Goal: Task Accomplishment & Management: Use online tool/utility

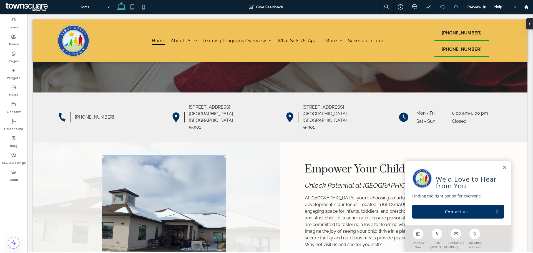
scroll to position [90, 0]
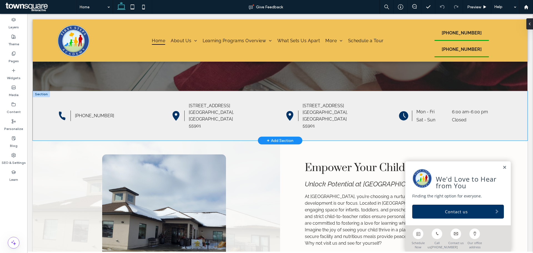
click at [45, 121] on div "(507) 282-5437 3089 25th St NW Rochester, MN 55901 5450 Royal Pl NW Rochester, …" at bounding box center [280, 115] width 495 height 49
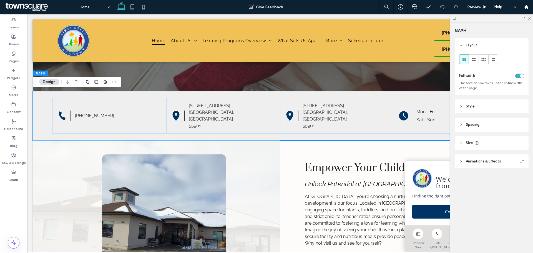
click at [475, 160] on span "Animations & Effects" at bounding box center [483, 161] width 35 height 6
click at [460, 141] on icon at bounding box center [461, 143] width 4 height 4
click at [468, 119] on header "Spacing" at bounding box center [492, 125] width 74 height 14
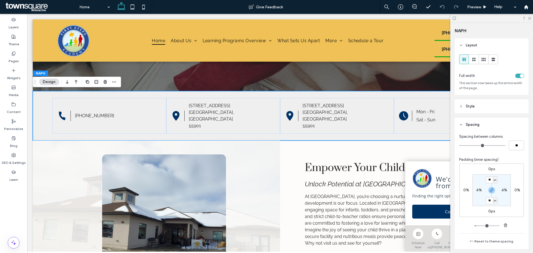
click at [457, 103] on header "Style" at bounding box center [492, 106] width 74 height 14
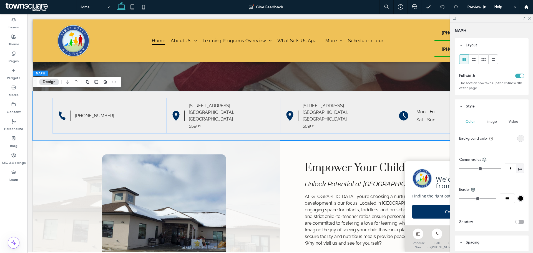
click at [517, 139] on div "rgba(239, 239, 239, 1)" at bounding box center [520, 138] width 7 height 7
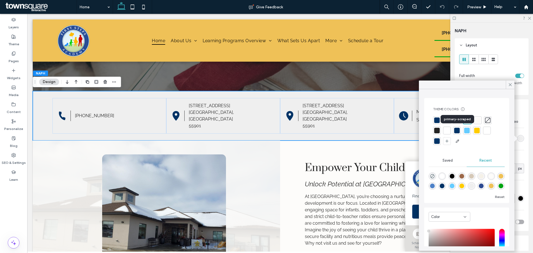
click at [458, 128] on div at bounding box center [457, 131] width 6 height 6
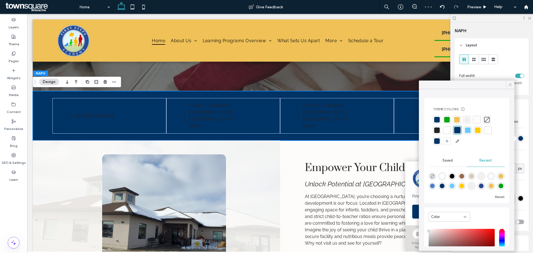
click at [510, 85] on icon at bounding box center [510, 84] width 5 height 5
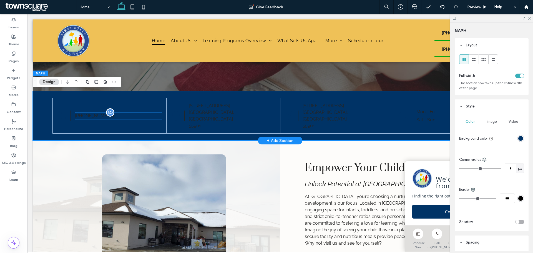
click at [99, 113] on div "[PHONE_NUMBER]" at bounding box center [118, 115] width 87 height 7
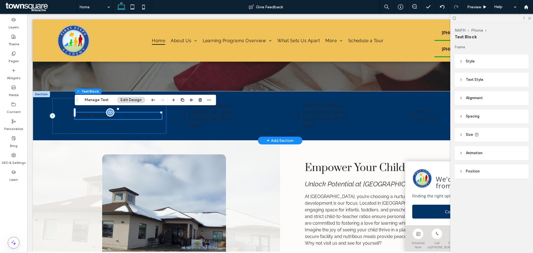
click at [99, 113] on div "[PHONE_NUMBER]" at bounding box center [118, 115] width 87 height 7
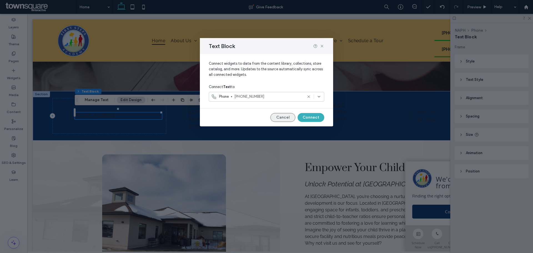
click at [283, 116] on button "Cancel" at bounding box center [282, 117] width 25 height 9
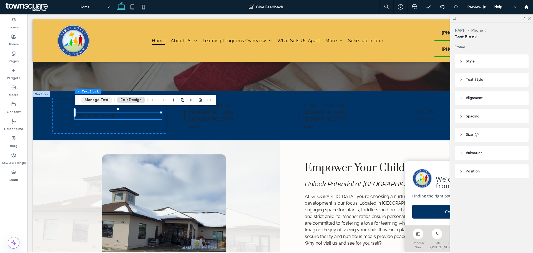
click at [102, 98] on button "Manage Text" at bounding box center [96, 100] width 31 height 7
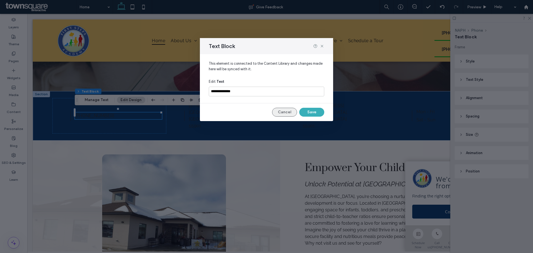
click at [293, 110] on button "Cancel" at bounding box center [284, 112] width 25 height 9
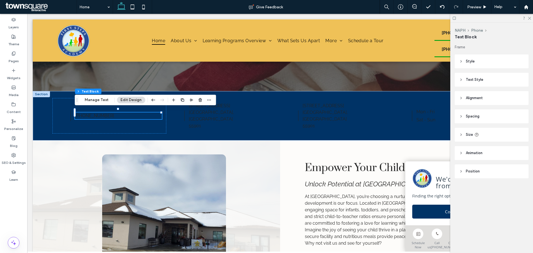
click at [482, 151] on span "Animation" at bounding box center [474, 153] width 17 height 6
click at [474, 120] on header "Spacing" at bounding box center [492, 116] width 74 height 14
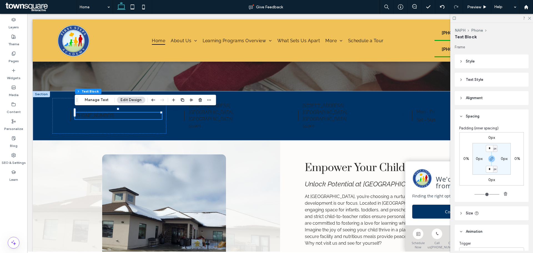
click at [472, 99] on span "Alignment" at bounding box center [474, 98] width 17 height 6
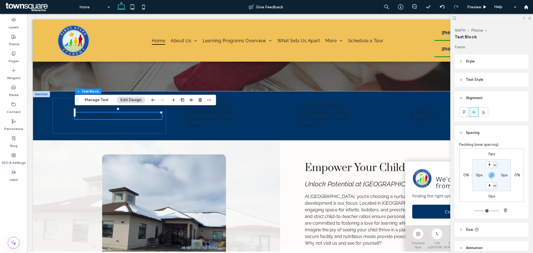
click at [476, 80] on span "Text Style" at bounding box center [474, 80] width 17 height 6
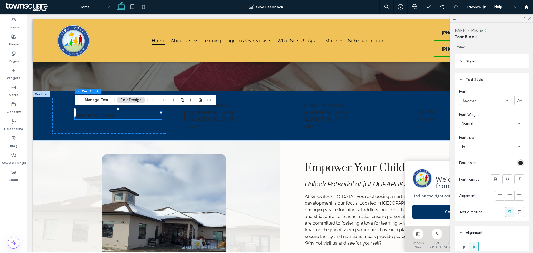
click at [518, 163] on div "rgb(36, 36, 36)" at bounding box center [520, 162] width 5 height 5
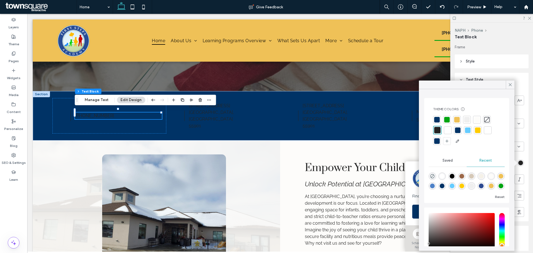
click at [444, 131] on div at bounding box center [448, 130] width 8 height 8
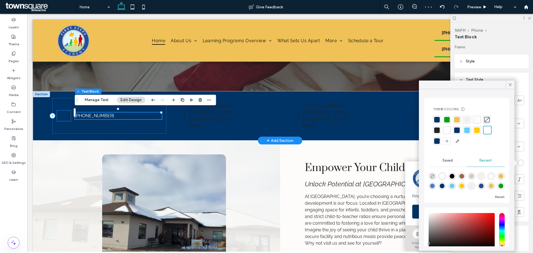
click at [70, 115] on div at bounding box center [64, 115] width 14 height 11
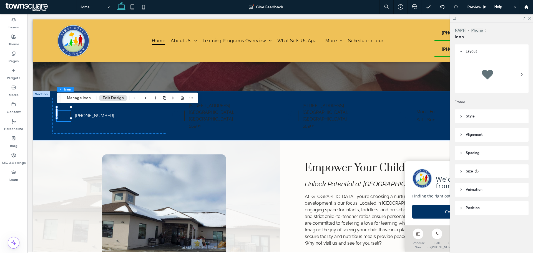
click at [473, 117] on span "Style" at bounding box center [470, 117] width 9 height 6
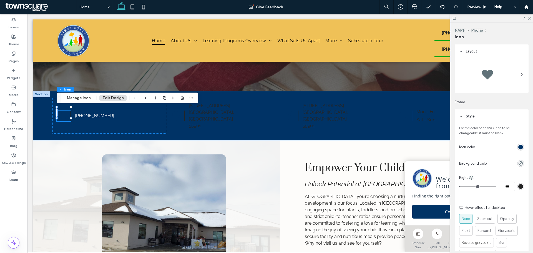
click at [518, 148] on div "rgb(0, 51, 102)" at bounding box center [520, 147] width 5 height 5
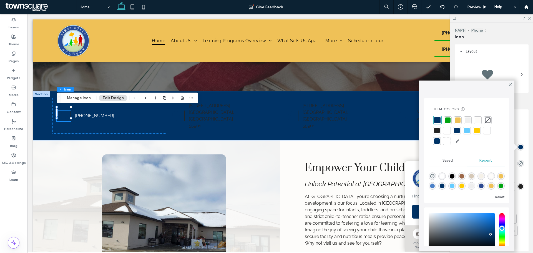
click at [476, 120] on div at bounding box center [478, 120] width 6 height 6
click at [72, 115] on div "[PHONE_NUMBER]" at bounding box center [109, 116] width 114 height 36
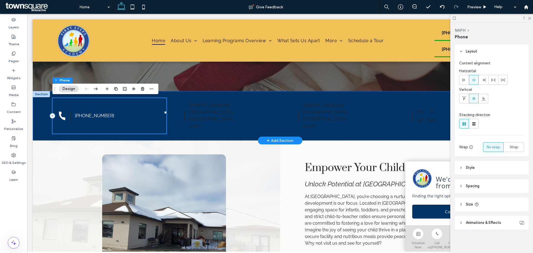
click at [71, 113] on div "[PHONE_NUMBER]" at bounding box center [109, 116] width 114 height 36
click at [206, 122] on p "55901" at bounding box center [232, 125] width 87 height 7
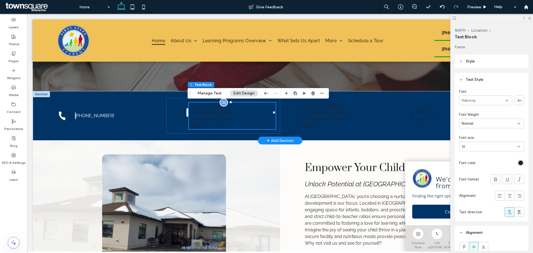
click at [206, 122] on p "55901" at bounding box center [232, 125] width 87 height 7
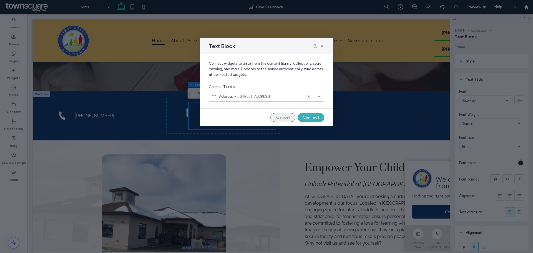
click at [281, 117] on button "Cancel" at bounding box center [282, 117] width 25 height 9
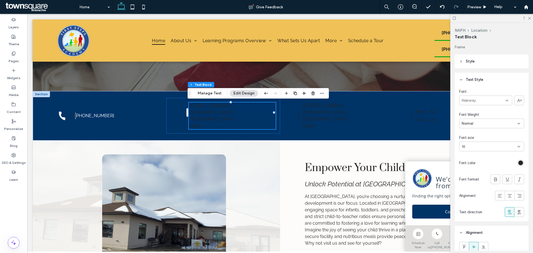
click at [518, 162] on div "rgb(36, 36, 36)" at bounding box center [520, 162] width 5 height 5
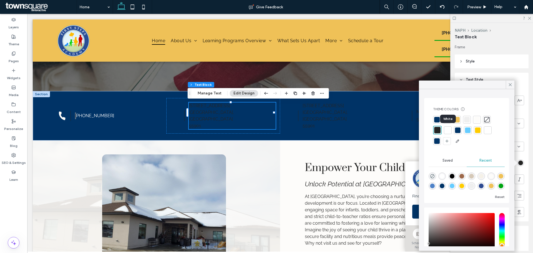
click at [448, 130] on div at bounding box center [448, 130] width 6 height 6
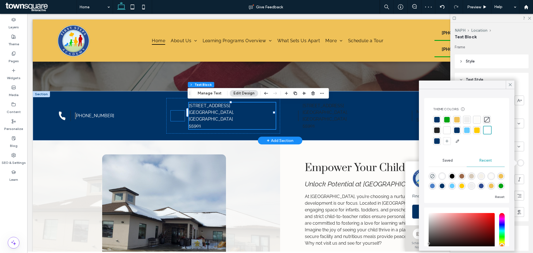
click at [182, 115] on div at bounding box center [178, 115] width 14 height 11
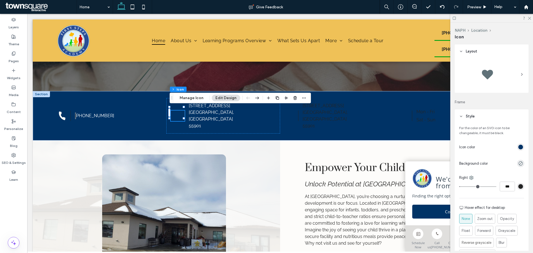
click at [518, 148] on div "rgb(0, 51, 102)" at bounding box center [520, 147] width 5 height 5
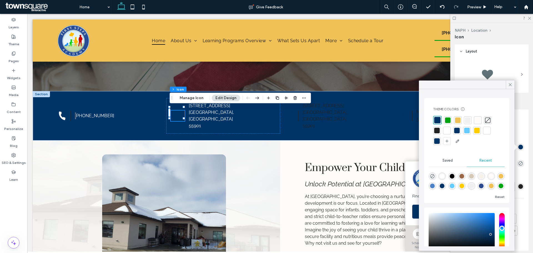
click at [445, 132] on div at bounding box center [447, 131] width 6 height 6
click at [294, 116] on div at bounding box center [292, 115] width 14 height 11
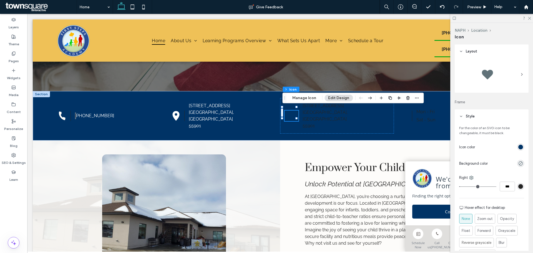
click at [518, 145] on div "rgb(0, 51, 102)" at bounding box center [520, 147] width 5 height 5
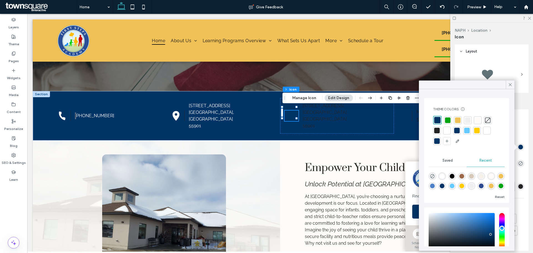
click at [447, 127] on div at bounding box center [447, 131] width 8 height 8
click at [510, 82] on span at bounding box center [510, 84] width 5 height 8
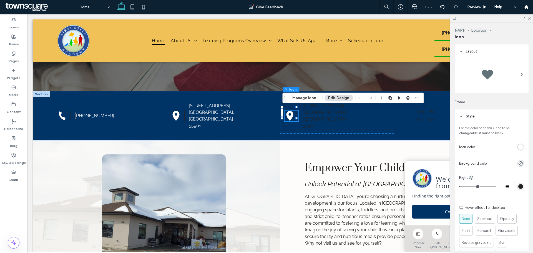
click at [518, 185] on div "rgb(36, 36, 36)" at bounding box center [520, 186] width 5 height 5
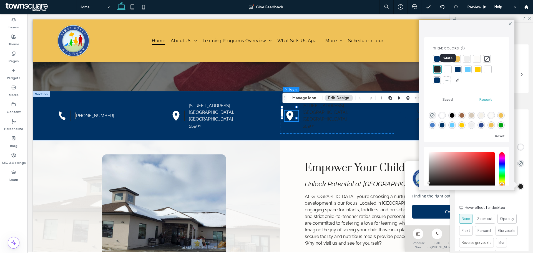
click at [446, 67] on div at bounding box center [448, 70] width 6 height 6
click at [175, 114] on icon at bounding box center [176, 116] width 7 height 10
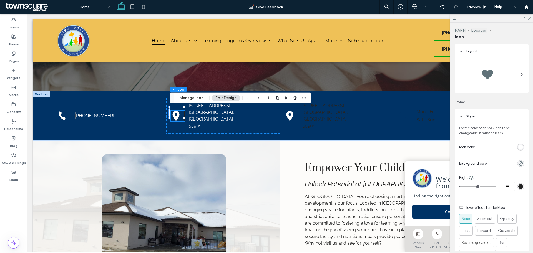
click at [518, 186] on div "rgb(36, 36, 36)" at bounding box center [520, 186] width 5 height 5
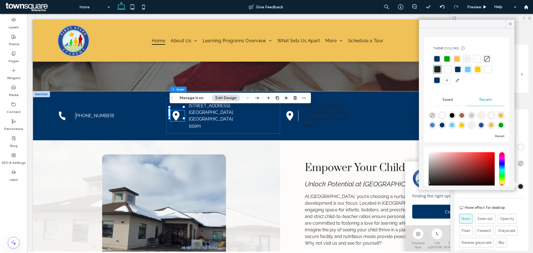
click at [448, 67] on div at bounding box center [448, 70] width 6 height 6
click at [66, 112] on icon at bounding box center [62, 115] width 11 height 11
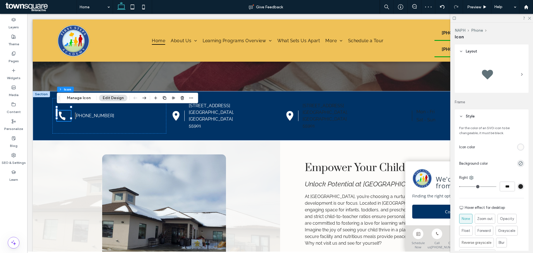
click at [518, 185] on div "rgb(36, 36, 36)" at bounding box center [520, 186] width 5 height 5
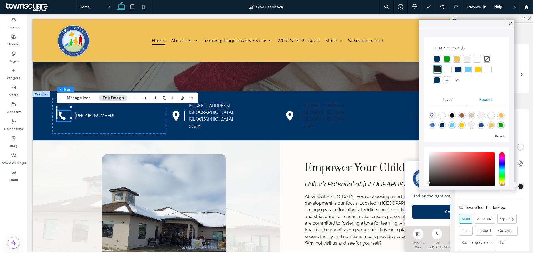
click at [441, 113] on div "rgba(255, 255, 255, 1)" at bounding box center [442, 115] width 5 height 5
type input "*******"
click at [344, 114] on p "[GEOGRAPHIC_DATA], [GEOGRAPHIC_DATA]" at bounding box center [346, 115] width 87 height 13
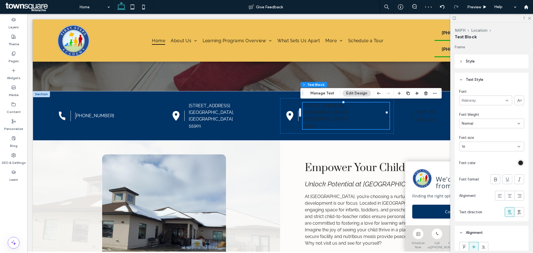
click at [520, 163] on div "rgb(36, 36, 36)" at bounding box center [520, 162] width 5 height 5
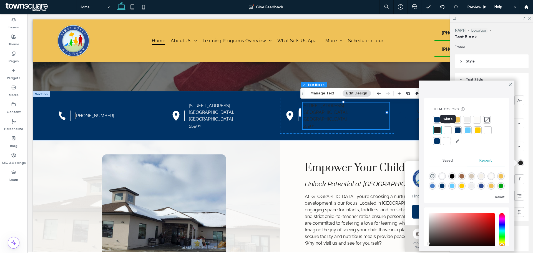
click at [449, 130] on div at bounding box center [448, 130] width 6 height 6
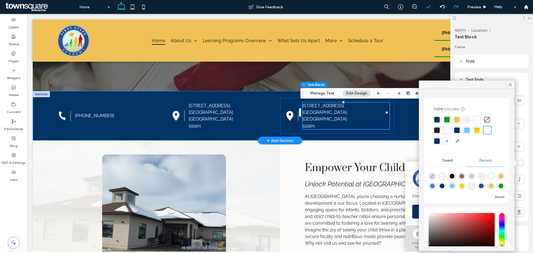
click at [376, 131] on div "(507) 282-5437 3089 25th St NW Rochester, MN 55901 5450 Royal Pl NW Rochester, …" at bounding box center [280, 115] width 495 height 49
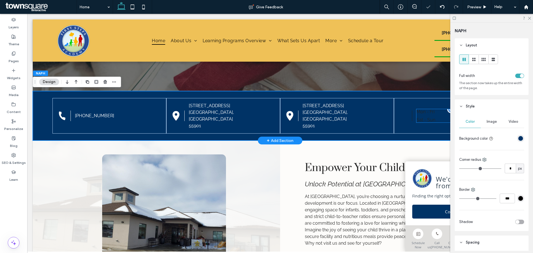
click at [427, 109] on dt "Mon - Fri" at bounding box center [433, 111] width 35 height 5
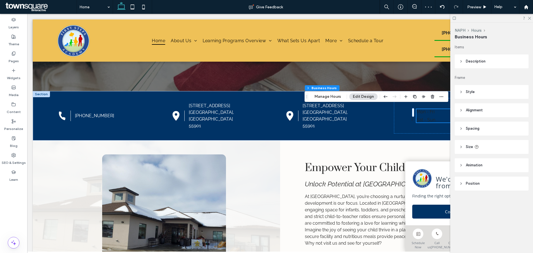
click at [480, 93] on header "Style" at bounding box center [492, 92] width 74 height 14
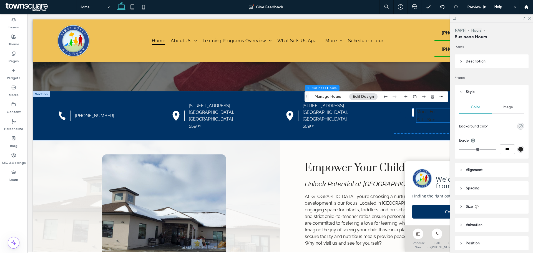
click at [518, 125] on icon "rgba(0, 0, 0, 0)" at bounding box center [520, 126] width 5 height 5
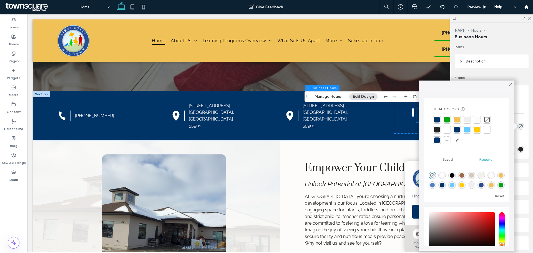
click at [447, 126] on div at bounding box center [447, 130] width 8 height 8
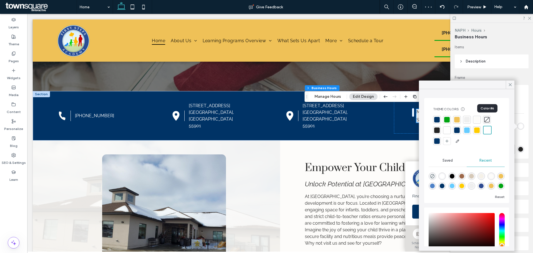
click at [487, 120] on div at bounding box center [487, 120] width 6 height 6
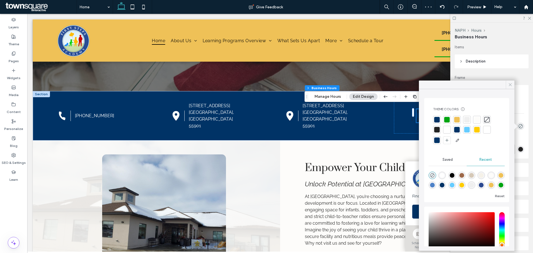
click at [508, 87] on icon at bounding box center [510, 84] width 5 height 5
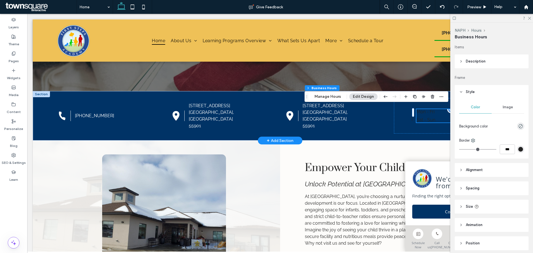
click at [423, 112] on div "Mon - Fri 6:00 am - 6:00 pm" at bounding box center [459, 113] width 87 height 8
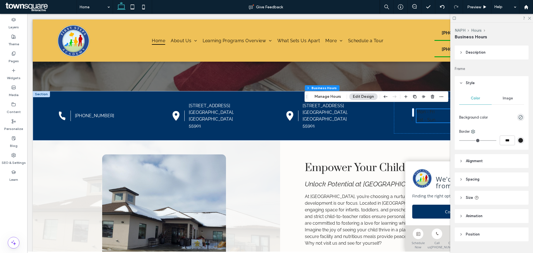
click at [480, 158] on span "Alignment" at bounding box center [474, 161] width 17 height 6
click at [479, 182] on span "Spacing" at bounding box center [473, 180] width 14 height 6
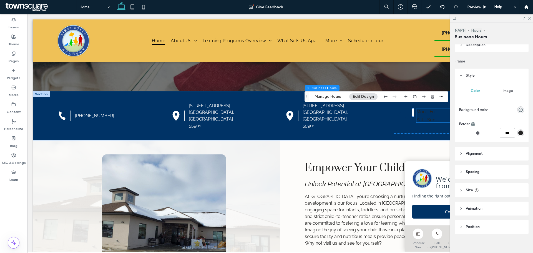
scroll to position [22, 0]
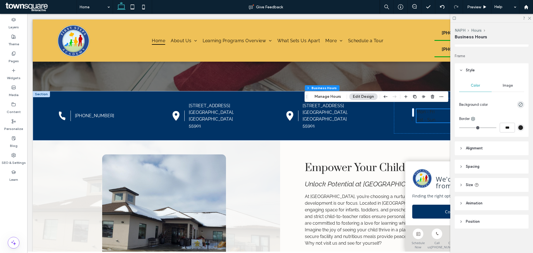
click at [467, 181] on header "Size" at bounding box center [492, 185] width 74 height 14
click at [407, 114] on div at bounding box center [405, 115] width 14 height 11
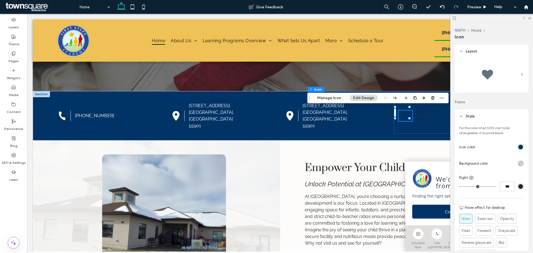
click at [520, 144] on div "rgb(0, 51, 102)" at bounding box center [520, 147] width 7 height 7
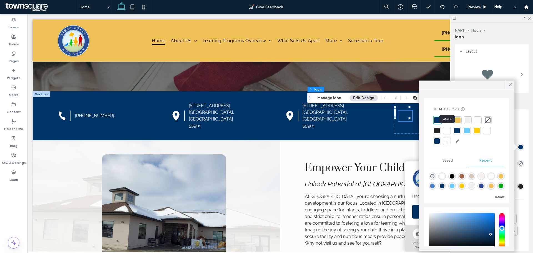
click at [446, 128] on div at bounding box center [447, 131] width 6 height 6
click at [510, 81] on span at bounding box center [510, 84] width 5 height 8
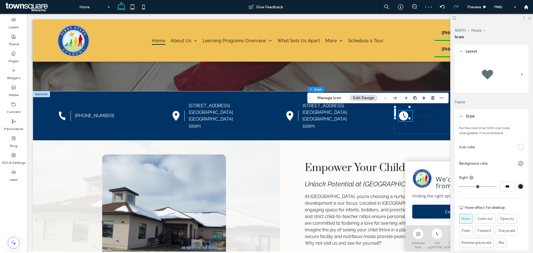
click at [518, 185] on div "rgb(36, 36, 36)" at bounding box center [520, 186] width 5 height 5
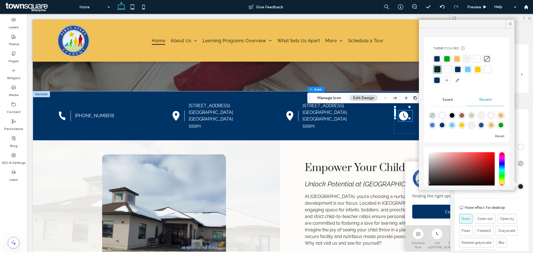
click at [442, 114] on div "rgba(255, 255, 255, 1)" at bounding box center [442, 115] width 5 height 5
type input "*******"
click at [398, 124] on div "Mon - Fri 6:00 am - 6:00 pm Sat - Sun Closed" at bounding box center [451, 116] width 114 height 36
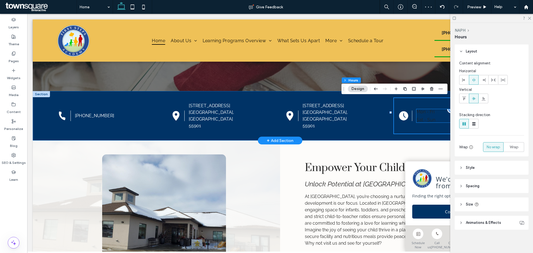
click at [421, 117] on dt "Sat - Sun" at bounding box center [433, 119] width 35 height 5
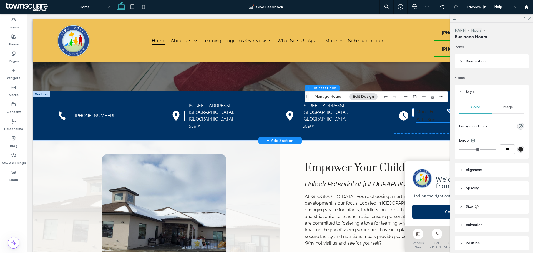
click at [421, 117] on div "Mon - Fri 6:00 am - 6:00 pm Sat - Sun Closed" at bounding box center [459, 115] width 87 height 13
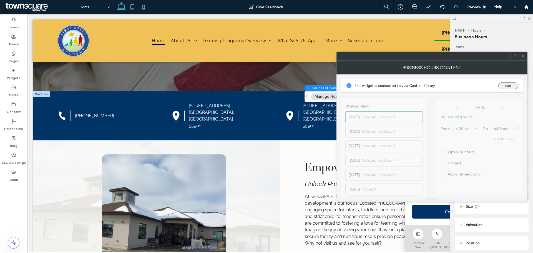
click at [509, 85] on button "Edit" at bounding box center [508, 85] width 20 height 7
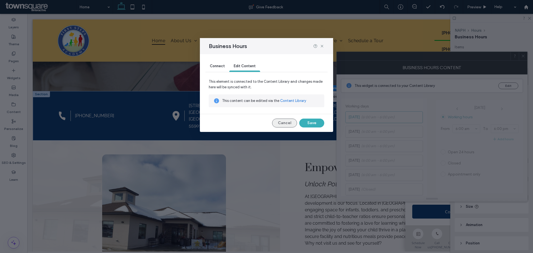
click at [282, 123] on button "Cancel" at bounding box center [284, 123] width 25 height 9
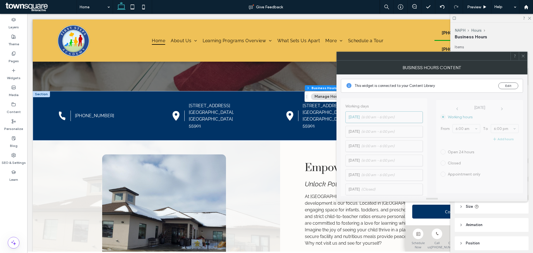
click at [525, 56] on icon at bounding box center [523, 56] width 4 height 4
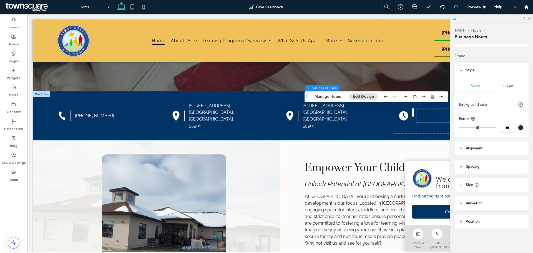
click at [475, 224] on span "Position" at bounding box center [473, 222] width 14 height 6
click at [478, 205] on span "Animation" at bounding box center [474, 203] width 17 height 6
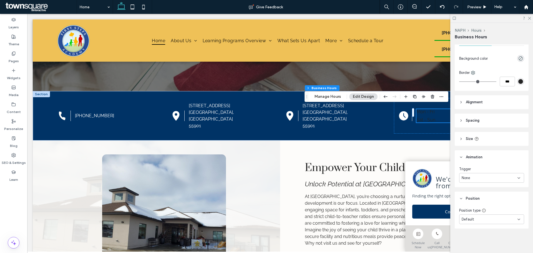
click at [468, 139] on span "Size" at bounding box center [469, 139] width 7 height 6
click at [472, 123] on span "Spacing" at bounding box center [473, 121] width 14 height 6
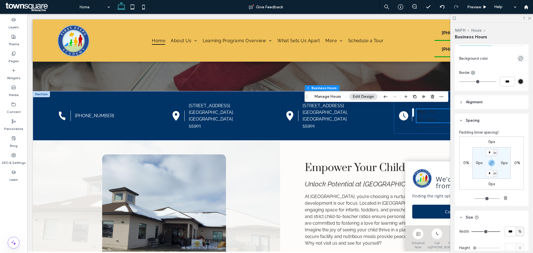
click at [474, 104] on span "Alignment" at bounding box center [474, 102] width 17 height 6
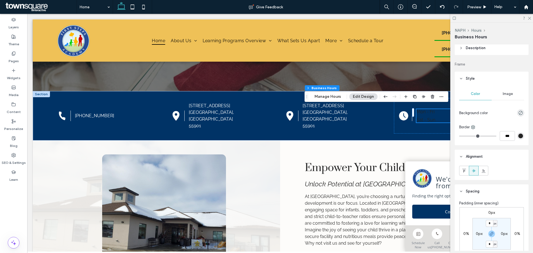
scroll to position [0, 0]
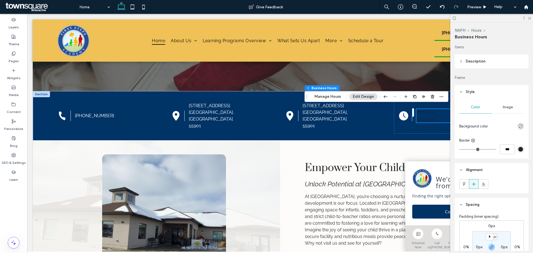
click at [505, 105] on span "Image" at bounding box center [508, 107] width 10 height 4
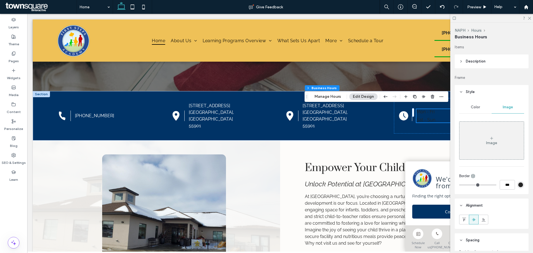
click at [473, 62] on span "Description" at bounding box center [476, 62] width 20 height 6
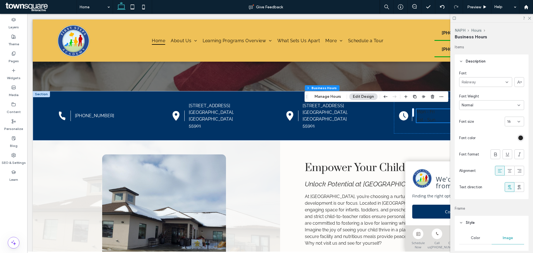
click at [518, 136] on div "rgb(36, 36, 36)" at bounding box center [520, 137] width 5 height 5
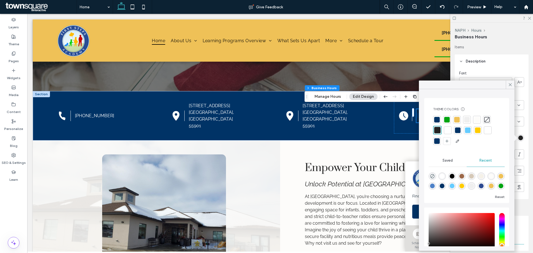
click at [474, 120] on div at bounding box center [477, 120] width 6 height 6
click at [510, 85] on use at bounding box center [510, 84] width 3 height 3
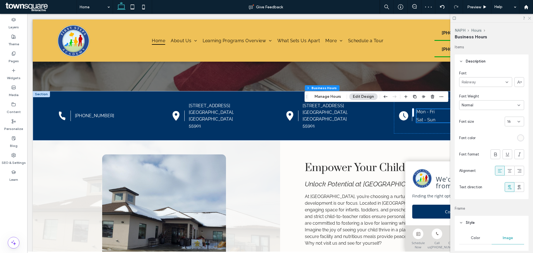
click at [529, 19] on icon at bounding box center [529, 18] width 4 height 4
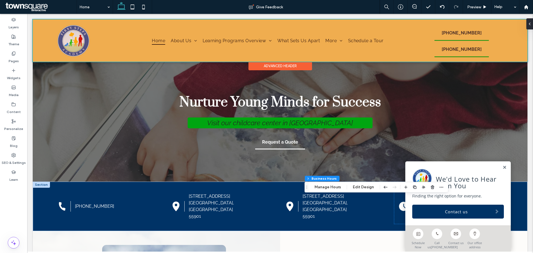
click at [171, 55] on div at bounding box center [280, 40] width 495 height 42
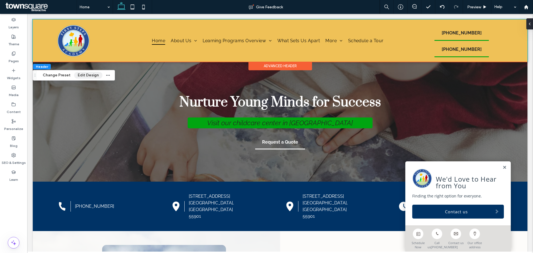
click at [83, 77] on button "Edit Design" at bounding box center [88, 75] width 28 height 7
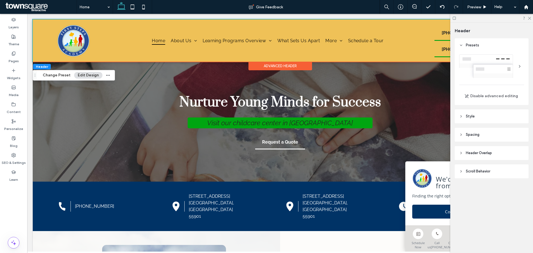
click at [469, 173] on span "Scroll Behavior" at bounding box center [478, 171] width 24 height 6
click at [480, 152] on span "Header Overlap" at bounding box center [479, 153] width 26 height 6
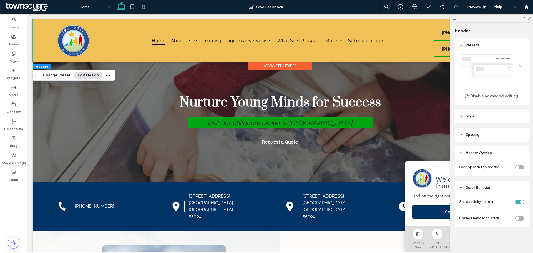
click at [480, 137] on header "Spacing" at bounding box center [492, 135] width 74 height 14
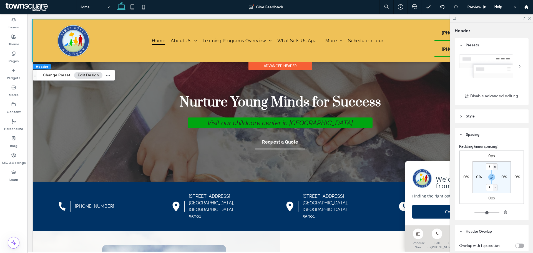
click at [481, 119] on header "Style" at bounding box center [492, 116] width 74 height 14
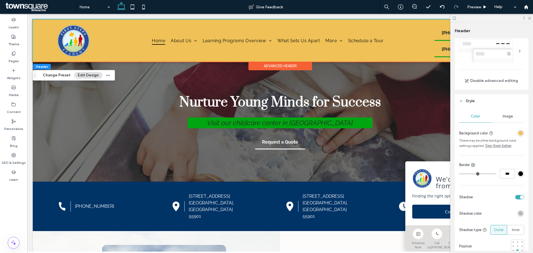
scroll to position [16, 0]
click at [518, 172] on div "#000000" at bounding box center [520, 173] width 5 height 5
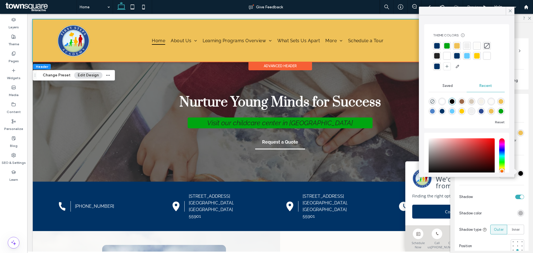
click at [457, 56] on div at bounding box center [457, 56] width 6 height 6
click at [508, 10] on icon at bounding box center [510, 10] width 5 height 5
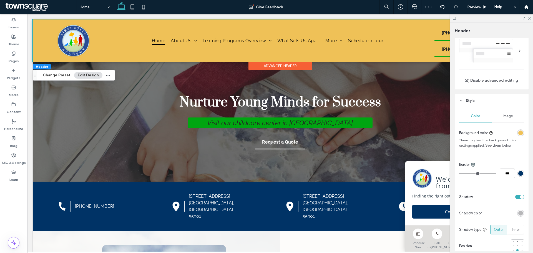
click at [500, 174] on input "***" at bounding box center [507, 173] width 15 height 10
type input "*"
type input "***"
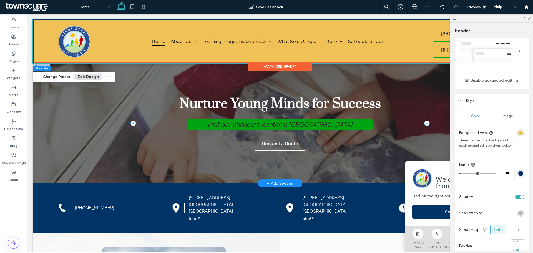
click at [409, 118] on div "Nurture Young Minds for Success Visit our childcare center in Rochester Request…" at bounding box center [279, 123] width 293 height 64
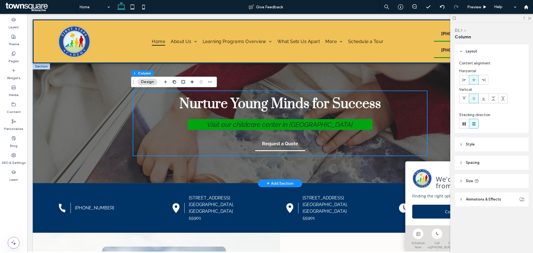
click at [84, 155] on div "Nurture Young Minds for Success Visit our childcare center in Rochester Request…" at bounding box center [280, 123] width 495 height 120
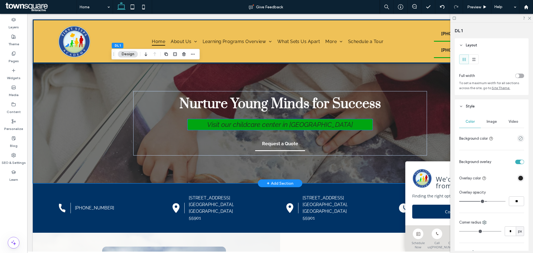
click at [358, 123] on h2 "Visit our childcare center in [GEOGRAPHIC_DATA]" at bounding box center [280, 124] width 168 height 8
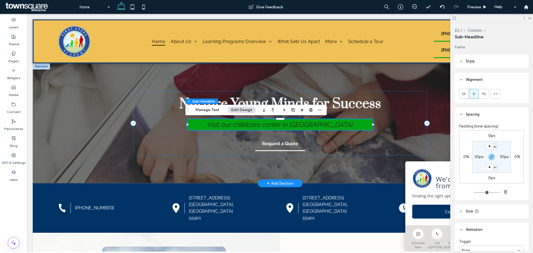
type input "*"
click at [358, 123] on h2 "Visit our childcare center in [GEOGRAPHIC_DATA]" at bounding box center [280, 124] width 168 height 8
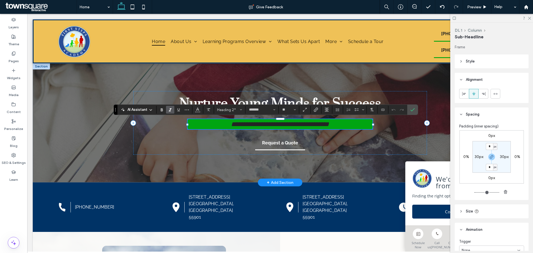
scroll to position [49, 0]
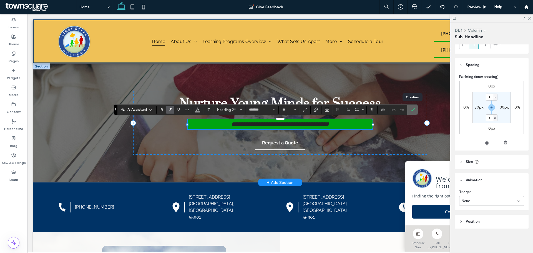
click at [412, 108] on icon "Confirm" at bounding box center [412, 109] width 4 height 4
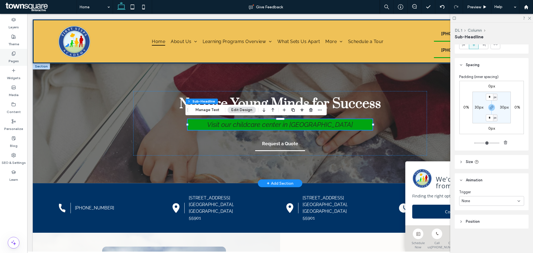
click at [14, 52] on icon at bounding box center [13, 53] width 4 height 4
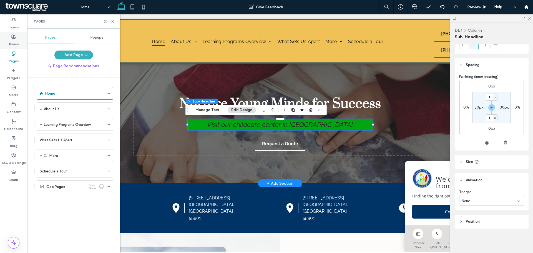
click at [16, 37] on div "Theme" at bounding box center [13, 40] width 27 height 17
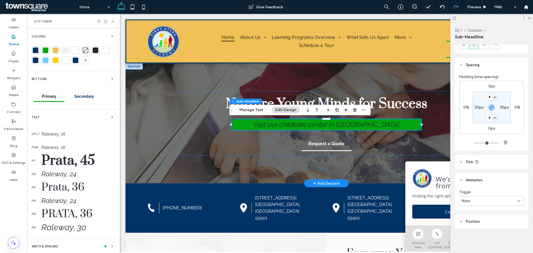
click at [83, 99] on span "Secondary" at bounding box center [84, 96] width 20 height 4
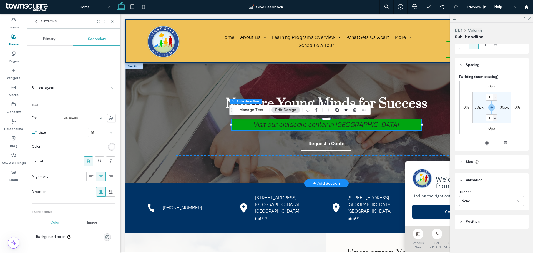
click at [37, 23] on icon at bounding box center [36, 21] width 4 height 4
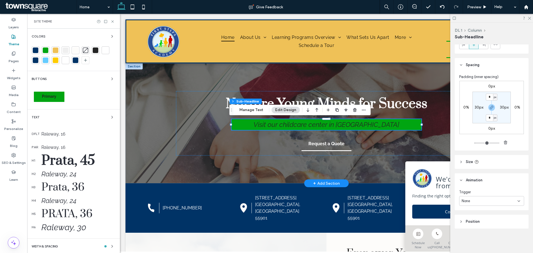
scroll to position [33, 0]
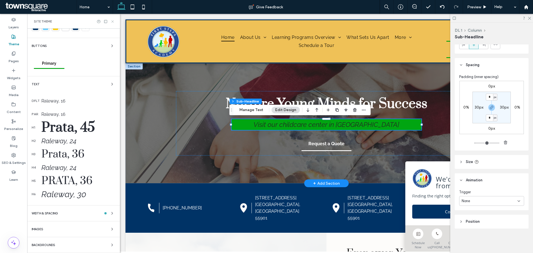
click at [112, 22] on use at bounding box center [112, 21] width 2 height 2
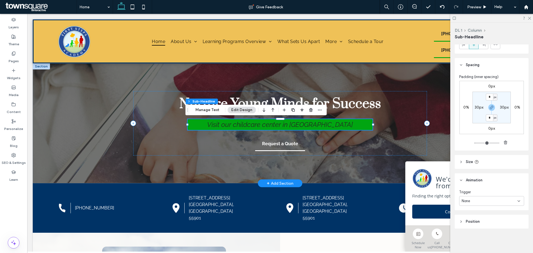
click at [215, 122] on h2 "Visit our childcare center in [GEOGRAPHIC_DATA]" at bounding box center [280, 124] width 168 height 8
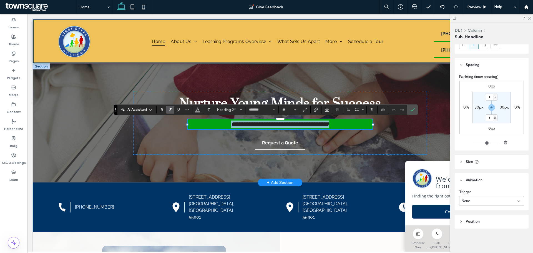
scroll to position [0, 0]
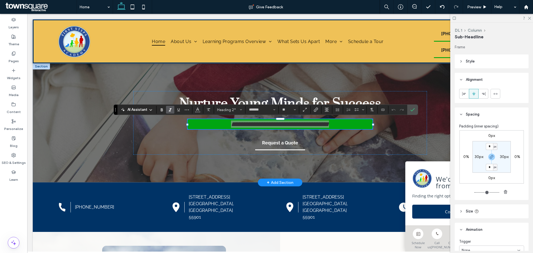
click at [468, 66] on header "Style" at bounding box center [492, 61] width 74 height 14
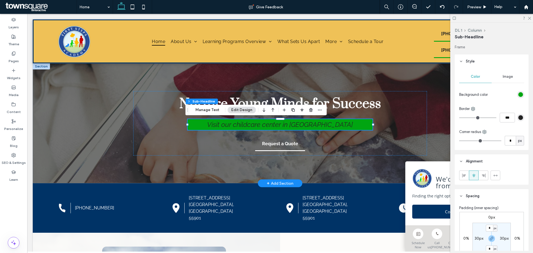
click at [520, 95] on div "rgb(0, 165, 17)" at bounding box center [520, 94] width 5 height 5
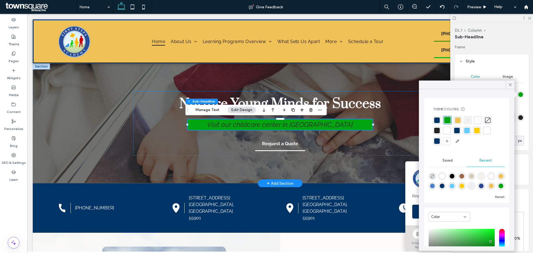
click at [435, 187] on div "rgba(78, 130, 200, 1)" at bounding box center [432, 185] width 5 height 5
type input "*******"
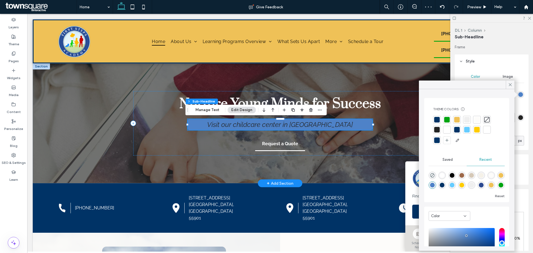
click at [352, 124] on h2 "Visit our childcare center in [GEOGRAPHIC_DATA]" at bounding box center [280, 124] width 168 height 8
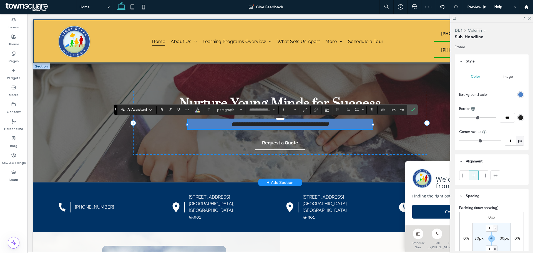
type input "*******"
type input "**"
click at [199, 110] on use "Color" at bounding box center [197, 109] width 3 height 3
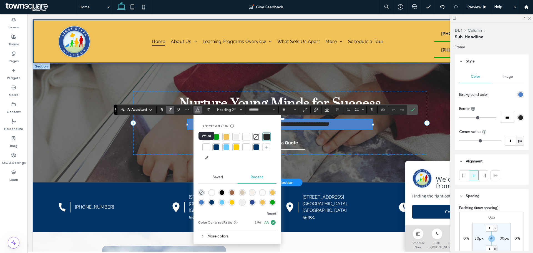
click at [207, 145] on div at bounding box center [206, 147] width 6 height 6
click at [182, 146] on div "**********" at bounding box center [279, 123] width 293 height 64
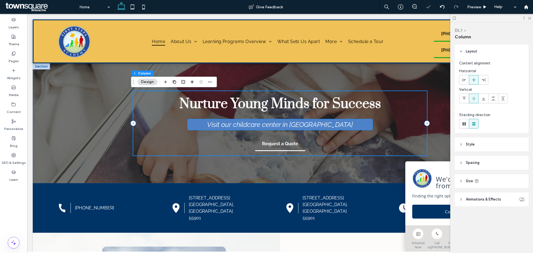
click at [203, 125] on h2 "Visit our childcare center in [GEOGRAPHIC_DATA]" at bounding box center [280, 124] width 168 height 8
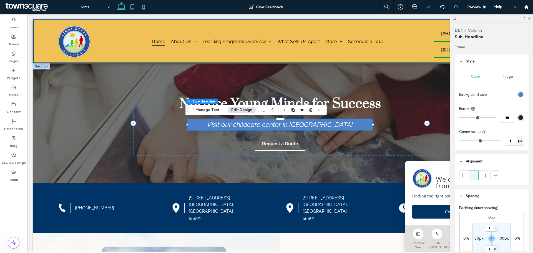
click at [203, 125] on h2 "Visit our childcare center in [GEOGRAPHIC_DATA]" at bounding box center [280, 124] width 168 height 8
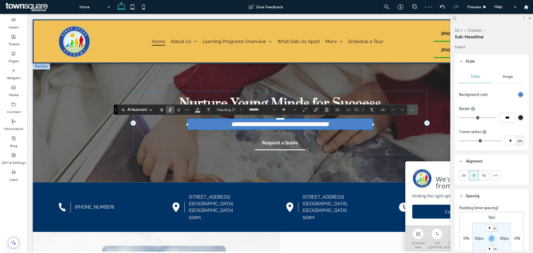
click at [518, 117] on div "rgb(36, 36, 36)" at bounding box center [520, 117] width 5 height 5
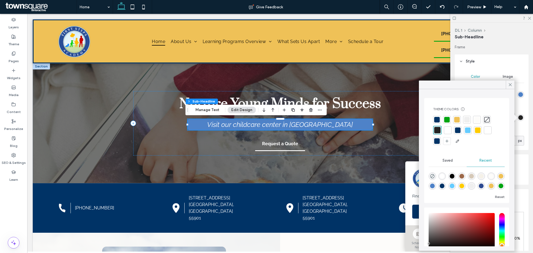
click at [435, 115] on div "Theme Colors Save time with Theme Colors Create a color palette to instantly ad…" at bounding box center [467, 125] width 76 height 47
click at [436, 117] on div at bounding box center [437, 120] width 6 height 6
click at [510, 82] on icon at bounding box center [510, 84] width 5 height 5
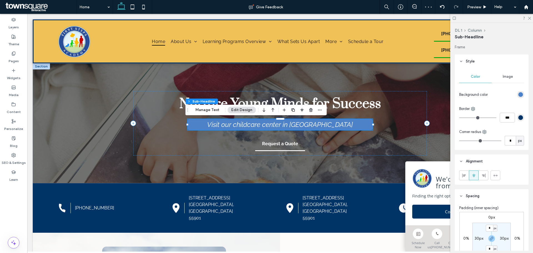
click at [487, 148] on div "Color Image Background color Border *** Corner radius * px" at bounding box center [492, 109] width 74 height 82
click at [502, 117] on input "***" at bounding box center [507, 118] width 15 height 10
type input "*"
type input "***"
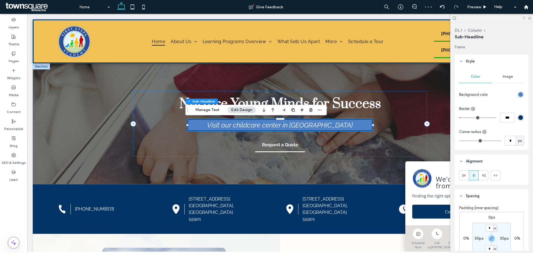
click at [488, 154] on div "Frame Style Color Image Background color Border *** Corner radius * px Alignmen…" at bounding box center [493, 147] width 77 height 206
click at [349, 167] on div "Nurture Young Minds for Success Visit our childcare center in Rochester Request…" at bounding box center [280, 123] width 333 height 121
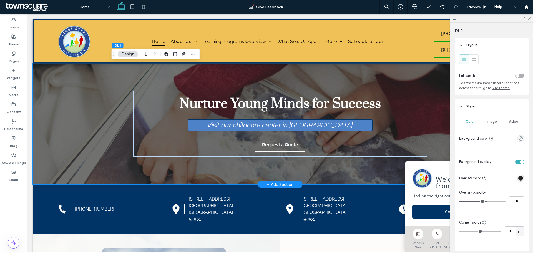
click at [119, 108] on div "Nurture Young Minds for Success Visit our childcare center in Rochester Request…" at bounding box center [280, 123] width 333 height 121
click at [518, 179] on div "rgba(36, 36, 36, 1)" at bounding box center [520, 178] width 5 height 5
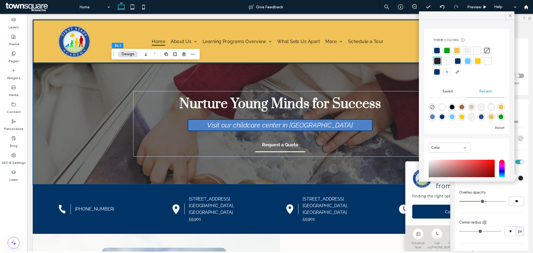
click at [435, 115] on div "rgba(78, 130, 200, 1)" at bounding box center [432, 116] width 5 height 5
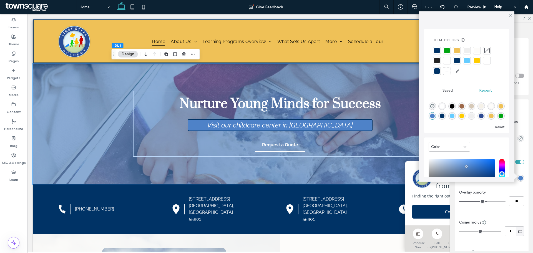
click at [444, 116] on div "rgba(0, 51, 102, 1)" at bounding box center [442, 116] width 5 height 5
type input "*******"
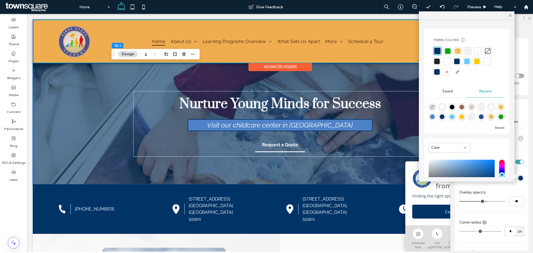
click at [256, 42] on div at bounding box center [280, 41] width 493 height 42
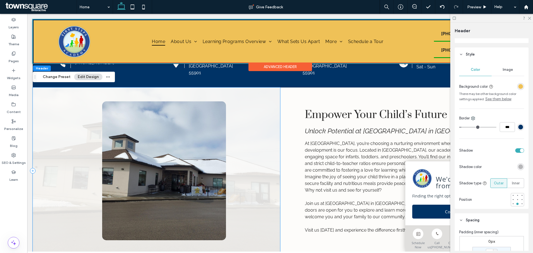
scroll to position [146, 0]
click at [261, 123] on div at bounding box center [156, 171] width 247 height 167
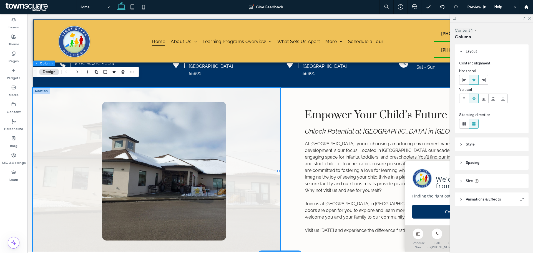
click at [293, 127] on div "Empower Your Child’s Future Today Unlock Potential at Our Childcare Center in R…" at bounding box center [403, 171] width 247 height 167
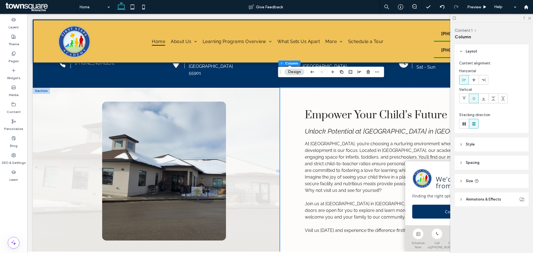
click at [472, 144] on span "Style" at bounding box center [470, 145] width 9 height 6
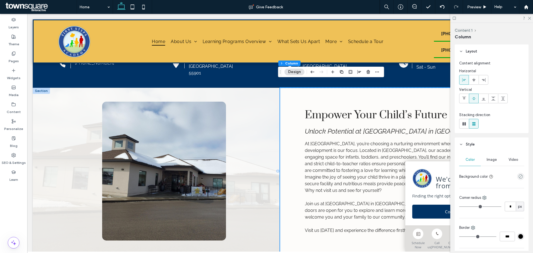
click at [497, 162] on div "Image" at bounding box center [492, 160] width 22 height 12
click at [466, 158] on span "Color" at bounding box center [470, 159] width 9 height 4
click at [519, 175] on use "empty color" at bounding box center [521, 176] width 4 height 4
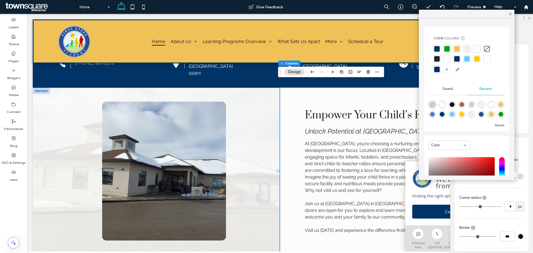
click at [435, 115] on div "rgba(78, 130, 200, 1)" at bounding box center [432, 114] width 5 height 5
type input "*******"
type input "***"
type input "****"
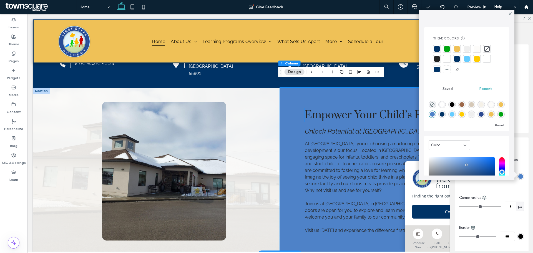
click at [344, 109] on span "Empower Your Child’s Future [DATE]" at bounding box center [395, 115] width 180 height 14
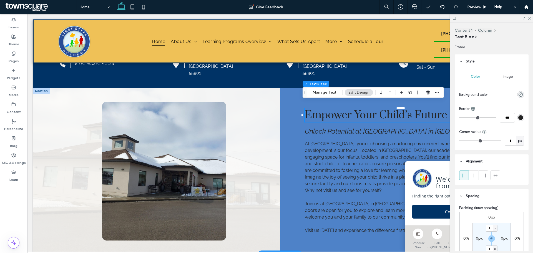
click at [344, 109] on div "Empower Your Child’s Future [DATE]" at bounding box center [404, 115] width 198 height 14
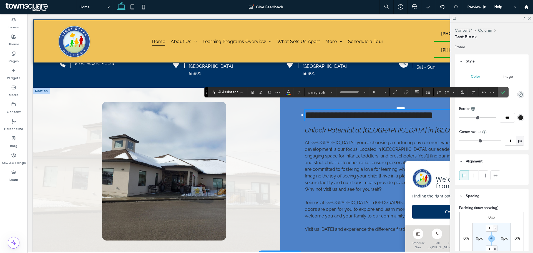
type input "*****"
type input "**"
click at [289, 92] on use "Color" at bounding box center [288, 91] width 3 height 3
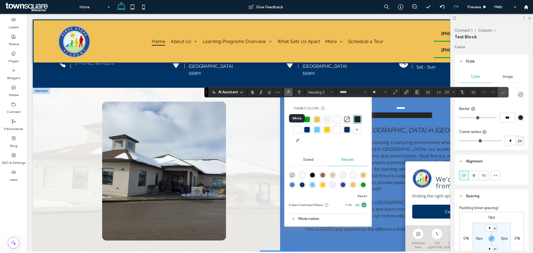
click at [298, 127] on div at bounding box center [297, 130] width 8 height 8
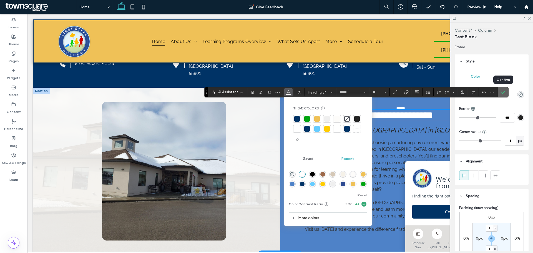
click at [505, 90] on icon "Confirm" at bounding box center [503, 92] width 4 height 4
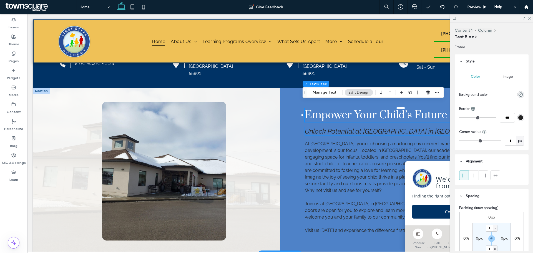
click at [415, 127] on span "Unlock Potential at [GEOGRAPHIC_DATA] in [GEOGRAPHIC_DATA]" at bounding box center [402, 131] width 194 height 8
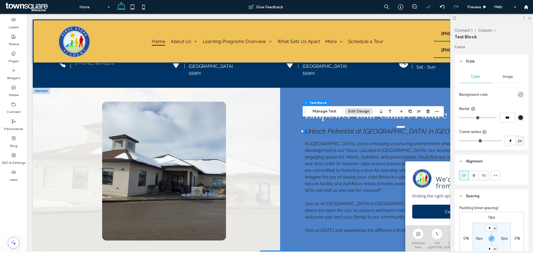
click at [415, 127] on div "Unlock Potential at [GEOGRAPHIC_DATA] in [GEOGRAPHIC_DATA]" at bounding box center [404, 131] width 198 height 8
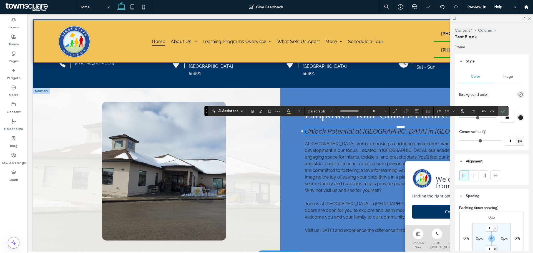
type input "*******"
type input "**"
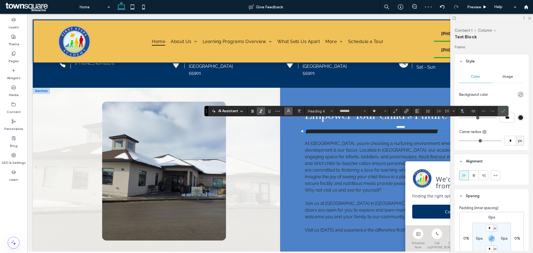
click at [286, 114] on span "Color" at bounding box center [288, 110] width 4 height 7
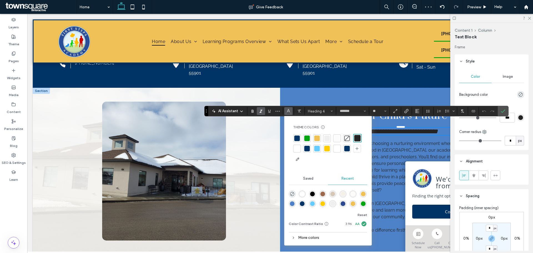
click at [297, 145] on div at bounding box center [297, 149] width 8 height 8
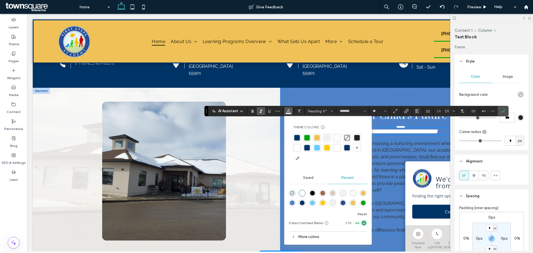
click at [377, 147] on p "At [GEOGRAPHIC_DATA], you’re choosing a nurturing environment where your child’…" at bounding box center [404, 166] width 198 height 53
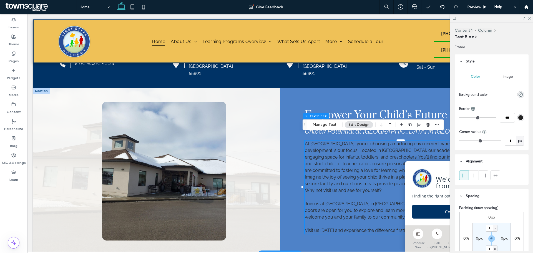
click at [377, 147] on p "At [GEOGRAPHIC_DATA], you’re choosing a nurturing environment where your child’…" at bounding box center [404, 166] width 198 height 53
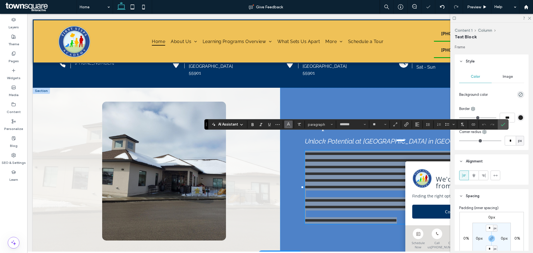
click at [289, 127] on button "Color" at bounding box center [288, 124] width 8 height 8
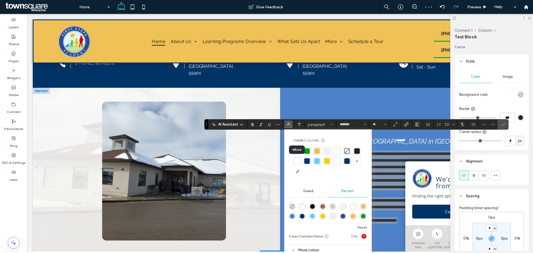
click at [298, 158] on div at bounding box center [297, 161] width 6 height 6
click at [503, 124] on icon "Confirm" at bounding box center [503, 124] width 4 height 4
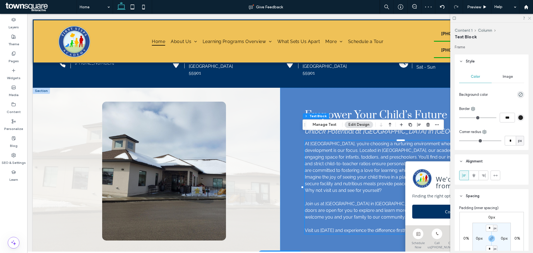
click at [530, 16] on icon at bounding box center [529, 18] width 4 height 4
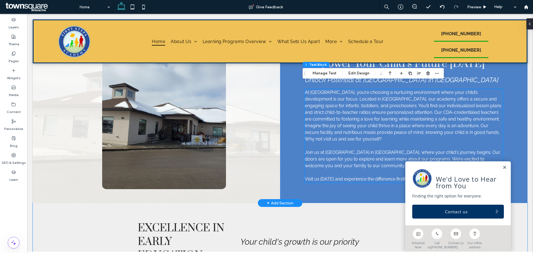
scroll to position [196, 0]
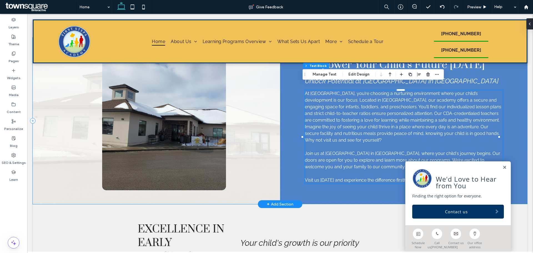
click at [57, 160] on div at bounding box center [156, 120] width 247 height 167
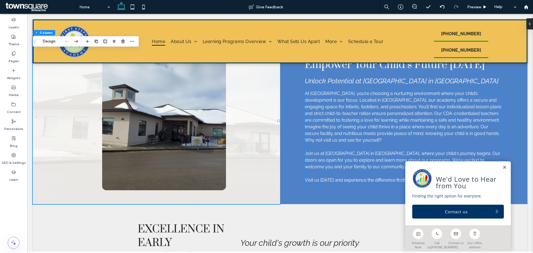
click at [360, 154] on span "Join us at [GEOGRAPHIC_DATA] in [GEOGRAPHIC_DATA], where your child's journey b…" at bounding box center [402, 160] width 195 height 19
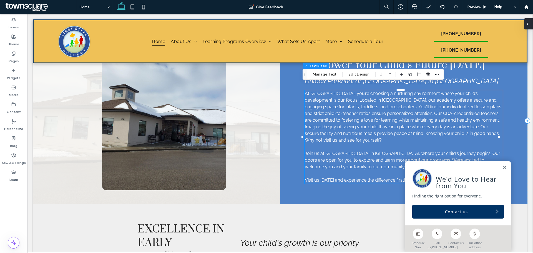
click at [531, 24] on div at bounding box center [528, 23] width 9 height 11
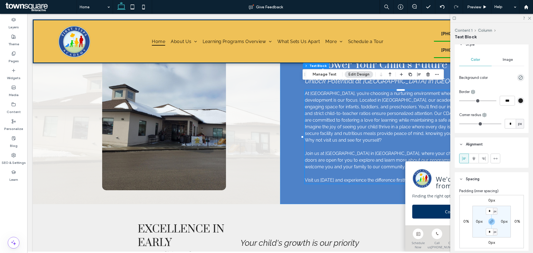
scroll to position [0, 0]
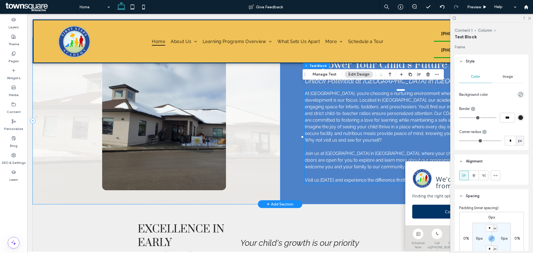
click at [255, 140] on div at bounding box center [156, 120] width 247 height 167
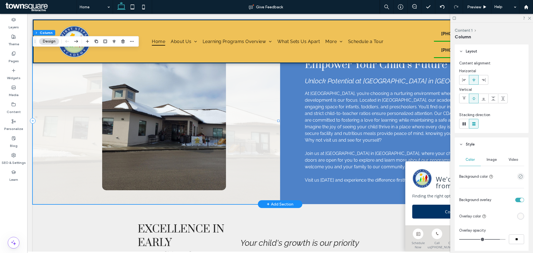
click at [244, 155] on div at bounding box center [156, 120] width 247 height 167
click at [518, 216] on div "rgba(253, 252, 250, 1)" at bounding box center [520, 216] width 5 height 5
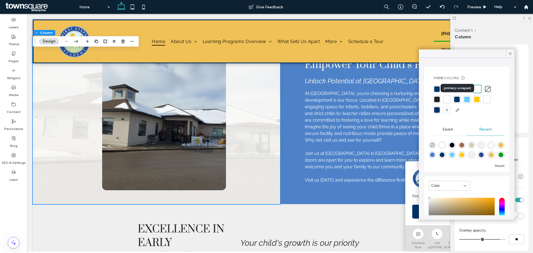
click at [457, 97] on div at bounding box center [457, 100] width 6 height 6
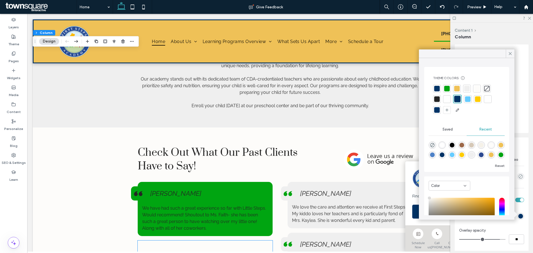
scroll to position [904, 0]
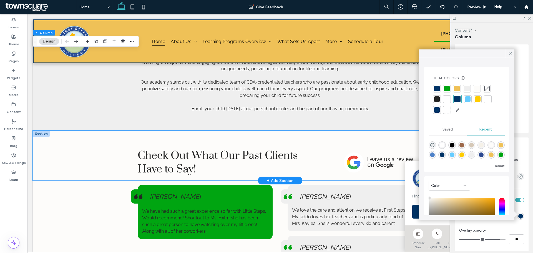
click at [94, 146] on div "Check Out What Our Past Clients Have to Say!" at bounding box center [280, 155] width 495 height 50
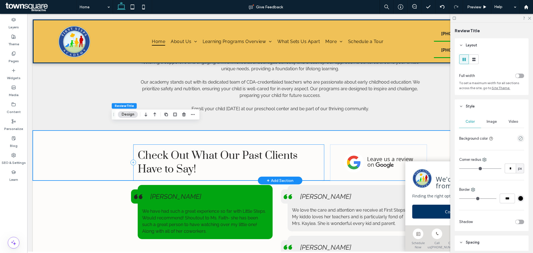
click at [250, 144] on div "Check Out What Our Past Clients Have to Say!" at bounding box center [228, 162] width 191 height 36
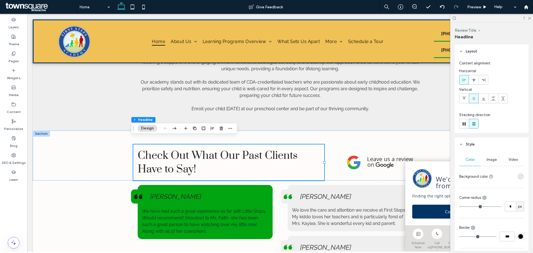
click at [518, 178] on icon "empty color" at bounding box center [520, 176] width 5 height 5
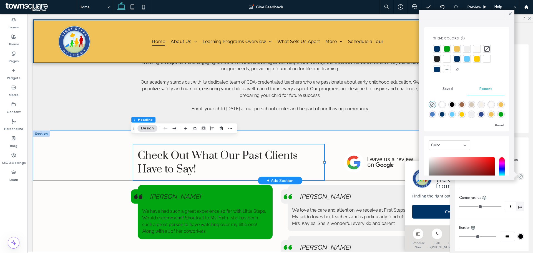
click at [109, 156] on div "Check Out What Our Past Clients Have to Say!" at bounding box center [280, 155] width 495 height 50
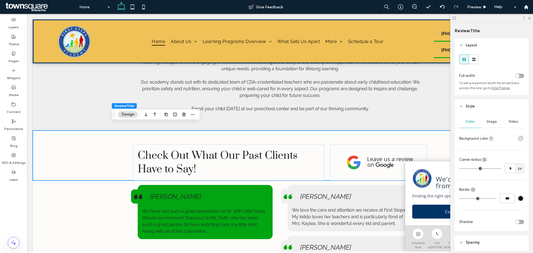
click at [520, 138] on div "empty color" at bounding box center [520, 138] width 7 height 7
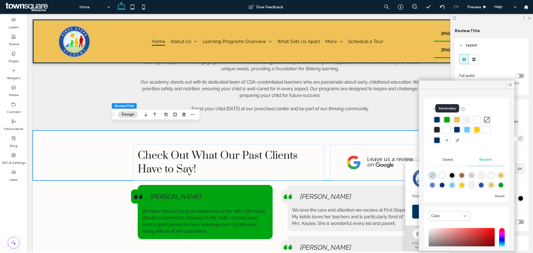
click at [444, 119] on div at bounding box center [447, 120] width 6 height 6
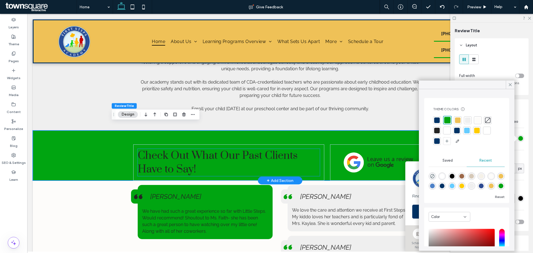
click at [278, 154] on span "Check Out What Our Past Clients Have to Say!" at bounding box center [218, 162] width 160 height 27
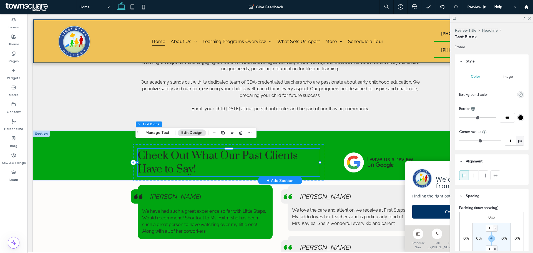
click at [278, 154] on span "Check Out What Our Past Clients Have to Say!" at bounding box center [218, 162] width 160 height 27
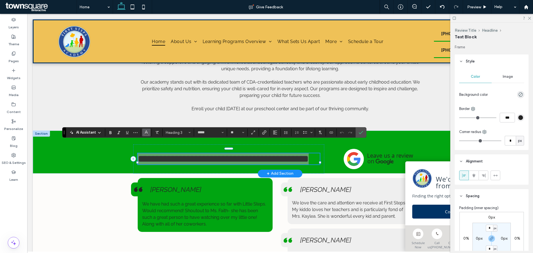
click at [144, 133] on button "Color" at bounding box center [146, 133] width 8 height 8
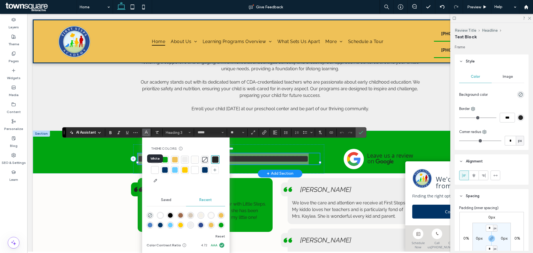
click at [152, 170] on div at bounding box center [155, 170] width 8 height 8
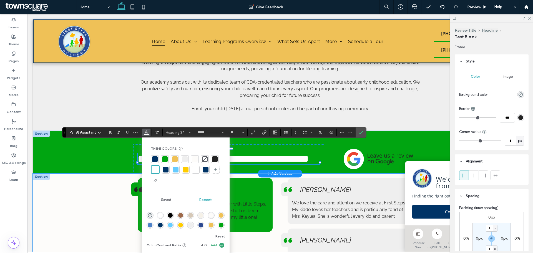
click at [91, 195] on div "We have had such a great experience so far with Little Steps. Would recommend! …" at bounding box center [280, 241] width 495 height 137
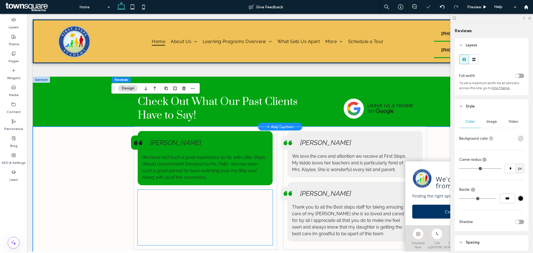
scroll to position [957, 0]
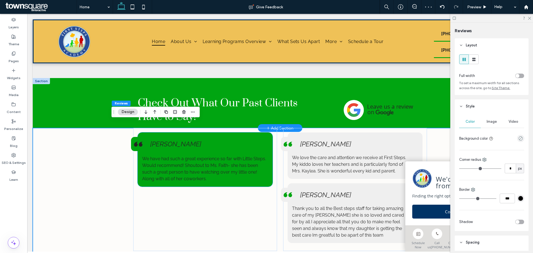
click at [223, 162] on p "We have had such a great experience so far with Little Steps. Would recommend! …" at bounding box center [205, 168] width 126 height 27
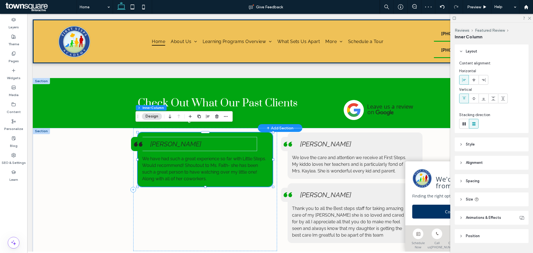
click at [223, 162] on p "We have had such a great experience so far with Little Steps. Would recommend! …" at bounding box center [205, 168] width 126 height 27
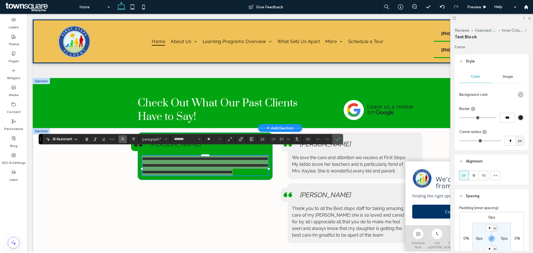
click at [125, 139] on icon "Color" at bounding box center [122, 138] width 4 height 4
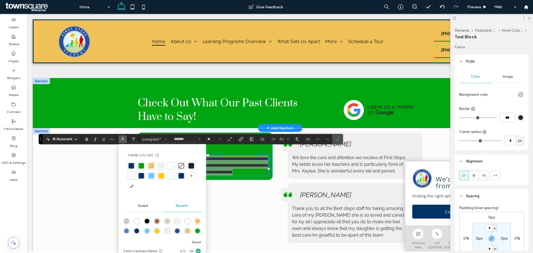
click at [134, 176] on div at bounding box center [132, 176] width 6 height 6
click at [114, 179] on div "**********" at bounding box center [280, 194] width 333 height 133
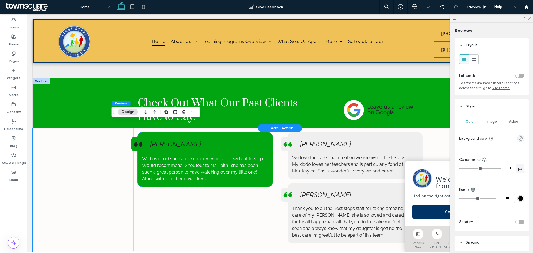
click at [180, 140] on h4 "[PERSON_NAME]" at bounding box center [203, 144] width 107 height 8
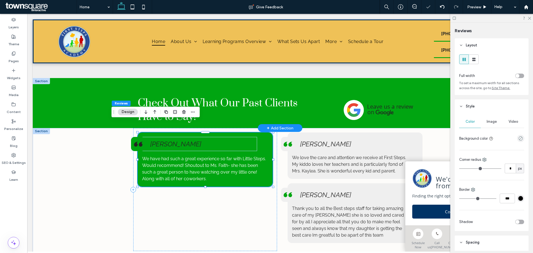
click at [180, 140] on h4 "[PERSON_NAME]" at bounding box center [203, 144] width 107 height 8
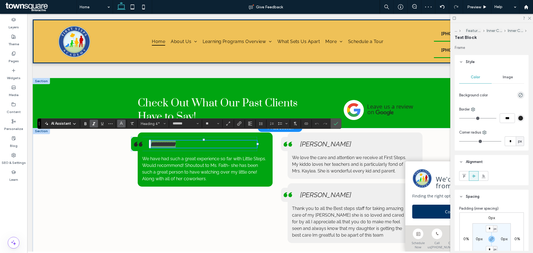
click at [124, 123] on button "Color" at bounding box center [121, 124] width 8 height 8
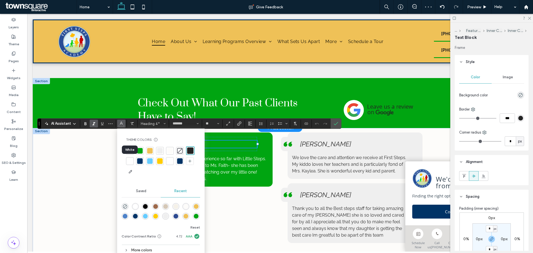
click at [131, 159] on div at bounding box center [130, 161] width 6 height 6
click at [111, 163] on div "**********" at bounding box center [280, 196] width 495 height 137
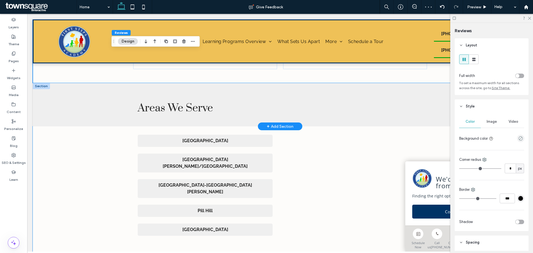
scroll to position [1139, 0]
click at [84, 156] on div "Southern Hills Baihly Meadows/Baihly Woodlands Lincolnshire-Arbor Glen Pill Hil…" at bounding box center [280, 194] width 495 height 137
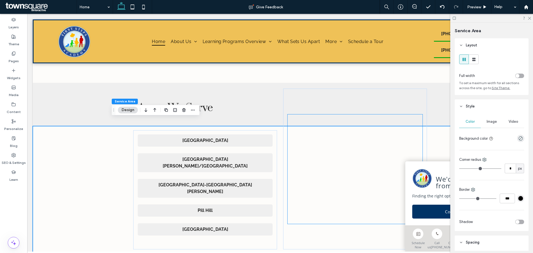
click at [378, 184] on div at bounding box center [355, 168] width 135 height 109
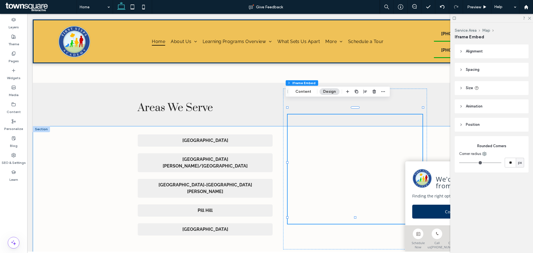
click at [107, 168] on div "Southern Hills Baihly Meadows/Baihly Woodlands Lincolnshire-Arbor Glen Pill Hil…" at bounding box center [280, 194] width 495 height 137
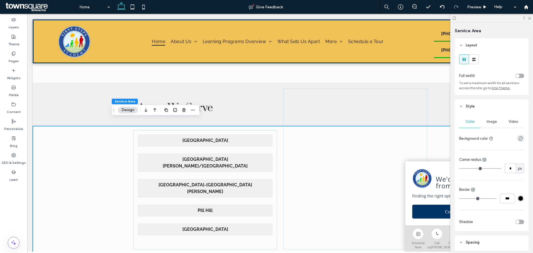
click at [519, 142] on div "rgba(0, 0, 0, 0)" at bounding box center [520, 138] width 7 height 7
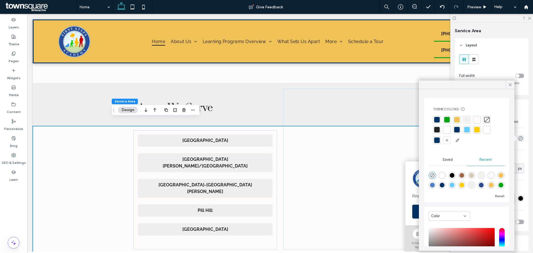
click at [456, 118] on div at bounding box center [457, 120] width 6 height 6
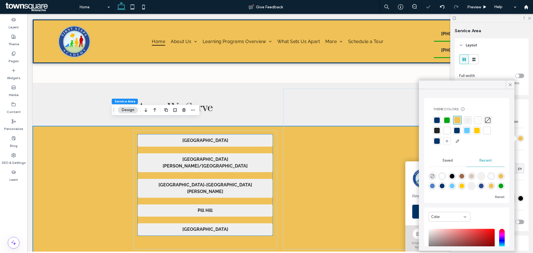
click at [207, 137] on p "[GEOGRAPHIC_DATA]" at bounding box center [204, 140] width 129 height 7
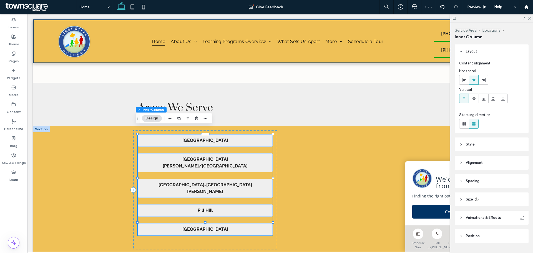
click at [207, 137] on p "[GEOGRAPHIC_DATA]" at bounding box center [204, 140] width 129 height 7
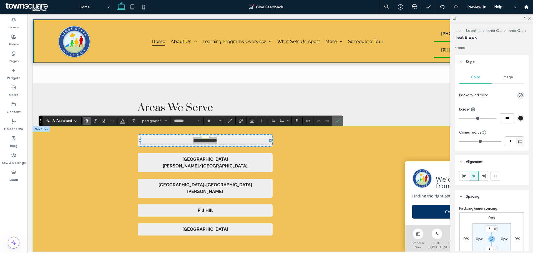
click at [332, 121] on section at bounding box center [337, 121] width 11 height 10
click at [269, 140] on div "**********" at bounding box center [205, 184] width 135 height 101
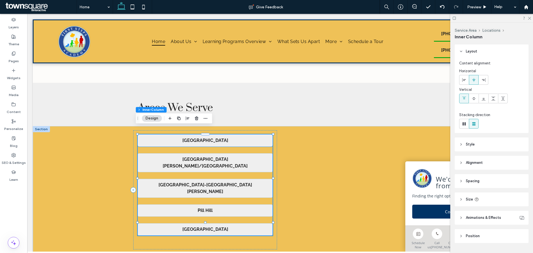
click at [267, 137] on p "[GEOGRAPHIC_DATA]" at bounding box center [204, 140] width 129 height 7
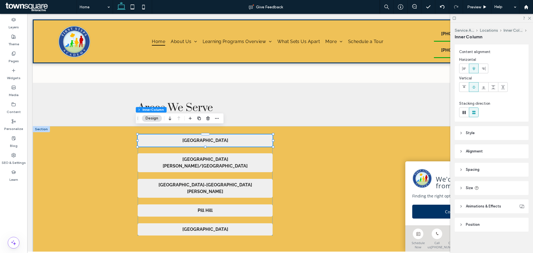
scroll to position [12, 0]
click at [470, 134] on span "Style" at bounding box center [470, 133] width 9 height 6
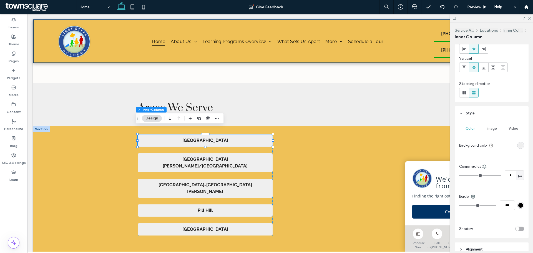
scroll to position [31, 0]
click at [518, 143] on div "rgba(239, 239, 239, 1)" at bounding box center [520, 145] width 5 height 5
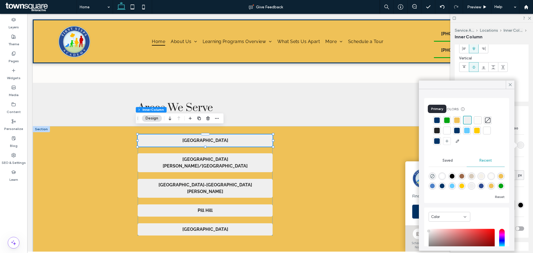
click at [436, 119] on div at bounding box center [437, 120] width 6 height 6
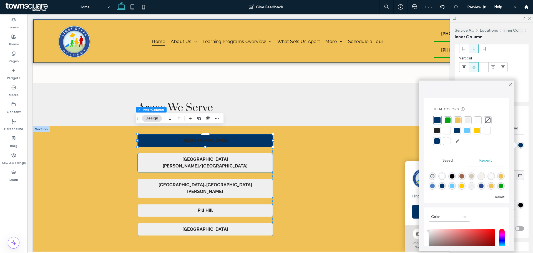
click at [255, 156] on p "[GEOGRAPHIC_DATA][PERSON_NAME]/[GEOGRAPHIC_DATA]" at bounding box center [204, 162] width 129 height 13
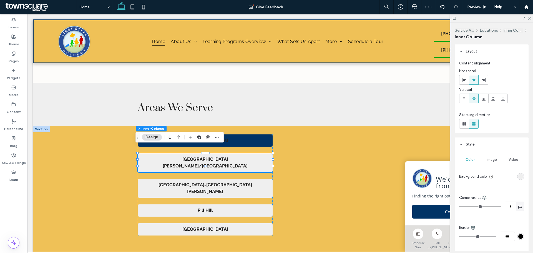
click at [255, 156] on p "[GEOGRAPHIC_DATA][PERSON_NAME]/[GEOGRAPHIC_DATA]" at bounding box center [204, 162] width 129 height 13
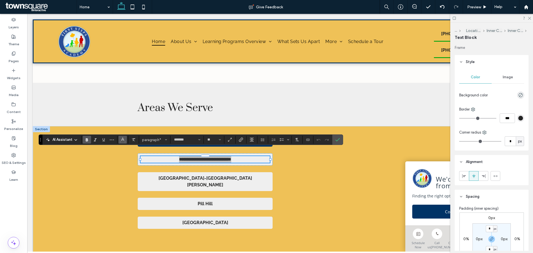
click at [122, 140] on use "Color" at bounding box center [122, 139] width 3 height 3
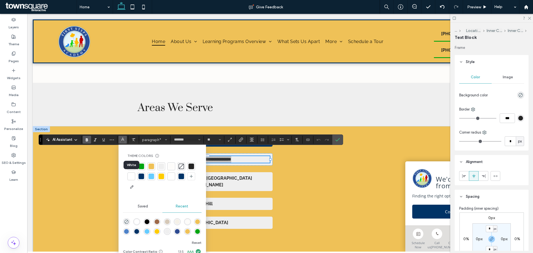
click at [133, 174] on div at bounding box center [132, 176] width 6 height 6
click at [94, 169] on div "**********" at bounding box center [280, 191] width 495 height 130
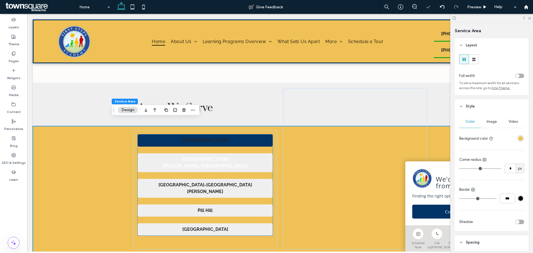
click at [143, 156] on p "[GEOGRAPHIC_DATA][PERSON_NAME]/[GEOGRAPHIC_DATA]" at bounding box center [204, 162] width 129 height 13
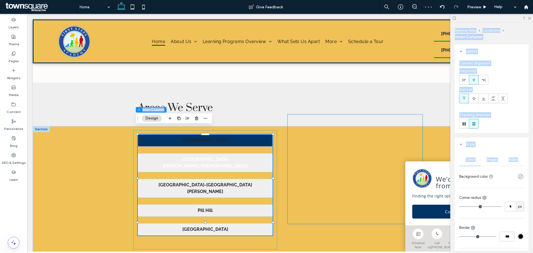
drag, startPoint x: 491, startPoint y: 184, endPoint x: 283, endPoint y: 151, distance: 211.3
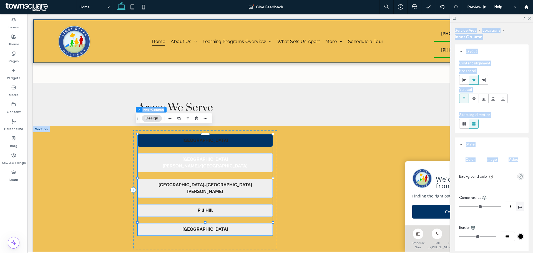
click at [262, 137] on p "[GEOGRAPHIC_DATA]" at bounding box center [204, 140] width 129 height 7
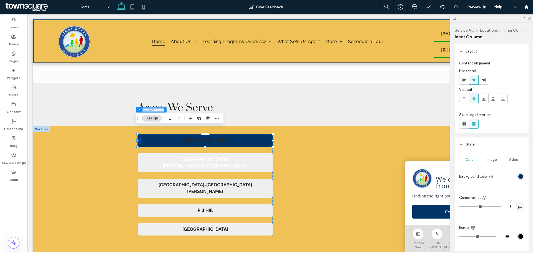
click at [208, 138] on strong "[GEOGRAPHIC_DATA]" at bounding box center [205, 140] width 46 height 5
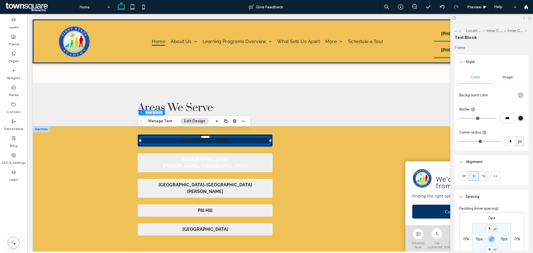
click at [208, 138] on strong "[GEOGRAPHIC_DATA]" at bounding box center [205, 140] width 46 height 5
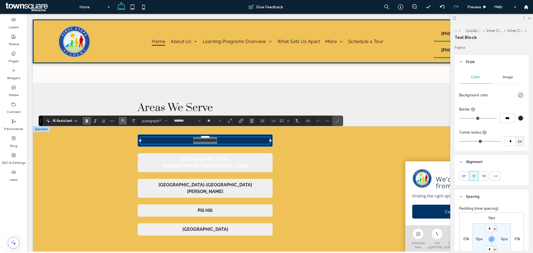
click at [125, 120] on icon "Color" at bounding box center [122, 120] width 4 height 4
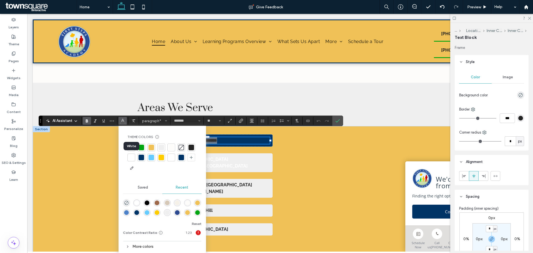
click at [131, 158] on div at bounding box center [132, 158] width 6 height 6
click at [109, 165] on div "**********" at bounding box center [280, 194] width 495 height 137
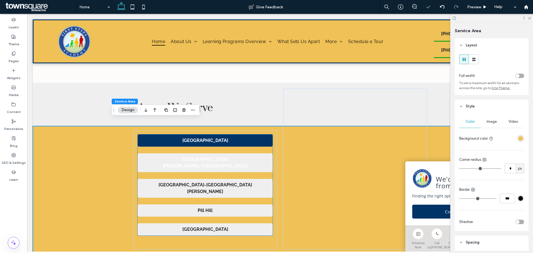
click at [268, 158] on div "[GEOGRAPHIC_DATA][PERSON_NAME]/[GEOGRAPHIC_DATA]" at bounding box center [205, 162] width 135 height 19
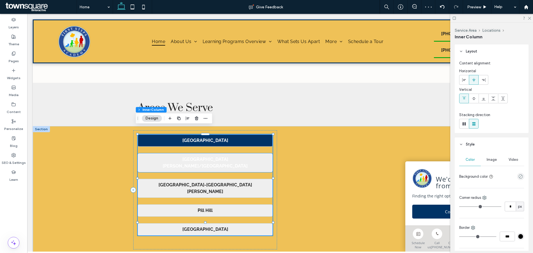
click at [266, 156] on p "[GEOGRAPHIC_DATA][PERSON_NAME]/[GEOGRAPHIC_DATA]" at bounding box center [204, 162] width 129 height 13
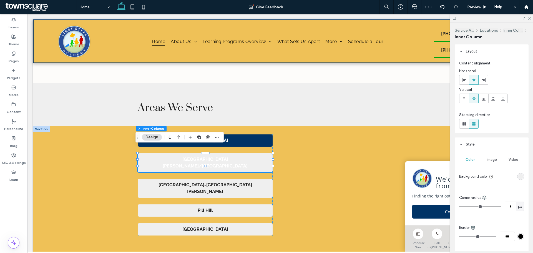
click at [266, 156] on p "[GEOGRAPHIC_DATA][PERSON_NAME]/[GEOGRAPHIC_DATA]" at bounding box center [204, 162] width 129 height 13
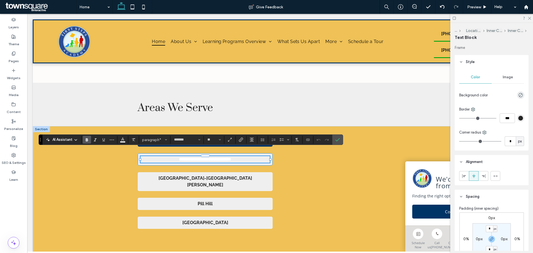
click at [269, 156] on div "**********" at bounding box center [205, 159] width 135 height 12
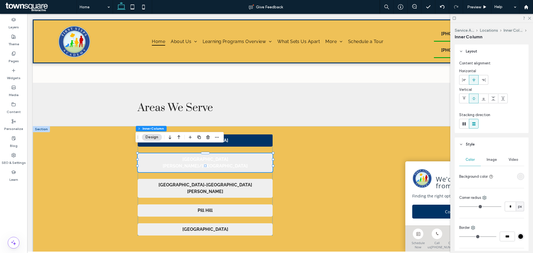
click at [519, 175] on div "rgba(239, 239, 239, 1)" at bounding box center [520, 176] width 5 height 5
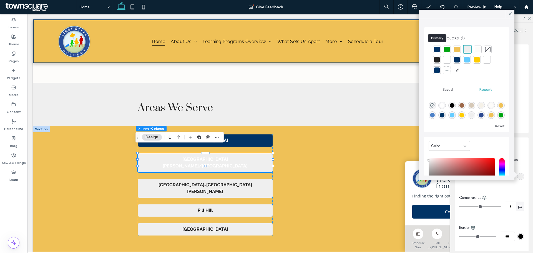
click at [434, 48] on div at bounding box center [437, 50] width 6 height 6
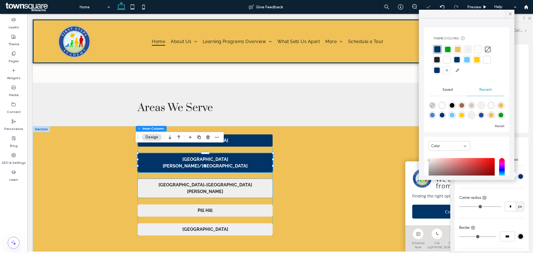
click at [260, 182] on p "[GEOGRAPHIC_DATA]-[GEOGRAPHIC_DATA][PERSON_NAME]" at bounding box center [204, 188] width 129 height 13
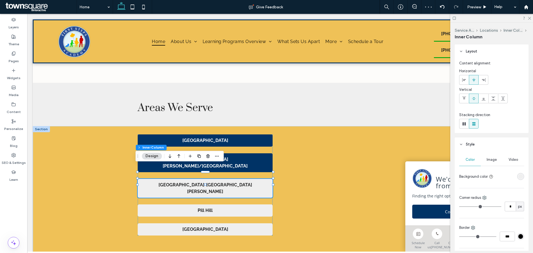
click at [518, 175] on div "rgba(239, 239, 239, 1)" at bounding box center [520, 176] width 5 height 5
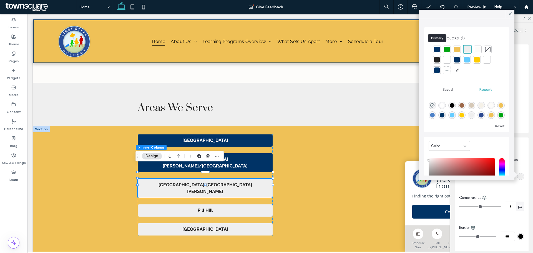
click at [438, 46] on div at bounding box center [437, 50] width 8 height 8
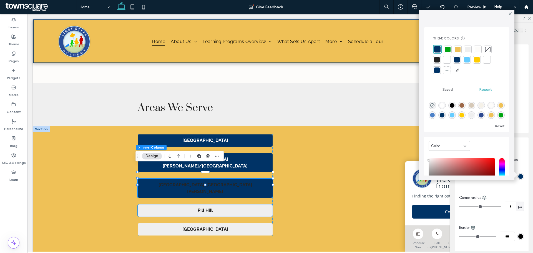
click at [269, 204] on div "Pill Hill" at bounding box center [205, 210] width 135 height 12
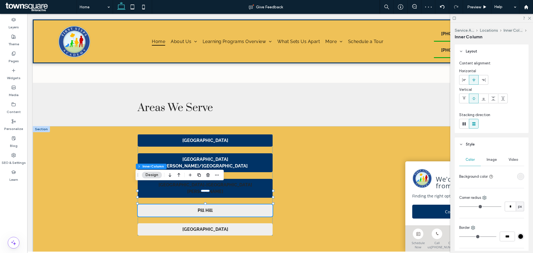
click at [517, 179] on div "rgba(239, 239, 239, 1)" at bounding box center [520, 176] width 7 height 7
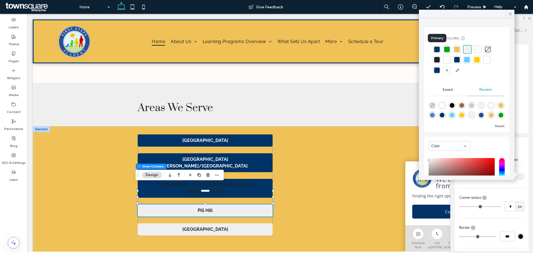
click at [438, 49] on div at bounding box center [437, 50] width 6 height 6
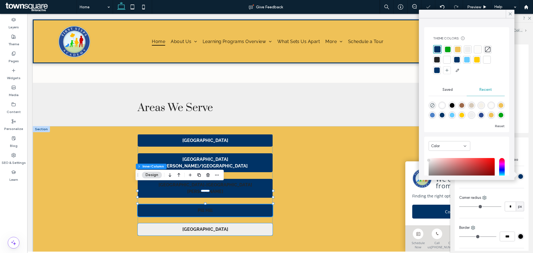
click at [267, 226] on p "[GEOGRAPHIC_DATA]" at bounding box center [204, 229] width 129 height 7
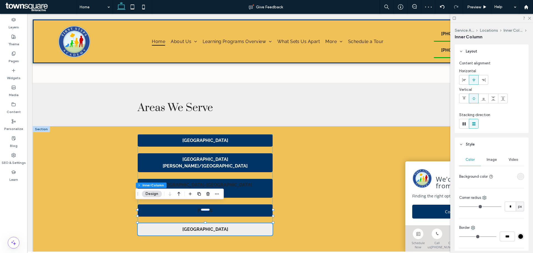
click at [519, 175] on div "rgba(239, 239, 239, 1)" at bounding box center [520, 176] width 5 height 5
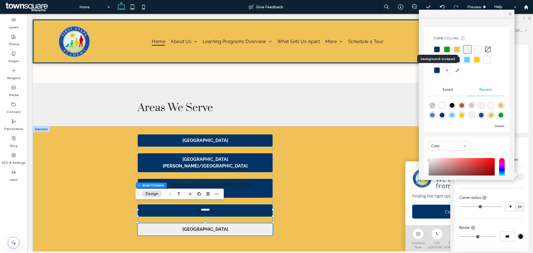
click at [438, 69] on div at bounding box center [437, 70] width 6 height 6
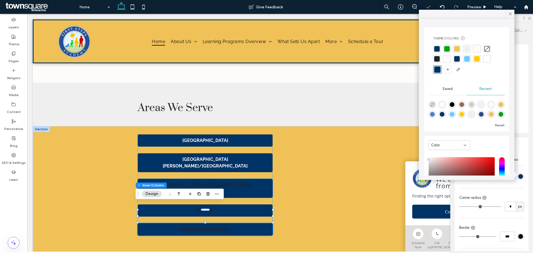
click at [225, 179] on div "[GEOGRAPHIC_DATA]-[GEOGRAPHIC_DATA][PERSON_NAME]" at bounding box center [205, 188] width 135 height 19
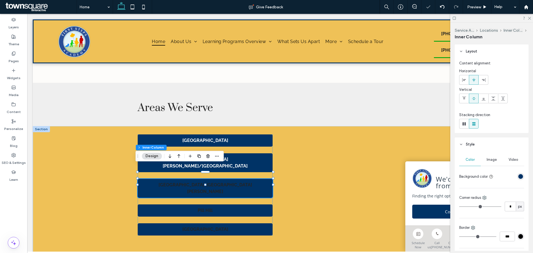
click at [225, 179] on div "[GEOGRAPHIC_DATA]-[GEOGRAPHIC_DATA][PERSON_NAME]" at bounding box center [205, 188] width 135 height 19
click at [224, 182] on strong "[GEOGRAPHIC_DATA]-[GEOGRAPHIC_DATA][PERSON_NAME]" at bounding box center [205, 188] width 94 height 12
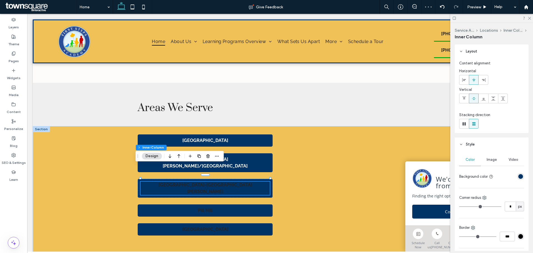
click at [224, 182] on div "[GEOGRAPHIC_DATA]-[GEOGRAPHIC_DATA][PERSON_NAME]" at bounding box center [204, 188] width 129 height 13
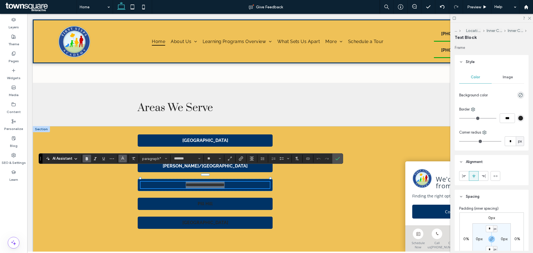
click at [122, 158] on icon "Color" at bounding box center [122, 158] width 4 height 4
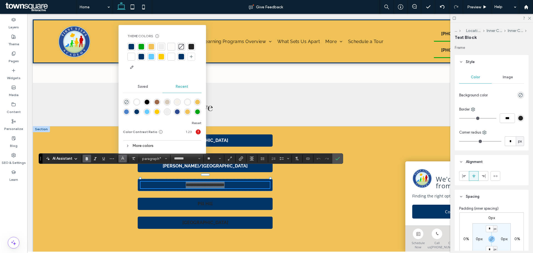
click at [132, 59] on div at bounding box center [132, 57] width 6 height 6
click at [160, 200] on p "Pill Hill" at bounding box center [204, 203] width 129 height 7
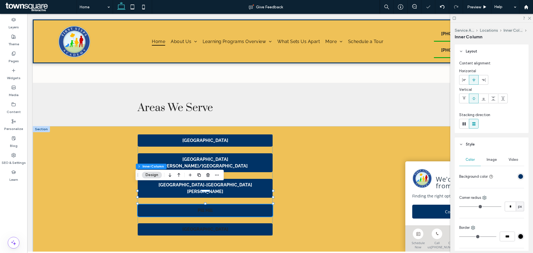
click at [170, 207] on p "Pill Hill" at bounding box center [204, 210] width 129 height 7
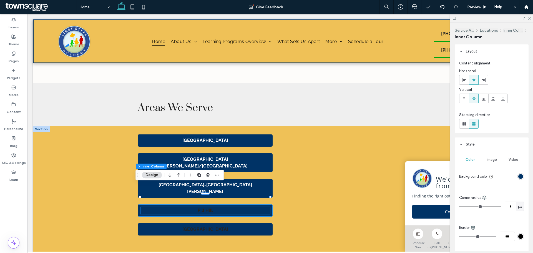
click at [170, 207] on p "Pill Hill" at bounding box center [204, 210] width 129 height 7
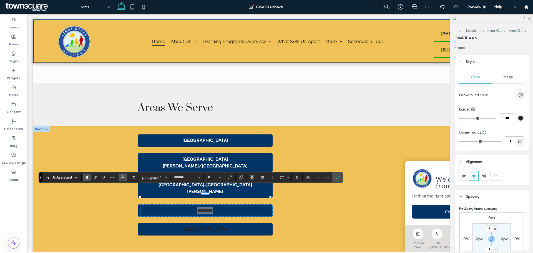
click at [120, 176] on icon "Color" at bounding box center [122, 177] width 4 height 4
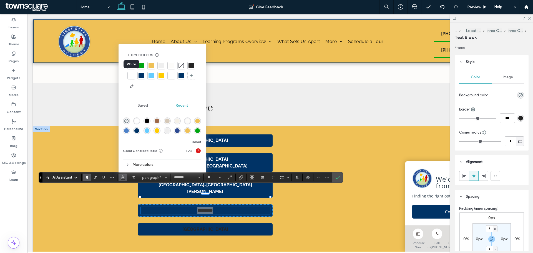
click at [132, 74] on div at bounding box center [132, 76] width 6 height 6
click at [173, 226] on p "[GEOGRAPHIC_DATA]" at bounding box center [204, 229] width 129 height 7
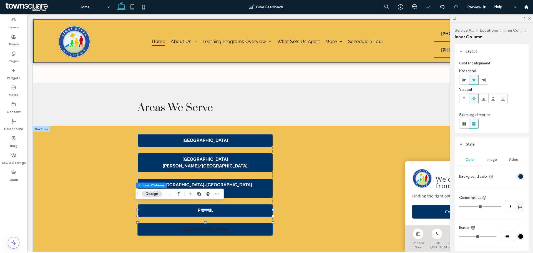
click at [173, 226] on p "[GEOGRAPHIC_DATA]" at bounding box center [204, 229] width 129 height 7
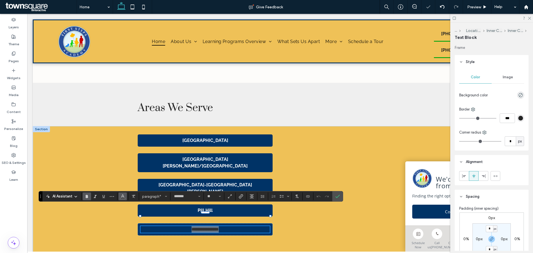
click at [123, 192] on span "Color" at bounding box center [122, 195] width 4 height 7
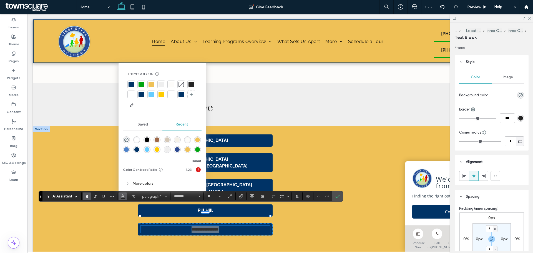
click at [134, 94] on div at bounding box center [132, 95] width 6 height 6
click at [84, 140] on div "**********" at bounding box center [280, 194] width 495 height 137
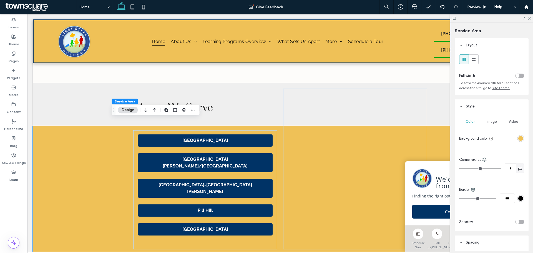
click at [506, 170] on input "*" at bounding box center [510, 168] width 11 height 10
type input "*"
click at [49, 175] on div "Southern Hills Baihly Meadows/Baihly Woodlands Lincolnshire-Arbor Glen Pill Hil…" at bounding box center [280, 194] width 495 height 137
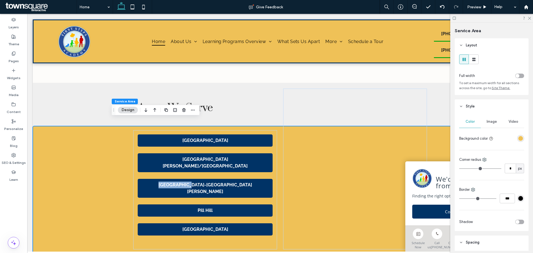
click at [94, 164] on div "Southern Hills Baihly Meadows/Baihly Woodlands Lincolnshire-Arbor Glen Pill Hil…" at bounding box center [280, 194] width 495 height 137
type input "*"
type input "**"
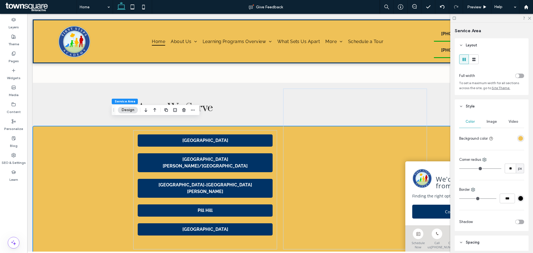
type input "**"
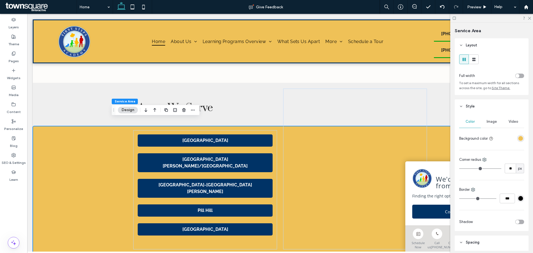
type input "**"
drag, startPoint x: 463, startPoint y: 167, endPoint x: 471, endPoint y: 168, distance: 7.8
click at [471, 168] on input "range" at bounding box center [480, 168] width 42 height 1
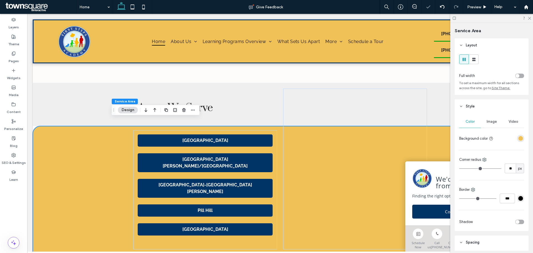
type input "**"
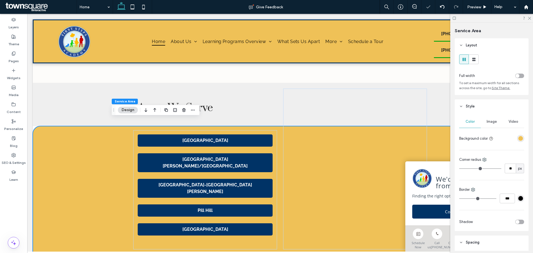
type input "**"
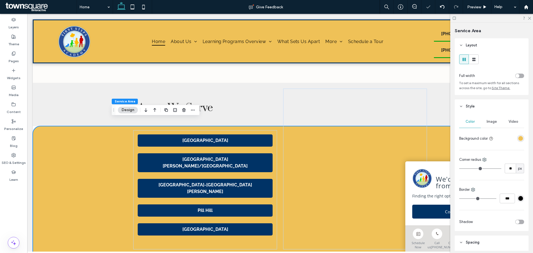
type input "**"
drag, startPoint x: 471, startPoint y: 169, endPoint x: 479, endPoint y: 170, distance: 7.9
click at [479, 169] on input "range" at bounding box center [480, 168] width 42 height 1
type input "**"
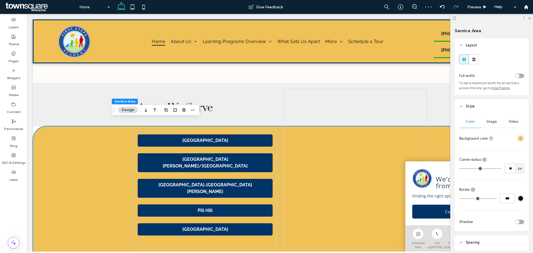
type input "**"
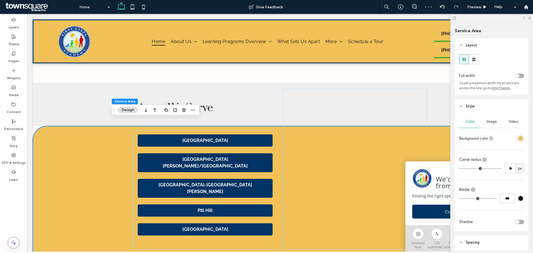
type input "**"
click at [477, 169] on input "range" at bounding box center [480, 168] width 42 height 1
click at [34, 126] on section "Southern Hills Baihly Meadows/Baihly Woodlands Lincolnshire-Arbor Glen Pill Hil…" at bounding box center [280, 194] width 495 height 137
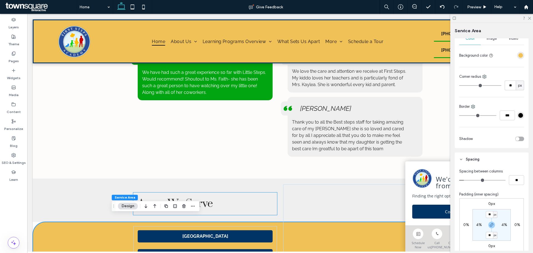
scroll to position [1043, 0]
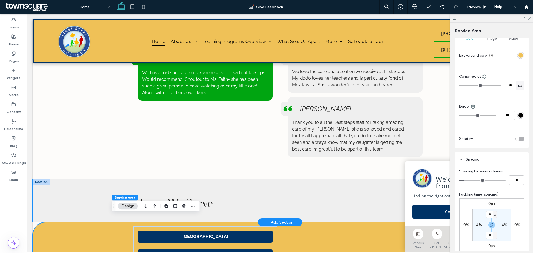
click at [71, 180] on div "Areas We Serve" at bounding box center [280, 200] width 495 height 43
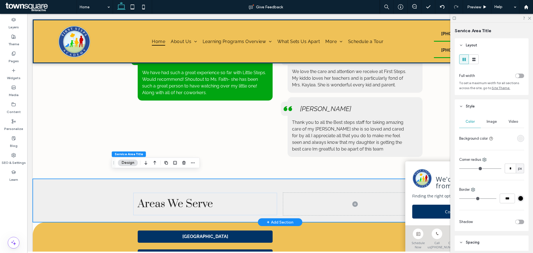
click at [65, 190] on div "Areas We Serve" at bounding box center [280, 200] width 495 height 43
click at [518, 139] on div "rgba(239, 239, 239, 1)" at bounding box center [520, 138] width 5 height 5
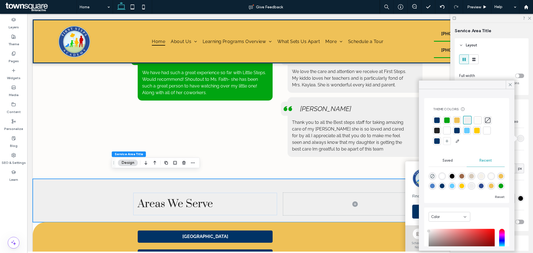
click at [435, 185] on div "rgba(78, 130, 200, 1)" at bounding box center [432, 185] width 5 height 5
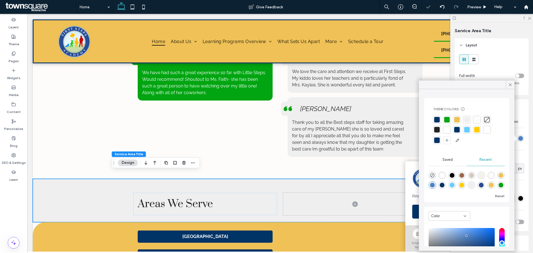
type input "*******"
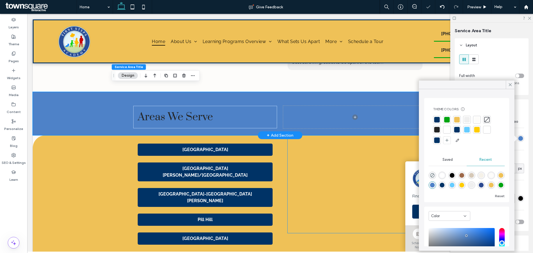
scroll to position [1130, 0]
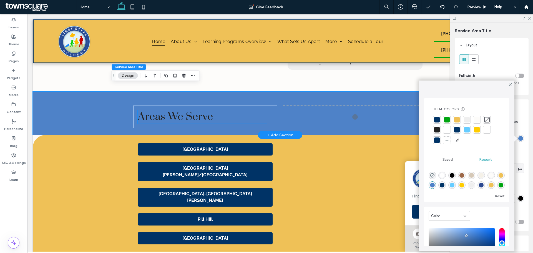
click at [197, 114] on span "Areas We Serve" at bounding box center [175, 117] width 75 height 14
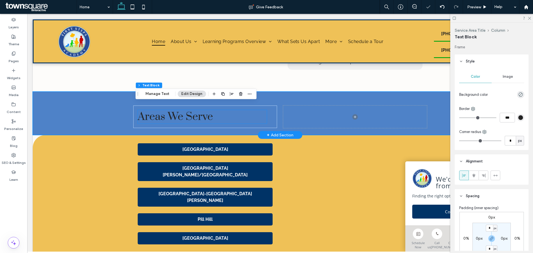
click at [197, 114] on div "Areas We Serve" at bounding box center [202, 117] width 129 height 14
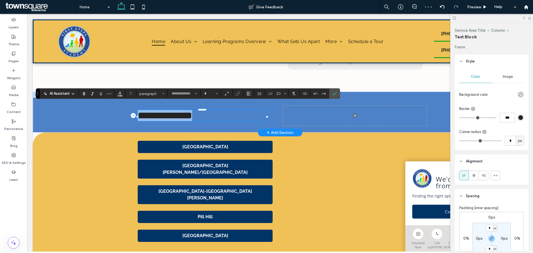
type input "*****"
type input "**"
click at [120, 95] on icon "Color" at bounding box center [120, 93] width 4 height 4
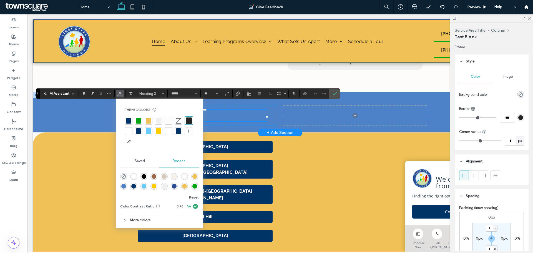
click at [130, 132] on div at bounding box center [129, 131] width 6 height 6
click at [101, 146] on div "Southern Hills Baihly Meadows/Baihly Woodlands Lincolnshire-Arbor Glen Pill Hil…" at bounding box center [280, 200] width 495 height 137
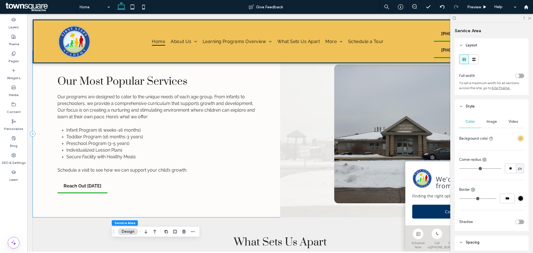
scroll to position [691, 0]
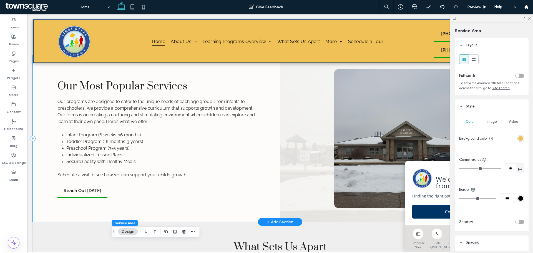
click at [231, 195] on div "Our Most Popular Services Our programs are designed to cater to the unique need…" at bounding box center [156, 138] width 247 height 167
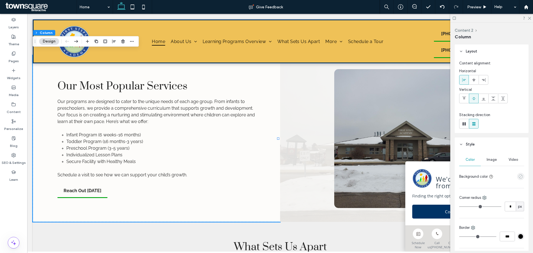
click at [519, 175] on icon "empty color" at bounding box center [520, 176] width 5 height 5
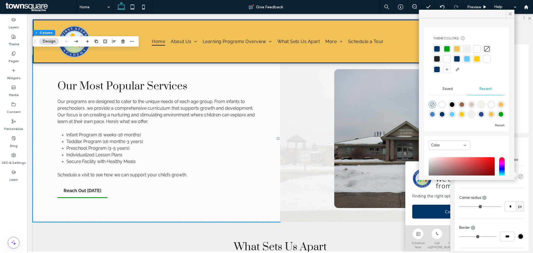
click at [435, 114] on div "rgba(78, 130, 200, 1)" at bounding box center [432, 114] width 5 height 5
type input "*******"
type input "***"
type input "****"
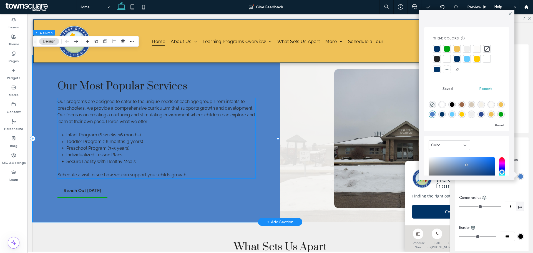
click at [134, 152] on li "Individualized Lesson Plans" at bounding box center [160, 155] width 189 height 7
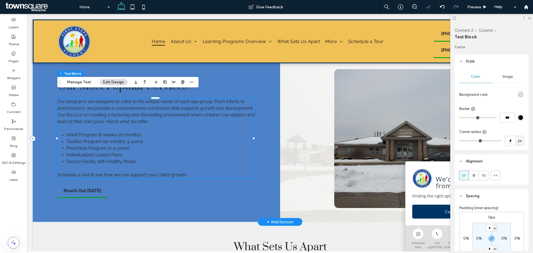
click at [134, 152] on li "Individualized Lesson Plans" at bounding box center [160, 155] width 189 height 7
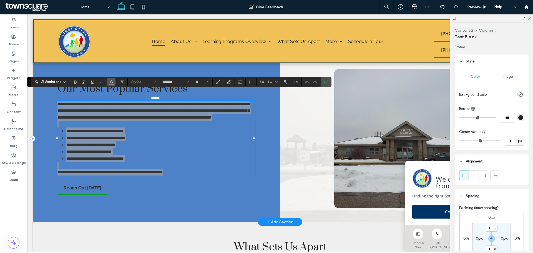
click at [112, 84] on span "Color" at bounding box center [111, 81] width 4 height 7
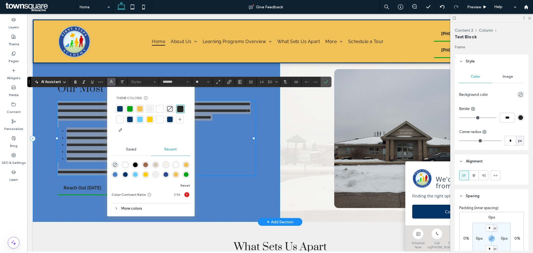
click at [120, 122] on div at bounding box center [120, 120] width 6 height 6
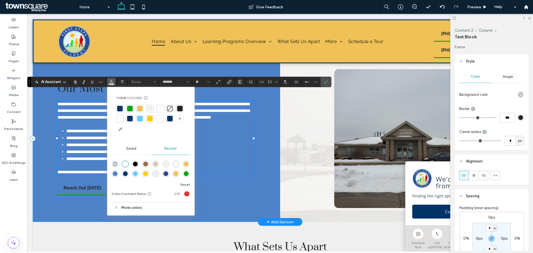
click at [92, 205] on div "**********" at bounding box center [156, 138] width 247 height 167
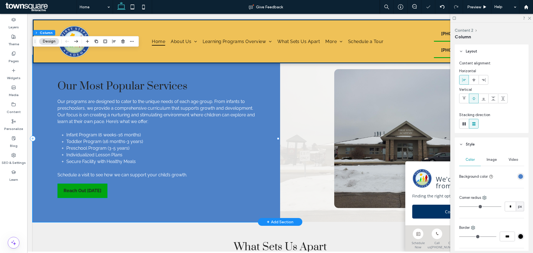
click at [90, 186] on span "Reach Out [DATE]" at bounding box center [83, 190] width 38 height 14
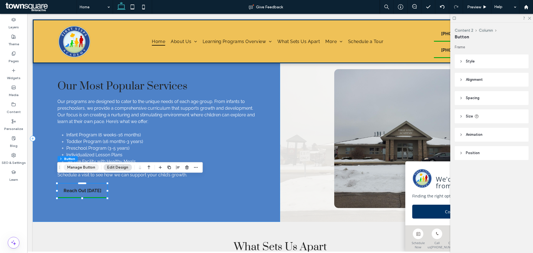
click at [90, 164] on button "Manage Button" at bounding box center [81, 167] width 35 height 7
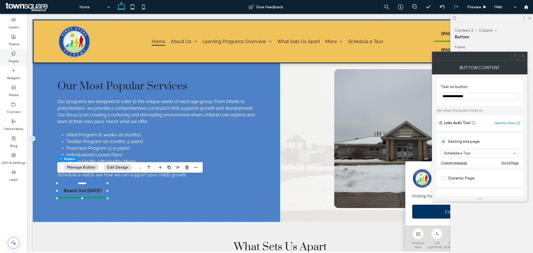
click at [12, 55] on icon at bounding box center [13, 53] width 4 height 4
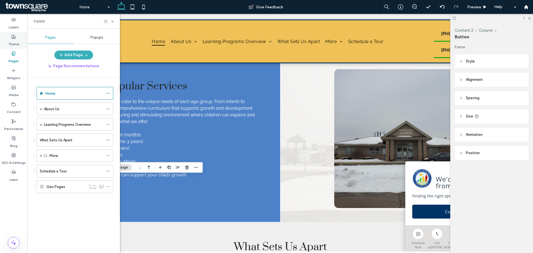
click at [16, 45] on label "Theme" at bounding box center [13, 43] width 11 height 8
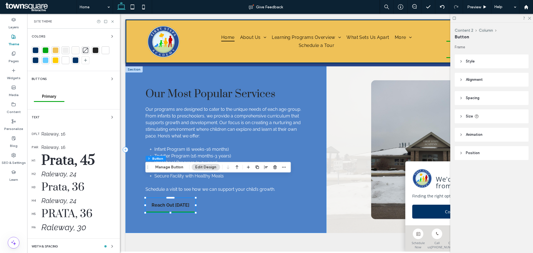
click at [85, 79] on div "Buttons" at bounding box center [74, 79] width 84 height 7
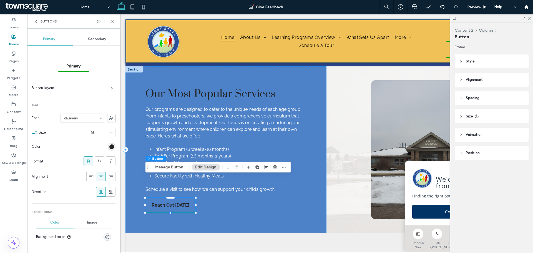
click at [91, 44] on div "Secondary" at bounding box center [97, 39] width 48 height 12
click at [56, 44] on div "Primary" at bounding box center [49, 39] width 48 height 12
click at [109, 147] on div "rgb(36, 36, 36)" at bounding box center [111, 146] width 5 height 5
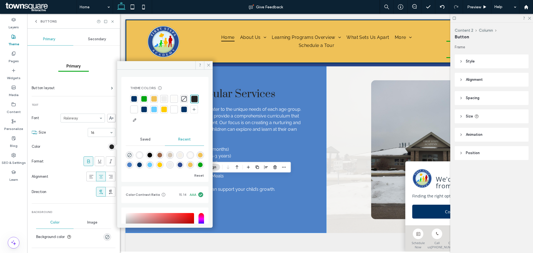
click at [138, 106] on div at bounding box center [134, 109] width 8 height 8
click at [236, 193] on div "Our Most Popular Services Our programs are designed to cater to the unique need…" at bounding box center [225, 149] width 201 height 167
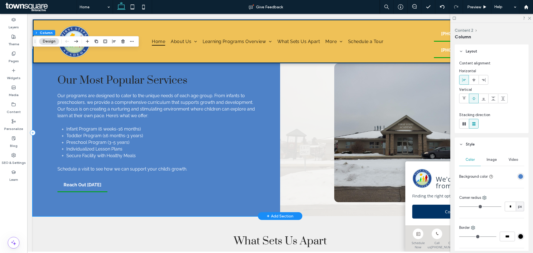
scroll to position [668, 0]
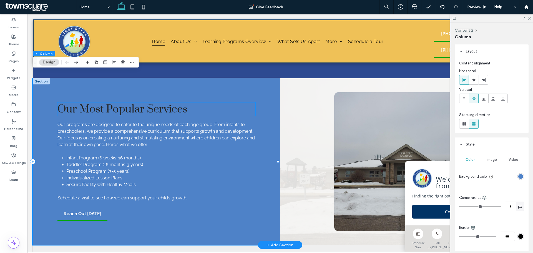
click at [163, 107] on span "Our Most Popular Services" at bounding box center [122, 109] width 130 height 14
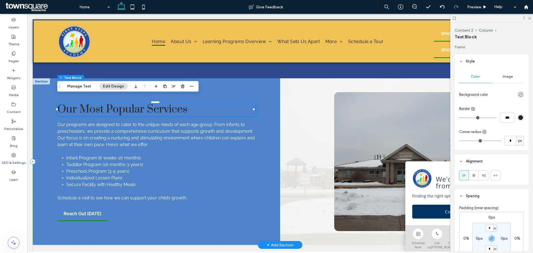
click at [163, 107] on span "Our Most Popular Services" at bounding box center [122, 109] width 130 height 14
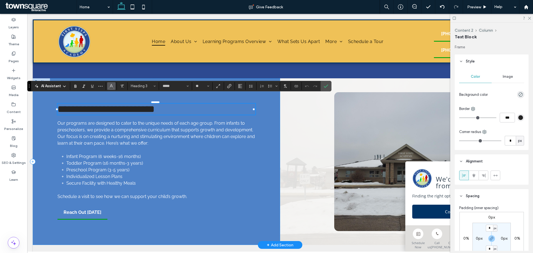
click at [114, 84] on button "Color" at bounding box center [111, 86] width 8 height 8
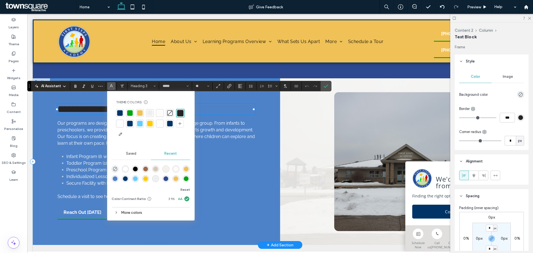
click at [121, 122] on div at bounding box center [120, 124] width 6 height 6
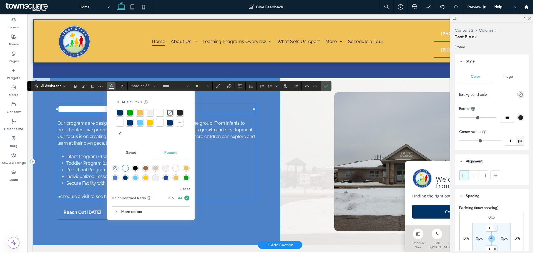
click at [58, 147] on p at bounding box center [156, 150] width 198 height 7
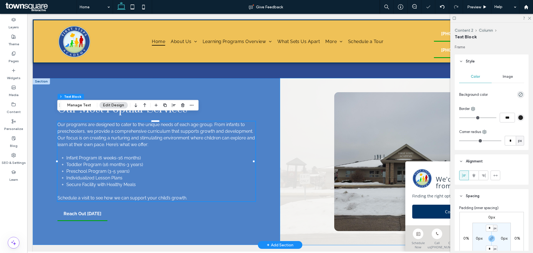
click at [296, 144] on div at bounding box center [403, 161] width 247 height 167
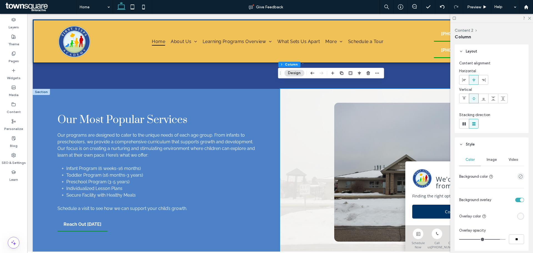
scroll to position [658, 0]
click at [517, 215] on div "rgba(253, 252, 250, 1)" at bounding box center [520, 216] width 7 height 7
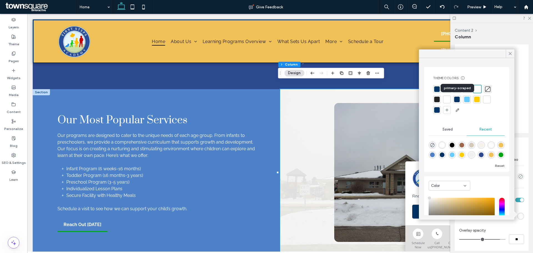
click at [455, 102] on div at bounding box center [457, 99] width 8 height 8
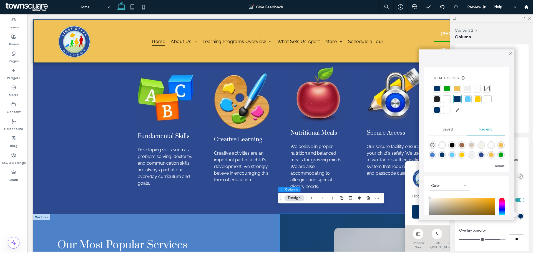
scroll to position [524, 0]
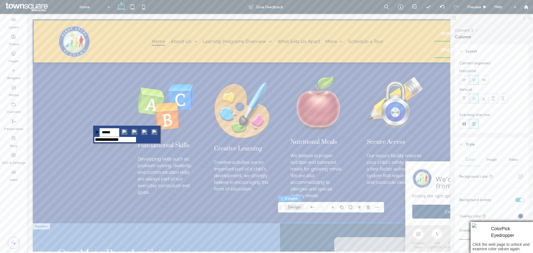
drag, startPoint x: 114, startPoint y: 136, endPoint x: 110, endPoint y: 132, distance: 5.9
click at [110, 132] on input "******" at bounding box center [109, 132] width 20 height 9
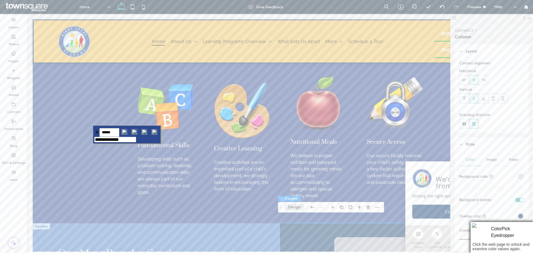
click at [156, 132] on input "image" at bounding box center [154, 132] width 10 height 10
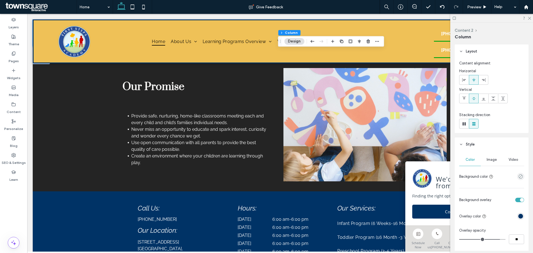
scroll to position [1344, 0]
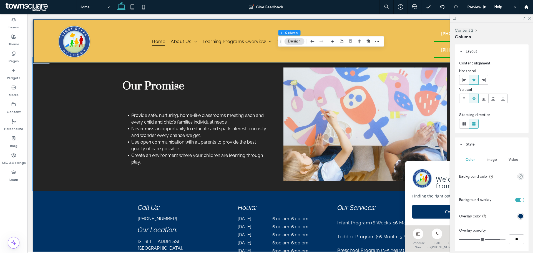
click at [90, 123] on div "Our Promise Provide safe, nurturing, home-like classrooms meeting each and ever…" at bounding box center [280, 123] width 495 height 133
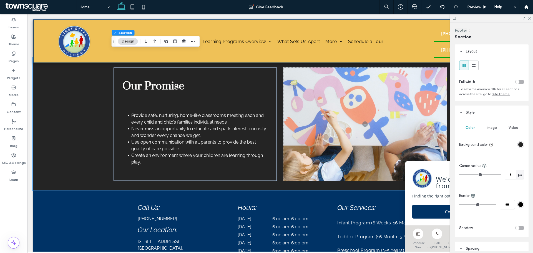
click at [520, 146] on div "rgba(36, 36, 36, 1)" at bounding box center [520, 144] width 5 height 5
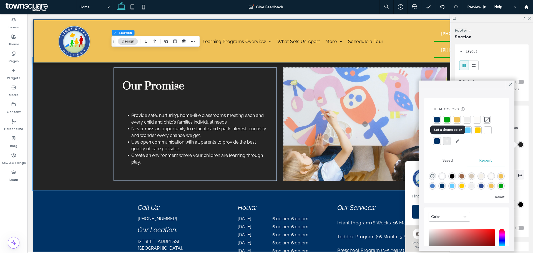
drag, startPoint x: 447, startPoint y: 141, endPoint x: 379, endPoint y: 120, distance: 71.3
click at [447, 141] on icon at bounding box center [447, 141] width 4 height 4
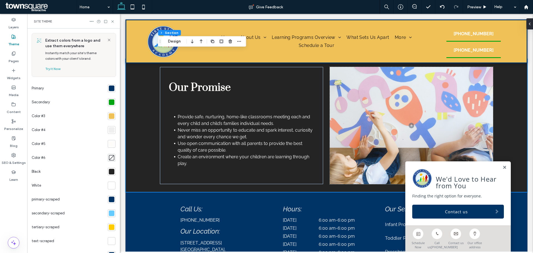
scroll to position [0, 0]
click at [109, 155] on div at bounding box center [112, 158] width 6 height 6
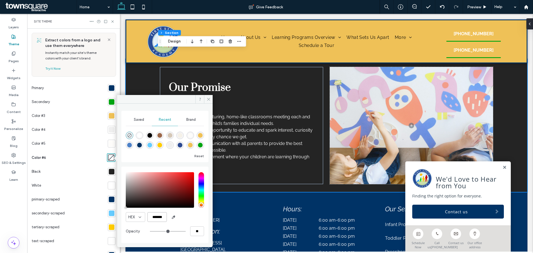
click at [155, 218] on input "*******" at bounding box center [156, 217] width 19 height 10
paste input "color picker textbox"
type input "*******"
type input "***"
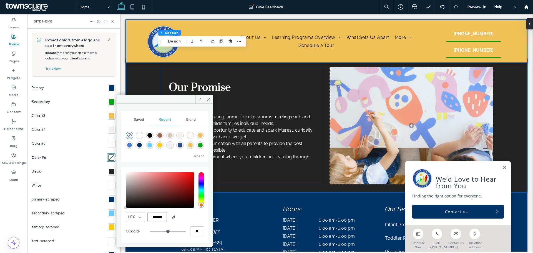
type input "****"
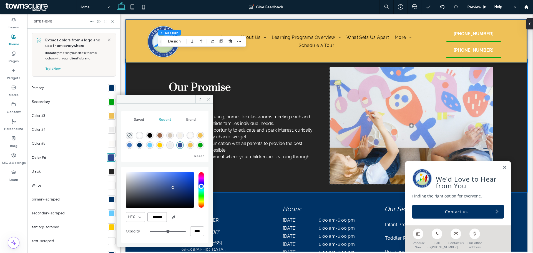
type input "*******"
click at [208, 99] on icon at bounding box center [209, 99] width 4 height 4
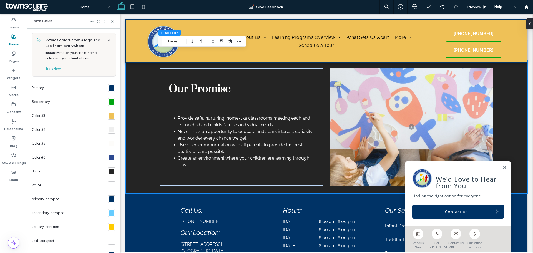
click at [143, 124] on div "Our Promise Provide safe, nurturing, home-like classrooms meeting each and ever…" at bounding box center [326, 126] width 402 height 133
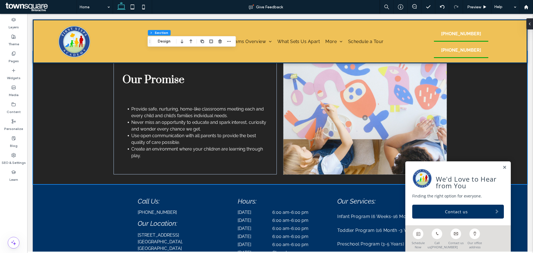
scroll to position [1343, 0]
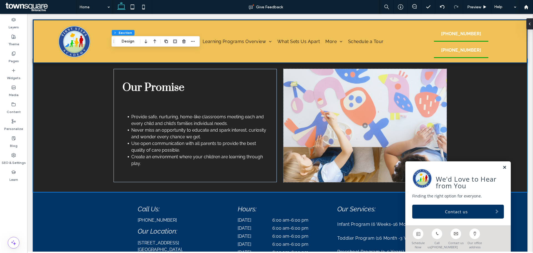
click at [502, 165] on link at bounding box center [504, 167] width 4 height 5
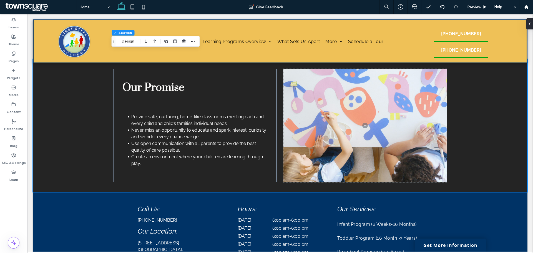
click at [494, 115] on div "Our Promise Provide safe, nurturing, home-like classrooms meeting each and ever…" at bounding box center [280, 125] width 495 height 133
click at [530, 22] on div at bounding box center [528, 23] width 9 height 11
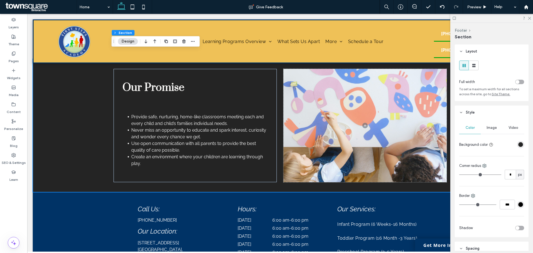
click at [519, 141] on div "rgba(36, 36, 36, 1)" at bounding box center [520, 144] width 7 height 7
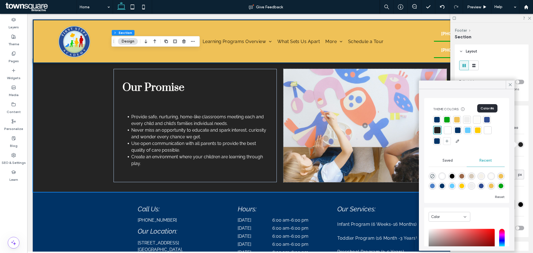
click at [486, 118] on div at bounding box center [487, 120] width 6 height 6
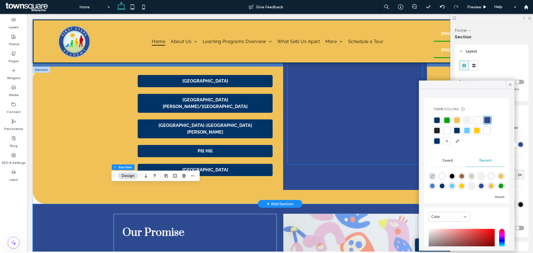
scroll to position [1198, 0]
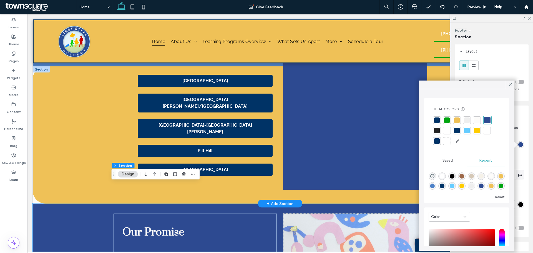
click at [302, 163] on div at bounding box center [355, 109] width 144 height 161
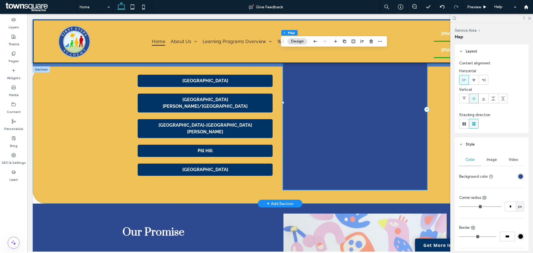
click at [306, 163] on div at bounding box center [355, 109] width 144 height 161
click at [518, 176] on div "rgba(45, 74, 145, 1)" at bounding box center [520, 176] width 5 height 5
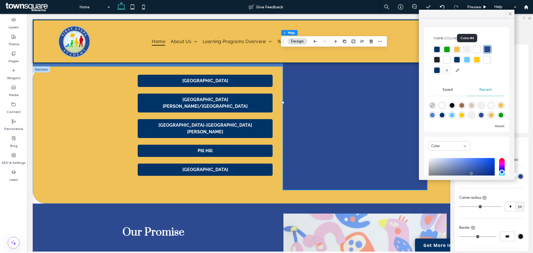
click at [469, 47] on div at bounding box center [467, 50] width 6 height 6
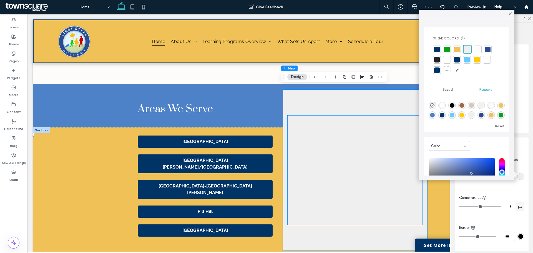
scroll to position [1134, 0]
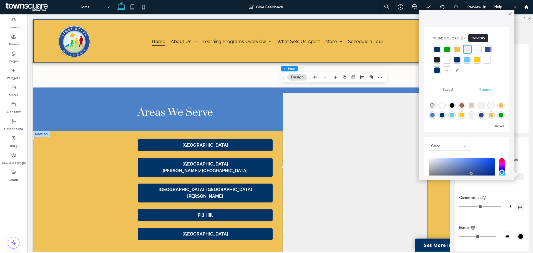
click at [475, 50] on div at bounding box center [478, 50] width 8 height 8
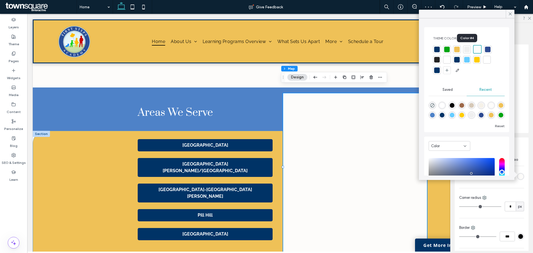
click at [469, 49] on div at bounding box center [467, 50] width 6 height 6
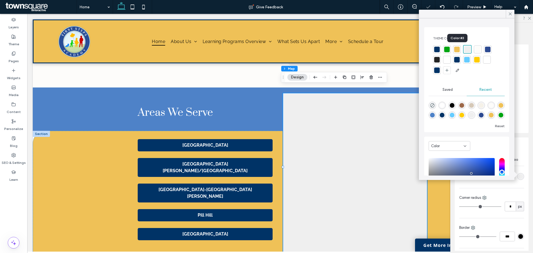
click at [456, 50] on div at bounding box center [457, 50] width 6 height 6
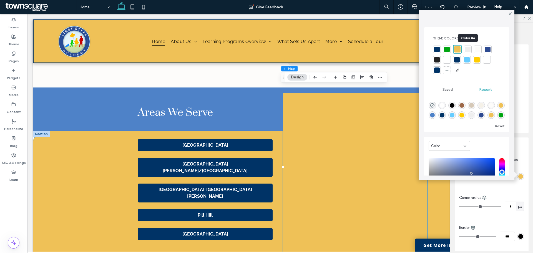
click at [468, 52] on div at bounding box center [468, 50] width 6 height 6
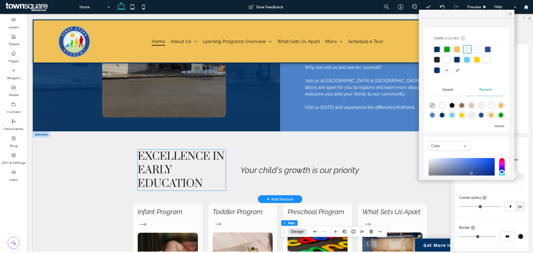
scroll to position [269, 0]
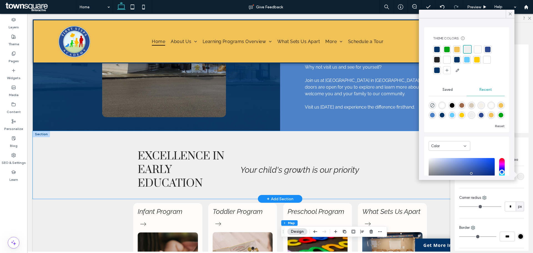
click at [88, 168] on div "Excellence in Early Education Your child's growth is our priority" at bounding box center [280, 165] width 495 height 68
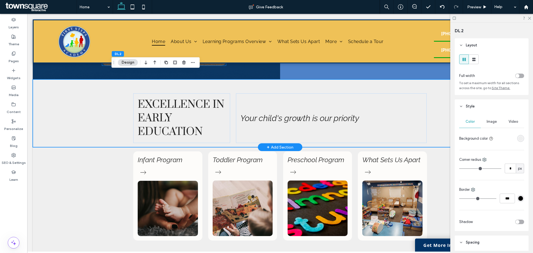
scroll to position [322, 0]
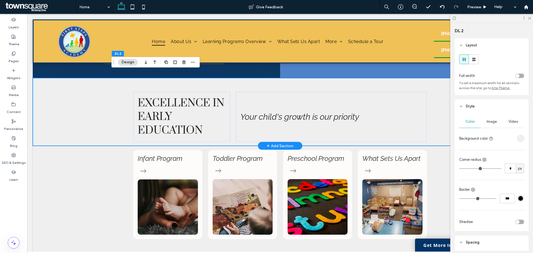
click at [88, 120] on div "Excellence in Early Education Your child's growth is our priority" at bounding box center [280, 112] width 495 height 68
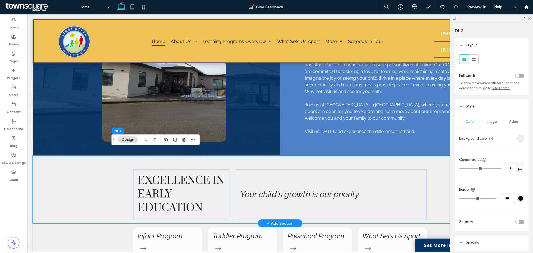
click at [84, 168] on div "Excellence in Early Education Your child's growth is our priority" at bounding box center [280, 189] width 495 height 68
click at [323, 189] on span "Your child's growth is our priority" at bounding box center [299, 194] width 119 height 10
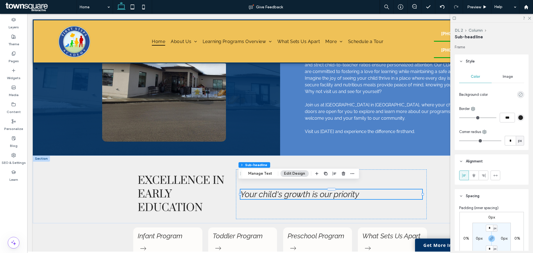
click at [518, 94] on icon "rgba(0, 0, 0, 0)" at bounding box center [520, 94] width 5 height 5
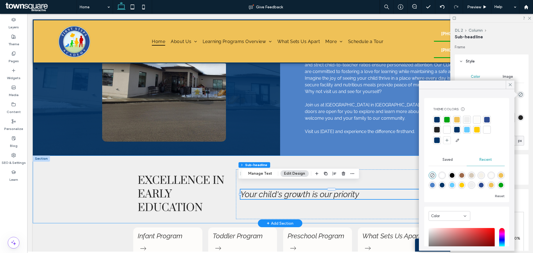
click at [110, 168] on div "Excellence in Early Education Your child's growth is our priority" at bounding box center [280, 189] width 495 height 68
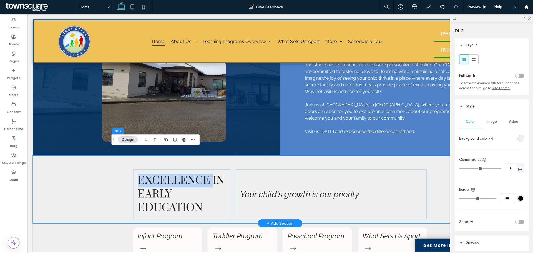
click at [110, 168] on div "Excellence in Early Education Your child's growth is our priority" at bounding box center [280, 189] width 495 height 68
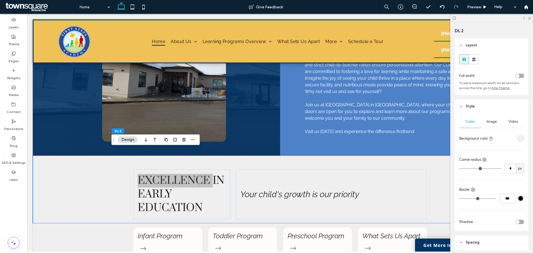
click at [518, 138] on div "rgba(239, 239, 239, 1)" at bounding box center [520, 138] width 5 height 5
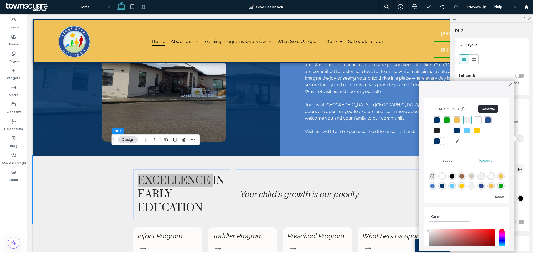
click at [486, 121] on div at bounding box center [488, 120] width 6 height 6
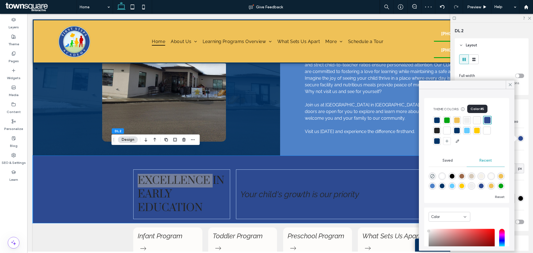
click at [474, 120] on div at bounding box center [477, 120] width 6 height 6
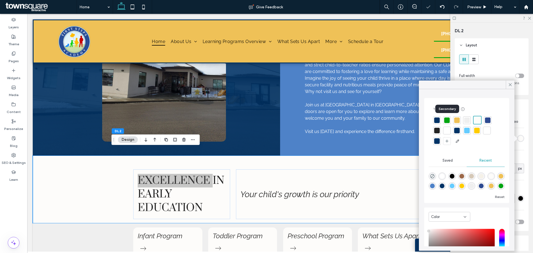
click at [447, 119] on div at bounding box center [447, 120] width 6 height 6
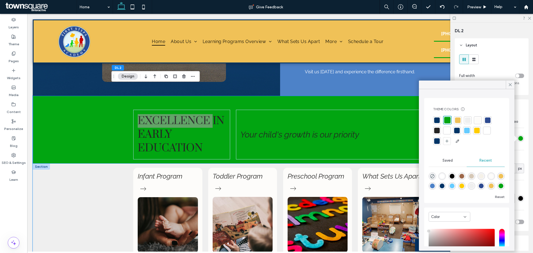
scroll to position [304, 0]
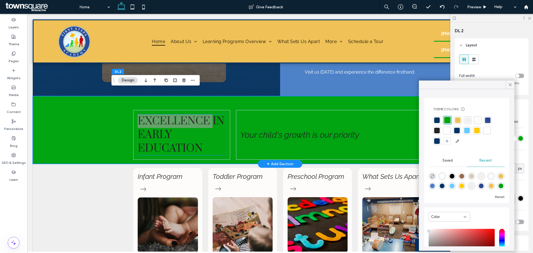
click at [147, 134] on span "Excellence in Early Education" at bounding box center [181, 134] width 87 height 41
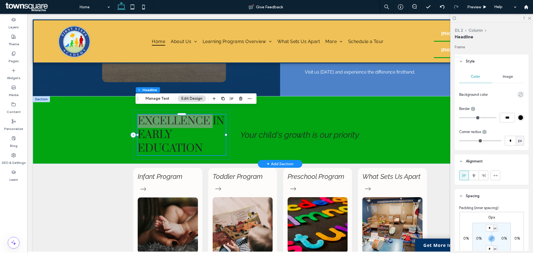
click at [147, 134] on span "Excellence in Early Education" at bounding box center [181, 134] width 87 height 41
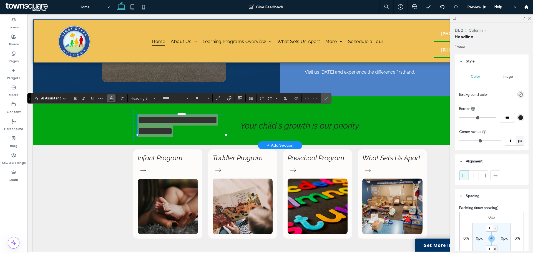
click at [110, 99] on icon "Color" at bounding box center [111, 97] width 4 height 4
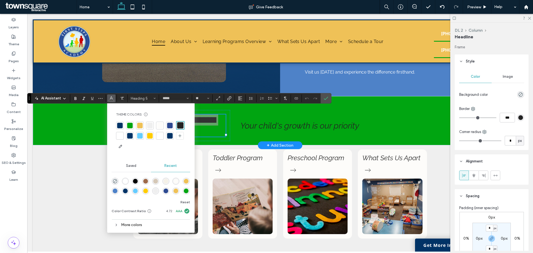
click at [120, 135] on div at bounding box center [120, 136] width 6 height 6
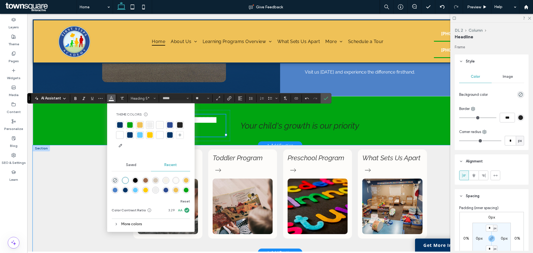
click at [91, 187] on div "Infant Program Toddler Program Preschool Program What Sets Us Apart" at bounding box center [280, 198] width 495 height 107
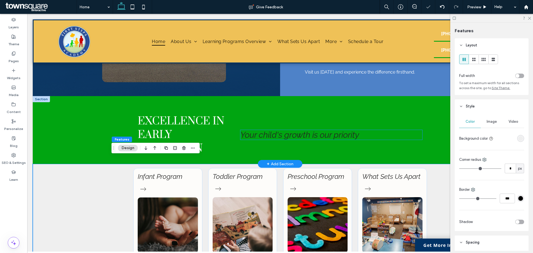
click at [259, 130] on span "Your child's growth is our priority" at bounding box center [299, 135] width 119 height 10
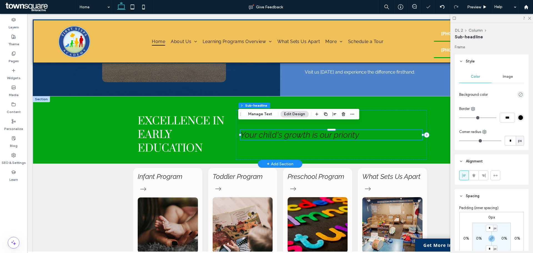
click at [259, 130] on span "Your child's growth is our priority" at bounding box center [299, 135] width 119 height 10
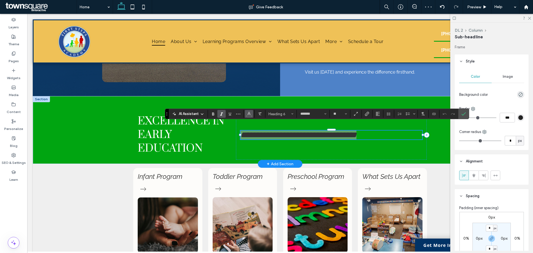
click at [248, 111] on icon "Color" at bounding box center [249, 113] width 4 height 4
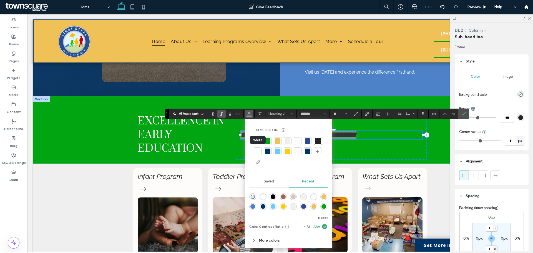
drag, startPoint x: 258, startPoint y: 152, endPoint x: 188, endPoint y: 145, distance: 70.5
click at [258, 152] on div at bounding box center [258, 152] width 6 height 6
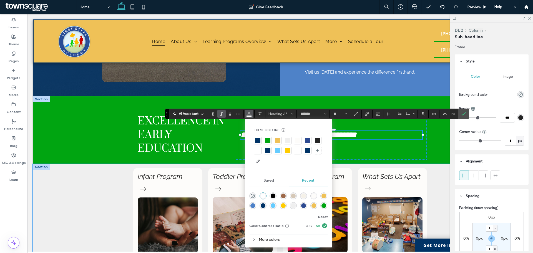
click at [104, 186] on div "Infant Program Toddler Program Preschool Program What Sets Us Apart" at bounding box center [280, 217] width 495 height 107
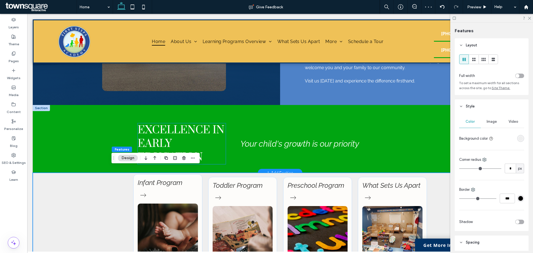
scroll to position [296, 0]
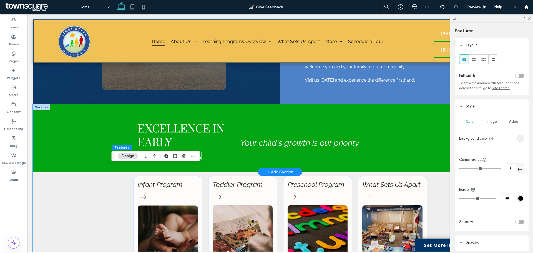
click at [87, 132] on div "Excellence in Early Education Your child's growth is our priority" at bounding box center [280, 138] width 495 height 68
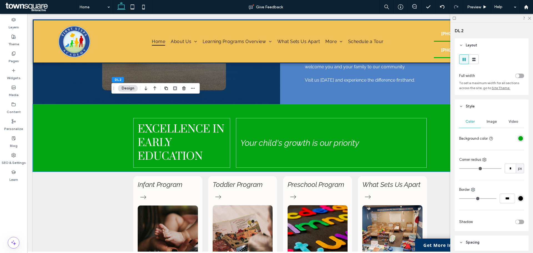
type input "*"
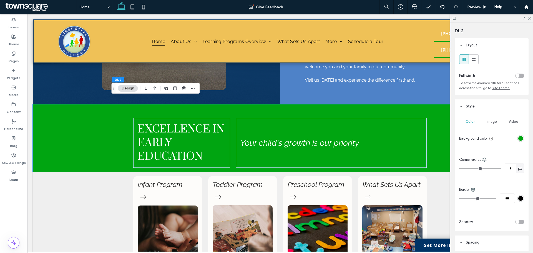
type input "*"
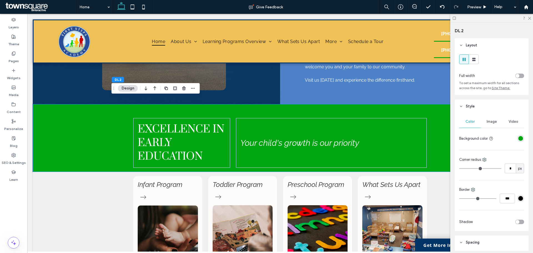
type input "*"
type input "**"
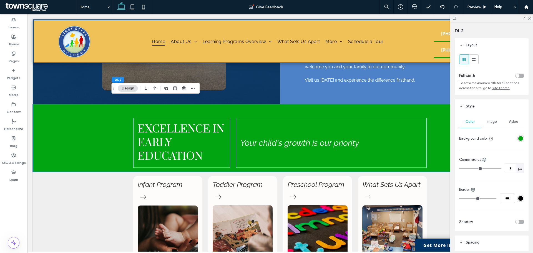
type input "**"
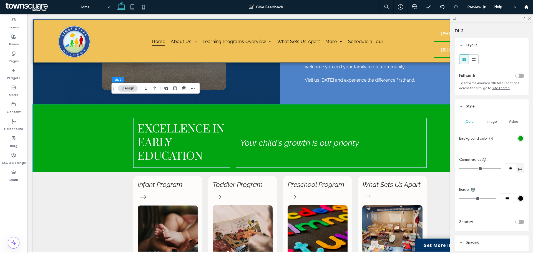
type input "**"
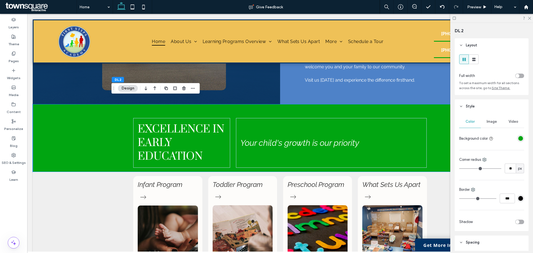
type input "**"
drag, startPoint x: 461, startPoint y: 167, endPoint x: 468, endPoint y: 169, distance: 6.8
click at [468, 169] on input "range" at bounding box center [480, 168] width 42 height 1
type input "**"
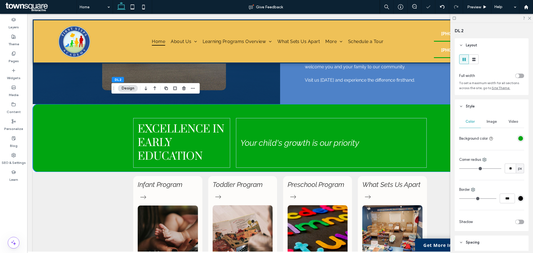
type input "**"
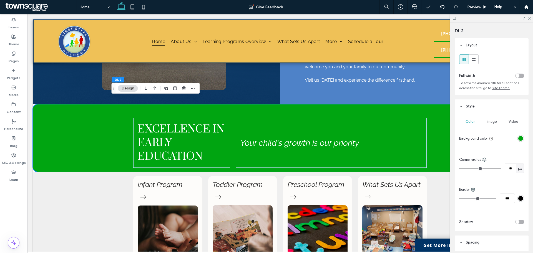
type input "**"
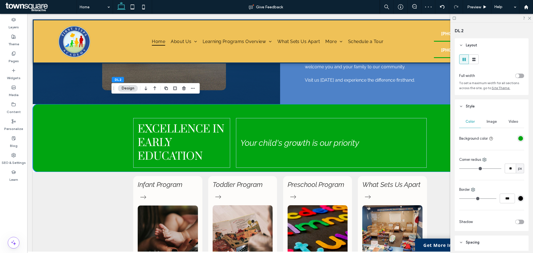
type input "**"
type input "*"
type input "**"
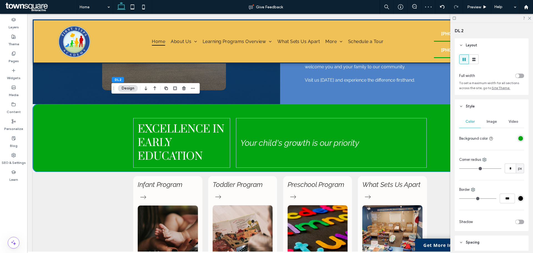
type input "**"
drag, startPoint x: 468, startPoint y: 169, endPoint x: 465, endPoint y: 169, distance: 2.8
type input "**"
click at [465, 169] on input "range" at bounding box center [480, 168] width 42 height 1
click at [103, 182] on div "Infant Program Toddler Program Preschool Program What Sets Us Apart" at bounding box center [280, 225] width 495 height 107
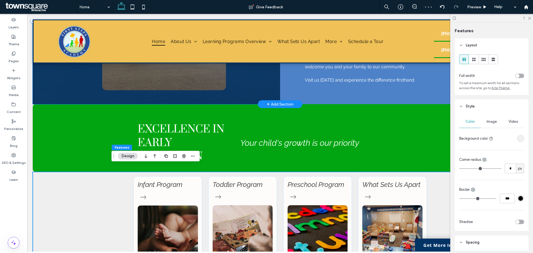
click at [92, 81] on div at bounding box center [156, 21] width 247 height 167
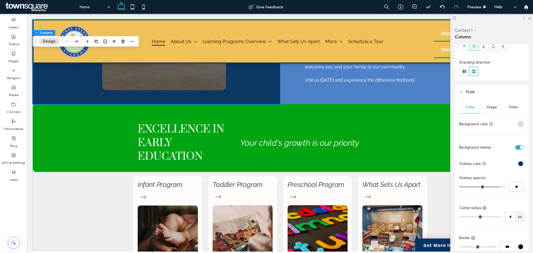
scroll to position [54, 0]
type input "*"
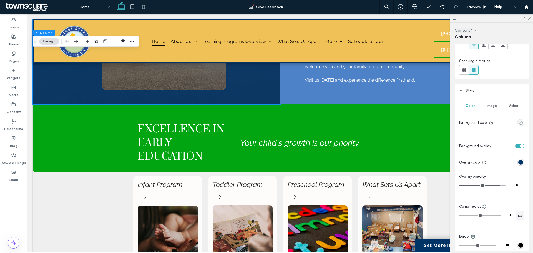
type input "*"
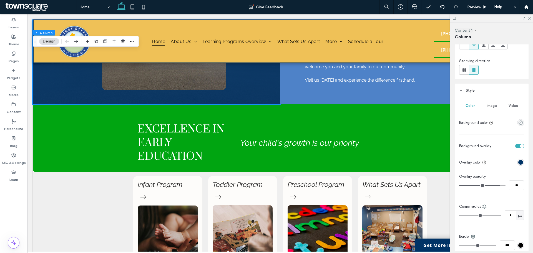
type input "*"
click at [464, 215] on input "range" at bounding box center [480, 215] width 42 height 1
type input "**"
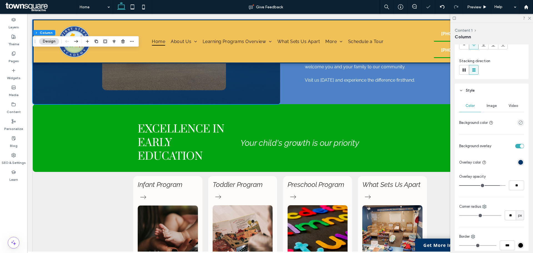
type input "**"
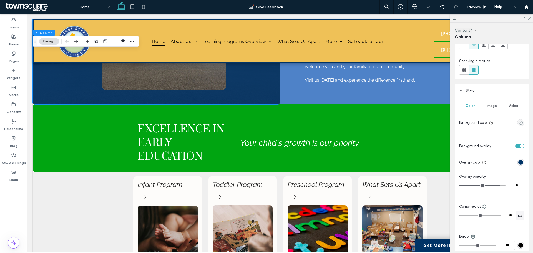
type input "**"
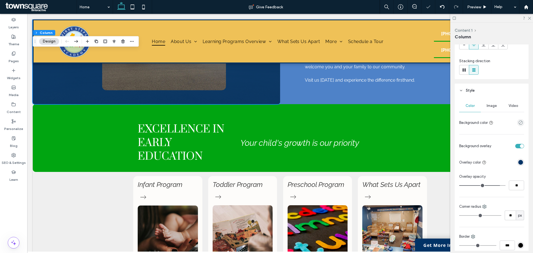
type input "**"
drag, startPoint x: 464, startPoint y: 215, endPoint x: 468, endPoint y: 215, distance: 3.9
type input "**"
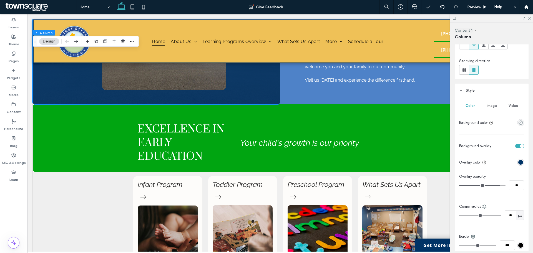
click at [468, 215] on input "range" at bounding box center [480, 215] width 42 height 1
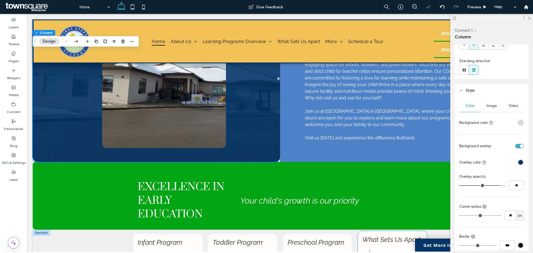
scroll to position [236, 0]
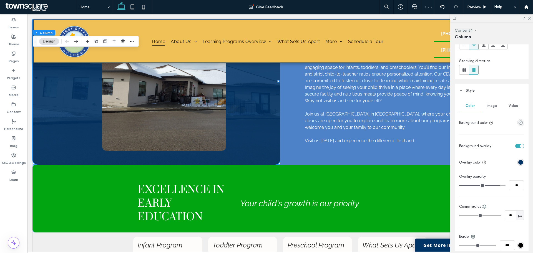
click at [310, 165] on div "Excellence in Early Education Your child's growth is our priority" at bounding box center [280, 199] width 333 height 68
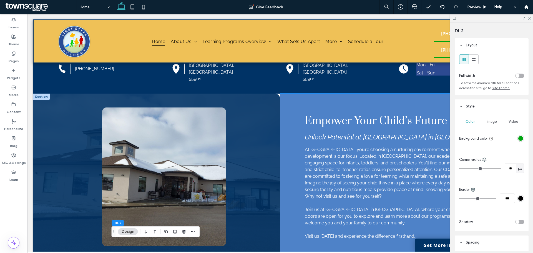
scroll to position [140, 0]
click at [275, 108] on div at bounding box center [156, 177] width 247 height 167
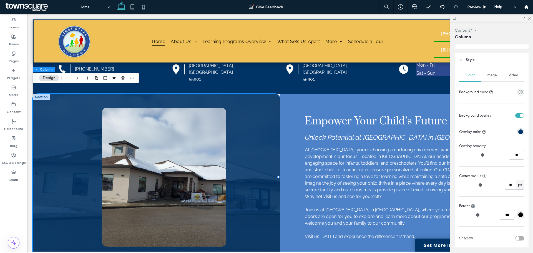
scroll to position [85, 0]
type input "**"
type input "*"
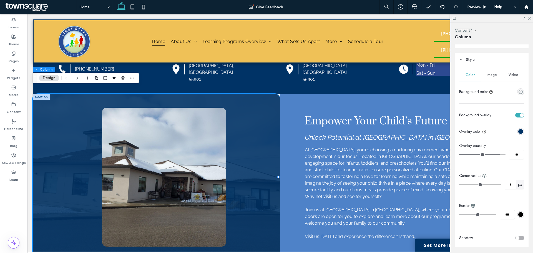
type input "*"
drag, startPoint x: 468, startPoint y: 184, endPoint x: 453, endPoint y: 182, distance: 14.8
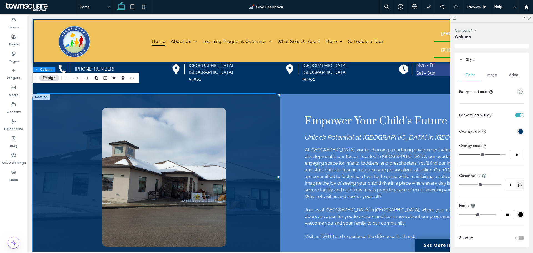
type input "*"
click at [459, 184] on input "range" at bounding box center [480, 184] width 42 height 1
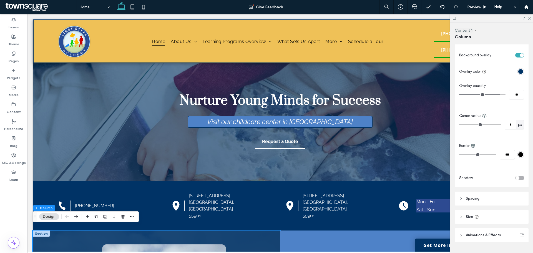
scroll to position [0, 0]
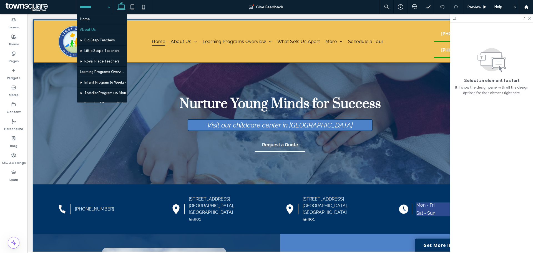
click at [97, 10] on input at bounding box center [93, 7] width 27 height 14
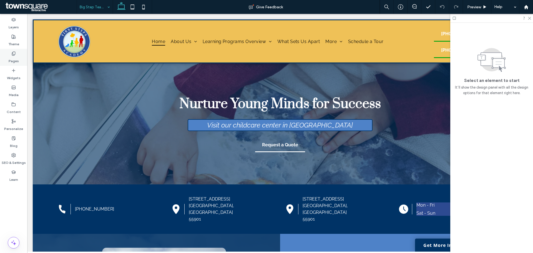
click at [16, 55] on icon at bounding box center [13, 53] width 4 height 4
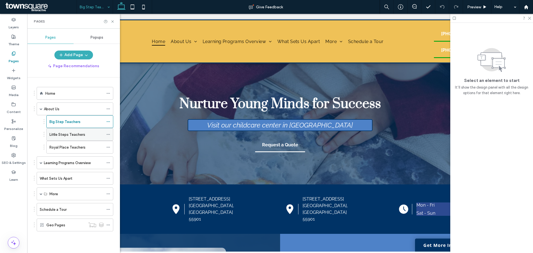
click at [64, 131] on label "Little Steps Teachers" at bounding box center [67, 135] width 36 height 10
drag, startPoint x: 66, startPoint y: 134, endPoint x: 67, endPoint y: 119, distance: 14.8
click at [39, 163] on div "Learning Programs Overview" at bounding box center [75, 162] width 77 height 13
click at [40, 162] on span at bounding box center [41, 162] width 3 height 3
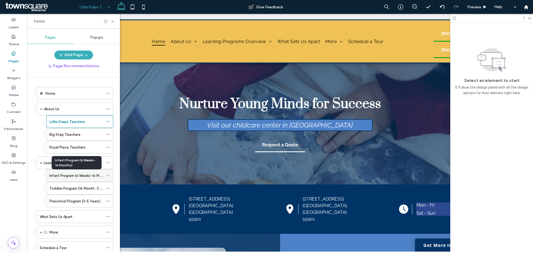
click at [66, 175] on label "Infant Program (6 Weeks-16 Months)" at bounding box center [79, 176] width 61 height 10
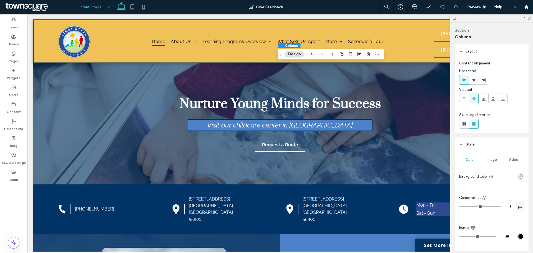
click at [493, 160] on span "Image" at bounding box center [492, 159] width 10 height 4
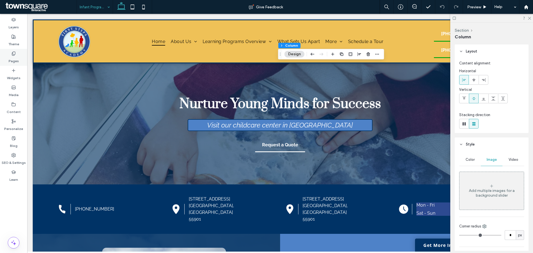
click at [15, 57] on label "Pages" at bounding box center [14, 60] width 10 height 8
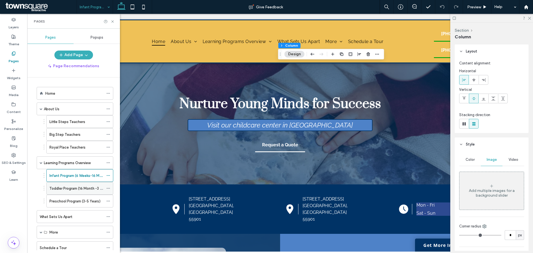
click at [69, 187] on label "Toddler Program (16 Month -3 Years)" at bounding box center [79, 188] width 61 height 10
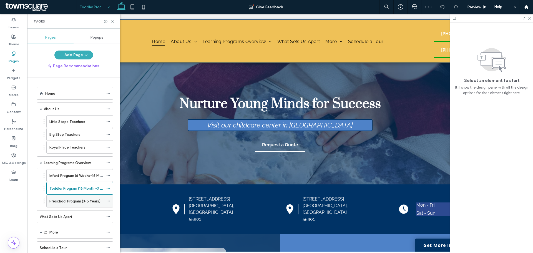
click at [79, 202] on label "Preschool Program (3-5 Years)" at bounding box center [74, 201] width 51 height 10
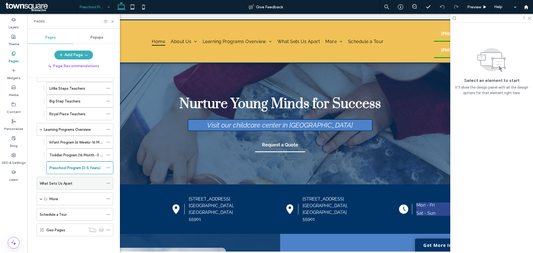
click at [56, 183] on label "What Sets Us Apart" at bounding box center [56, 183] width 32 height 10
click at [39, 197] on div "More" at bounding box center [75, 198] width 77 height 13
click at [40, 199] on span at bounding box center [41, 198] width 3 height 3
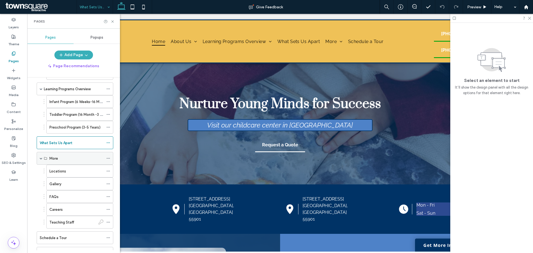
scroll to position [75, 0]
click at [60, 169] on label "Locations" at bounding box center [57, 170] width 17 height 10
click at [69, 183] on div "Gallery" at bounding box center [76, 183] width 54 height 6
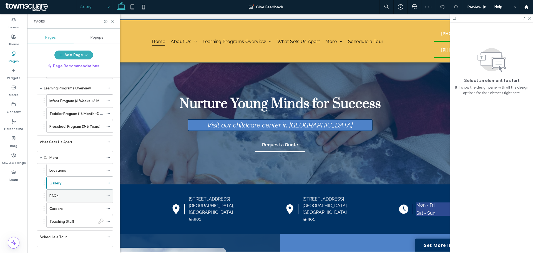
click at [70, 195] on div "FAQs" at bounding box center [76, 196] width 54 height 6
click at [60, 207] on label "Careers" at bounding box center [55, 209] width 13 height 10
click at [76, 194] on div "FAQs" at bounding box center [76, 196] width 54 height 6
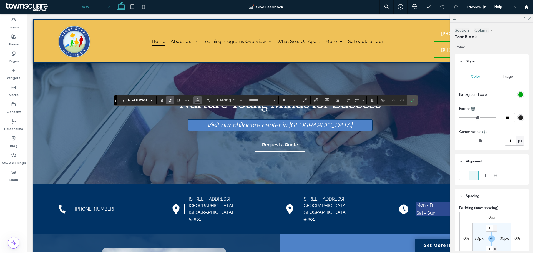
click at [194, 100] on button "Color" at bounding box center [197, 100] width 8 height 8
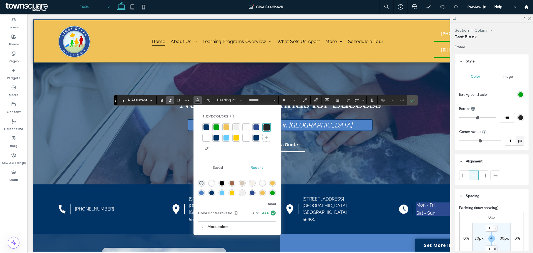
click at [207, 137] on div at bounding box center [206, 138] width 6 height 6
click at [411, 102] on icon "Confirm" at bounding box center [412, 100] width 4 height 4
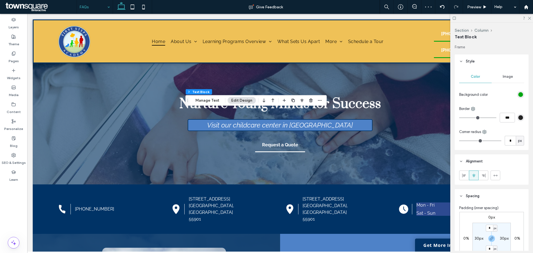
click at [518, 95] on div "rgb(0, 165, 17)" at bounding box center [520, 94] width 5 height 5
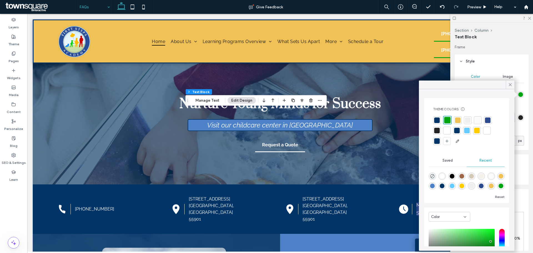
click at [435, 185] on div "rgba(78, 130, 200, 1)" at bounding box center [432, 185] width 5 height 5
type input "*******"
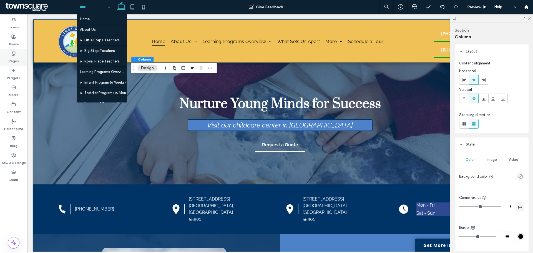
click at [7, 52] on div "Pages" at bounding box center [13, 57] width 27 height 17
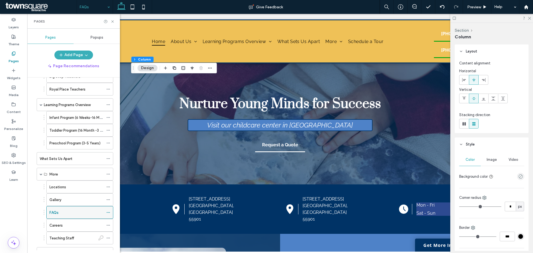
scroll to position [58, 0]
click at [69, 204] on div "Gallery" at bounding box center [76, 199] width 54 height 12
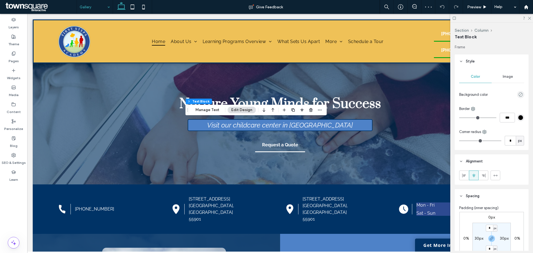
type input "*"
click at [518, 92] on div "rgb(0, 165, 17)" at bounding box center [520, 94] width 7 height 7
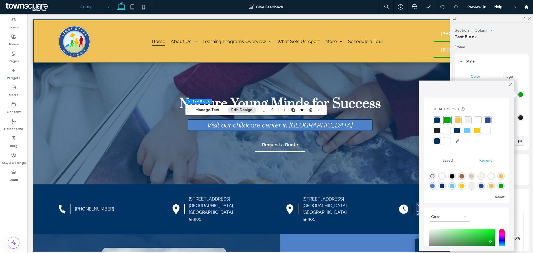
click at [435, 185] on div "rgba(78, 130, 200, 1)" at bounding box center [432, 185] width 5 height 5
type input "*******"
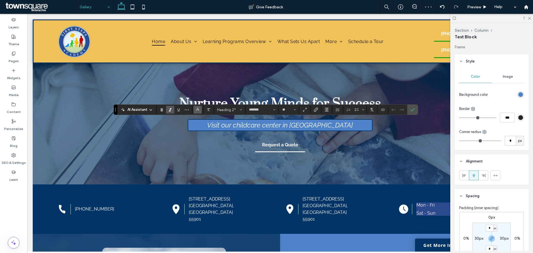
click at [197, 110] on use "Color" at bounding box center [197, 109] width 3 height 3
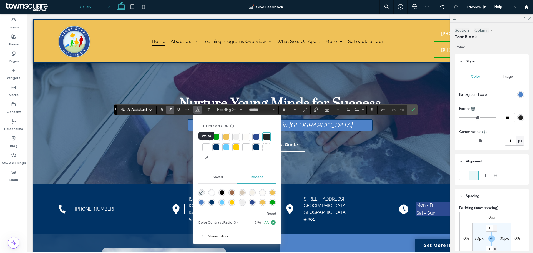
click at [209, 147] on div at bounding box center [206, 147] width 6 height 6
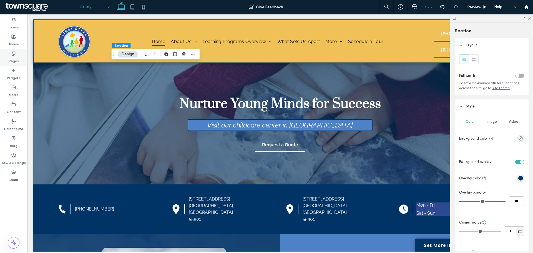
click at [11, 59] on label "Pages" at bounding box center [14, 60] width 10 height 8
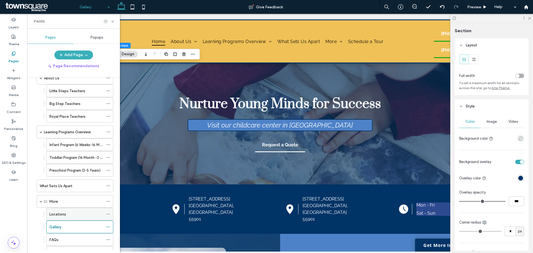
scroll to position [31, 0]
click at [69, 213] on div "Locations" at bounding box center [76, 214] width 54 height 6
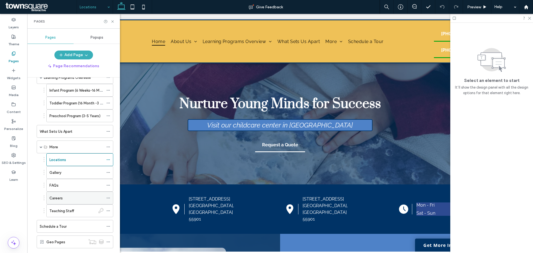
scroll to position [85, 0]
click at [73, 200] on div "Careers" at bounding box center [76, 198] width 54 height 6
click at [66, 213] on label "Teaching Staff" at bounding box center [61, 211] width 25 height 10
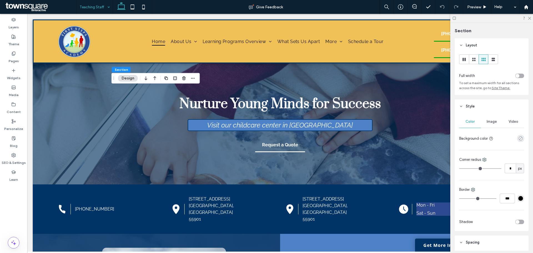
click at [518, 138] on icon "rgba(0, 0, 0, 0)" at bounding box center [520, 138] width 5 height 5
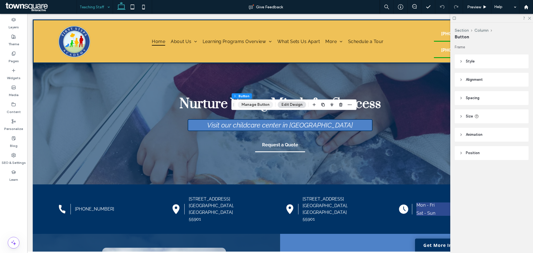
click at [264, 107] on button "Manage Button" at bounding box center [255, 104] width 35 height 7
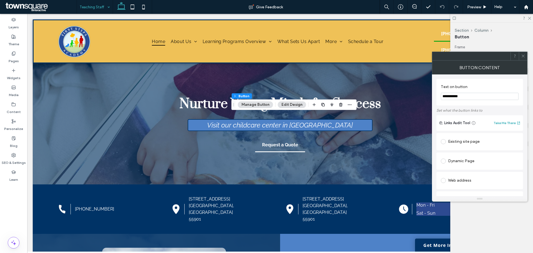
click at [293, 104] on button "Edit Design" at bounding box center [292, 104] width 28 height 7
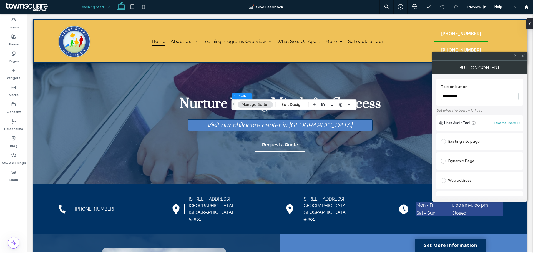
click at [523, 58] on span at bounding box center [523, 56] width 4 height 8
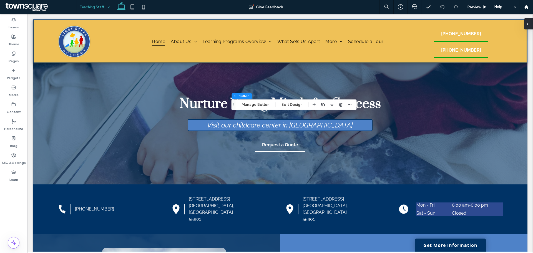
click at [528, 26] on icon at bounding box center [527, 24] width 4 height 4
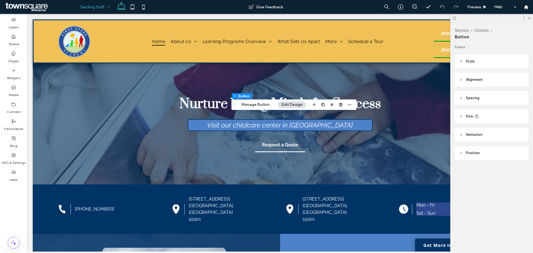
click at [470, 59] on span "Style" at bounding box center [470, 62] width 9 height 6
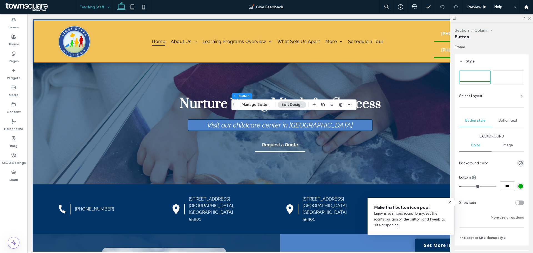
click at [520, 187] on div "rgb(0, 165, 17)" at bounding box center [520, 186] width 7 height 7
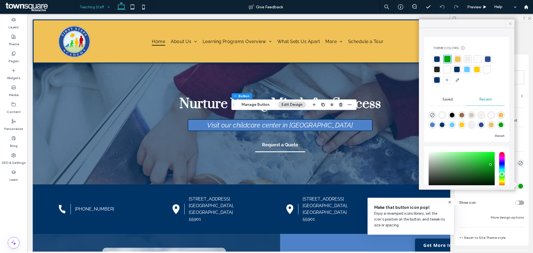
click at [511, 24] on icon at bounding box center [510, 23] width 5 height 5
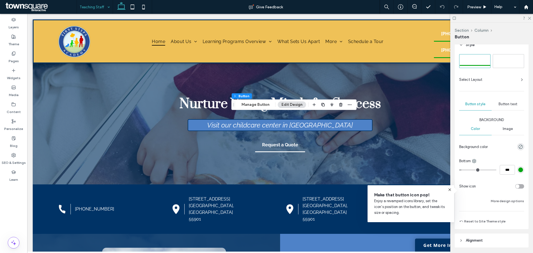
scroll to position [17, 0]
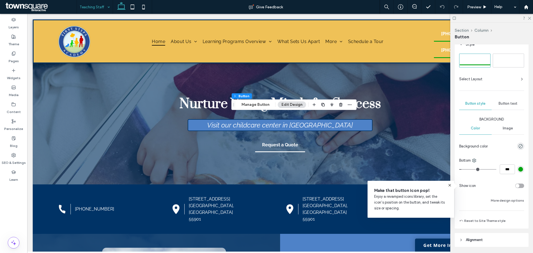
click at [503, 104] on span "Button text" at bounding box center [508, 103] width 19 height 4
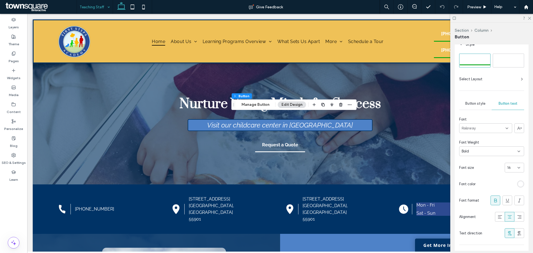
click at [518, 185] on div "rgb(255, 255, 255)" at bounding box center [520, 184] width 5 height 5
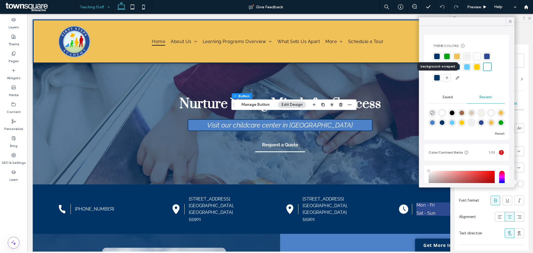
click at [438, 74] on div at bounding box center [437, 78] width 8 height 8
click at [509, 20] on icon at bounding box center [510, 21] width 5 height 5
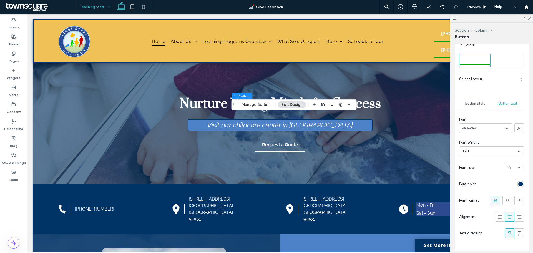
click at [483, 103] on span "Button style" at bounding box center [475, 103] width 20 height 4
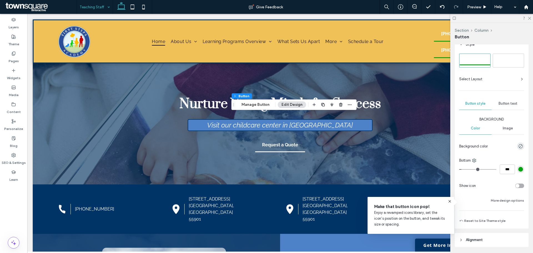
scroll to position [0, 0]
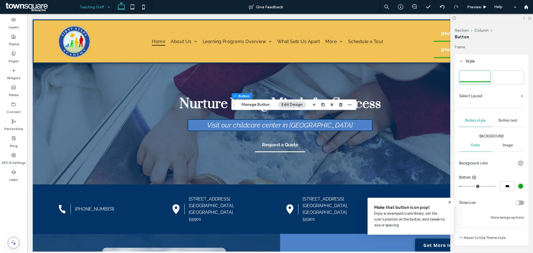
click at [509, 80] on div "Secondary" at bounding box center [508, 77] width 31 height 9
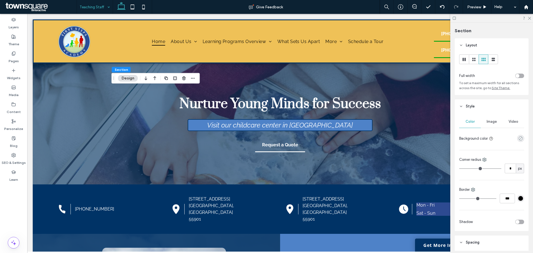
click at [519, 140] on use "rgba(0, 0, 0, 0)" at bounding box center [521, 138] width 4 height 4
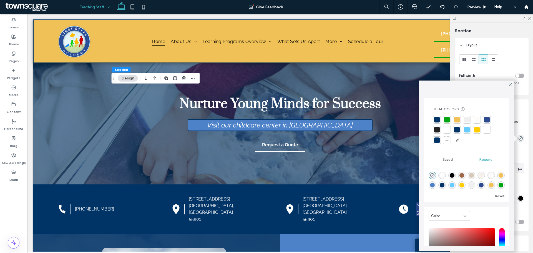
click at [435, 186] on div "rgba(78, 130, 200, 1)" at bounding box center [432, 185] width 5 height 5
type input "*******"
type input "***"
type input "****"
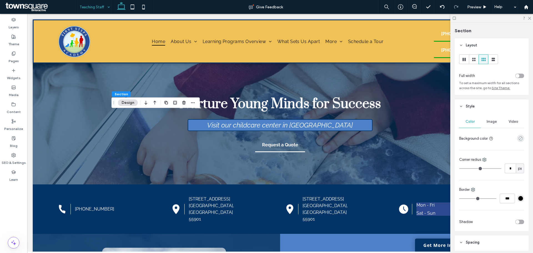
click at [519, 137] on use "rgba(0, 0, 0, 0)" at bounding box center [521, 138] width 4 height 4
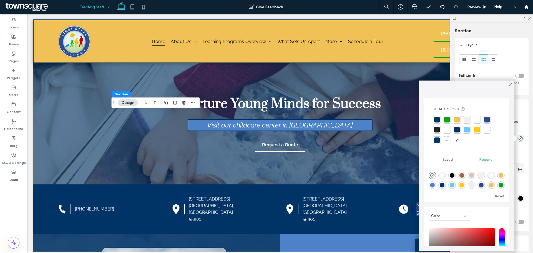
click at [435, 186] on div "rgba(78, 130, 200, 1)" at bounding box center [432, 185] width 5 height 5
type input "*******"
type input "***"
type input "****"
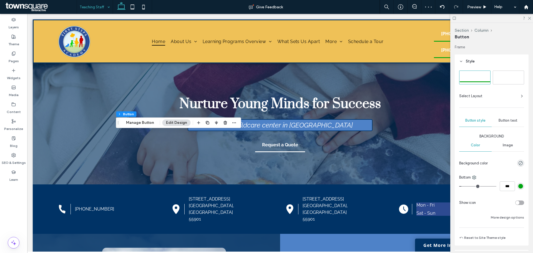
type input "**"
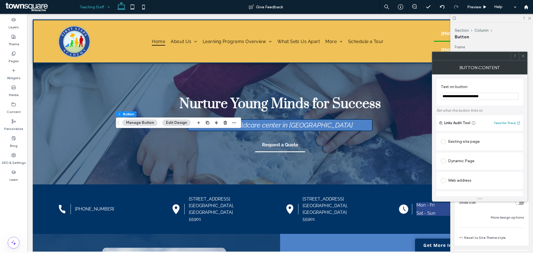
click at [522, 54] on icon at bounding box center [523, 56] width 4 height 4
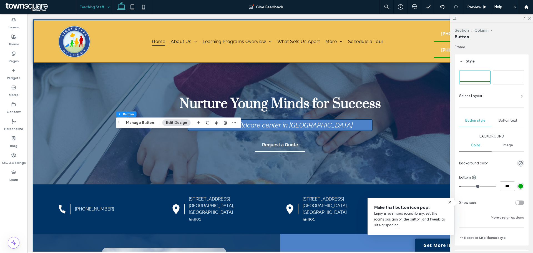
click at [507, 79] on span "Secondary" at bounding box center [509, 77] width 20 height 4
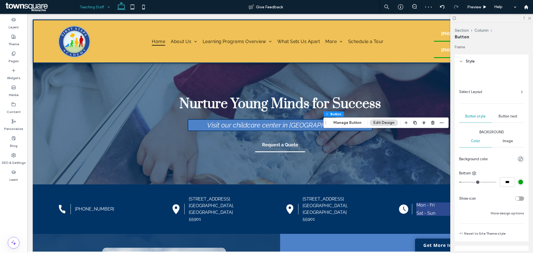
type input "**"
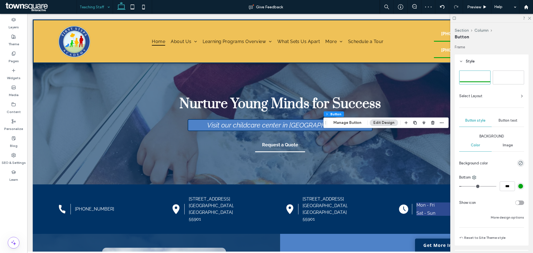
click at [504, 71] on div "Secondary" at bounding box center [508, 77] width 31 height 13
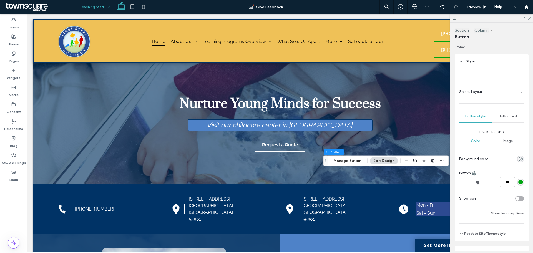
type input "**"
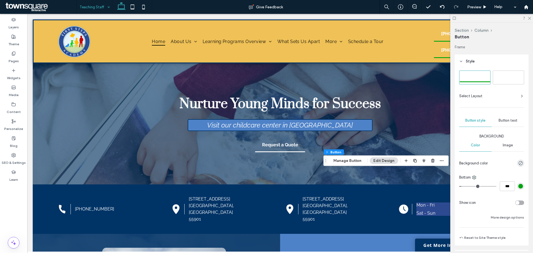
click at [499, 75] on span "Secondary" at bounding box center [509, 77] width 20 height 4
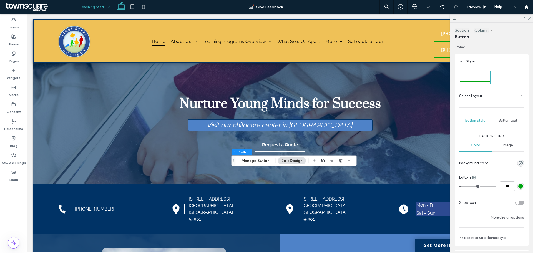
type input "**"
click at [495, 74] on div "Secondary" at bounding box center [508, 77] width 31 height 9
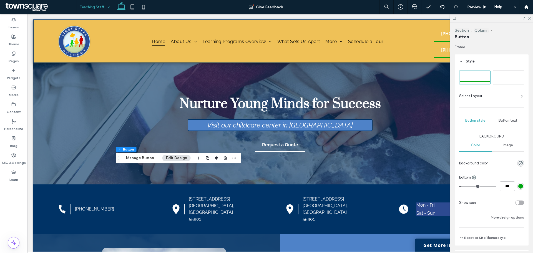
click at [508, 73] on div "Secondary" at bounding box center [508, 77] width 31 height 9
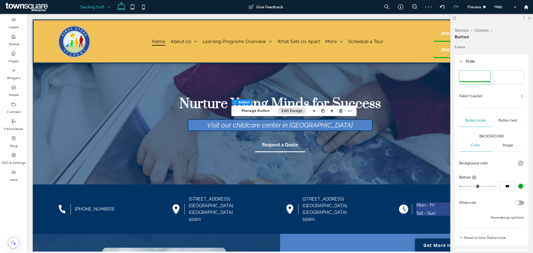
click at [508, 75] on div "Secondary" at bounding box center [508, 77] width 31 height 9
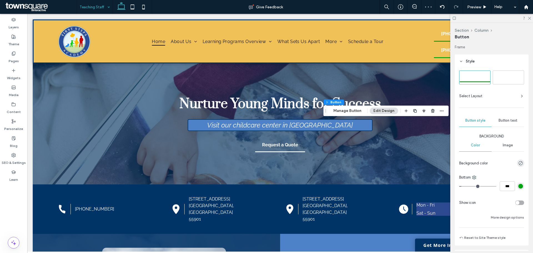
type input "**"
click at [500, 79] on span "Secondary" at bounding box center [509, 77] width 20 height 4
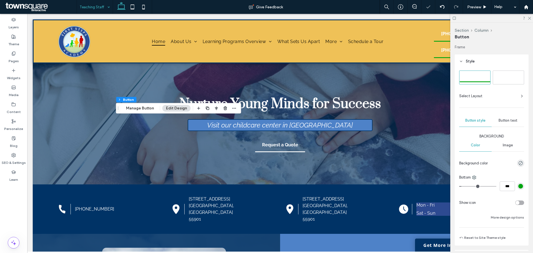
type input "**"
click at [503, 72] on div "Secondary" at bounding box center [508, 77] width 31 height 13
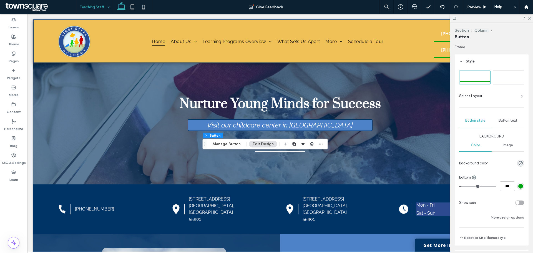
click at [509, 73] on div "Secondary" at bounding box center [508, 77] width 31 height 9
click at [15, 42] on label "Theme" at bounding box center [13, 43] width 11 height 8
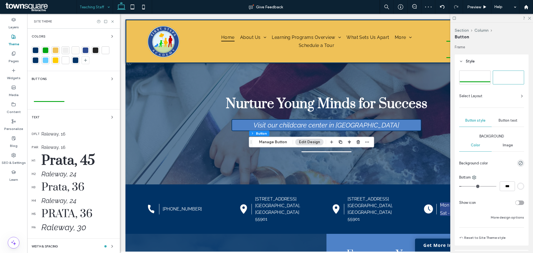
click at [59, 80] on div "Buttons" at bounding box center [74, 79] width 84 height 7
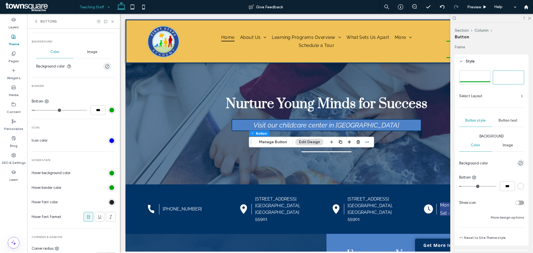
scroll to position [203, 0]
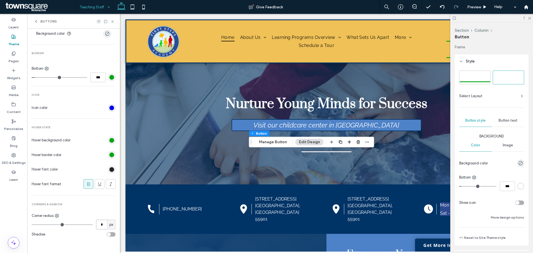
click at [101, 223] on input "*" at bounding box center [101, 225] width 11 height 10
type input "*"
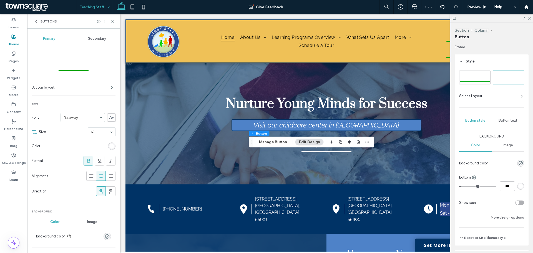
scroll to position [0, 0]
click at [93, 37] on span "Secondary" at bounding box center [97, 39] width 18 height 4
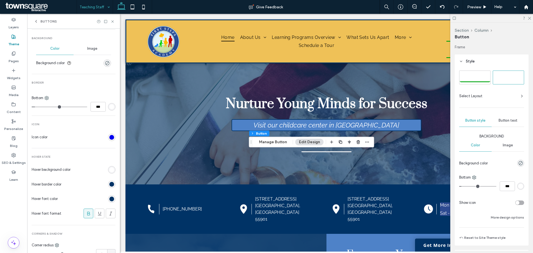
scroll to position [203, 0]
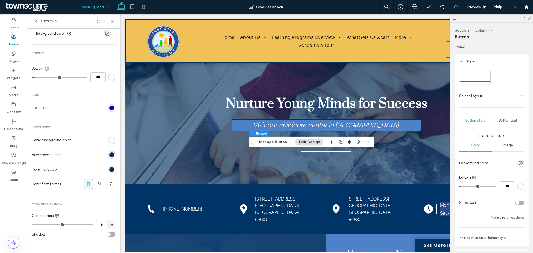
click at [97, 224] on input "*" at bounding box center [101, 225] width 11 height 10
type input "*"
type input "**"
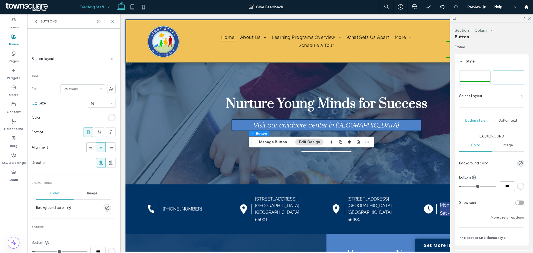
scroll to position [0, 0]
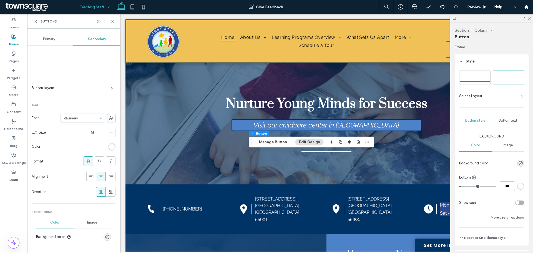
click at [57, 39] on div "Primary" at bounding box center [49, 39] width 48 height 12
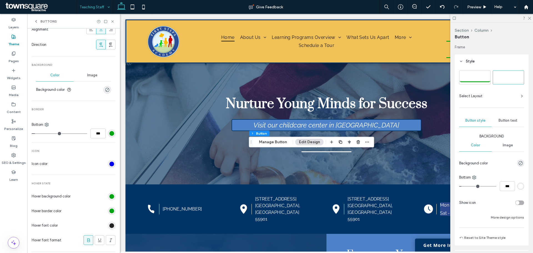
scroll to position [203, 0]
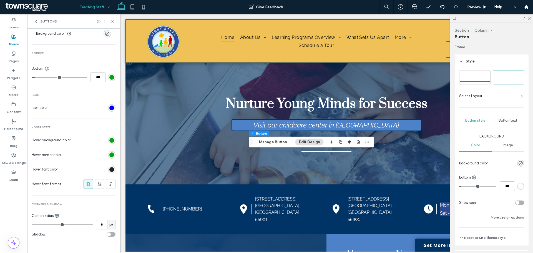
click at [100, 227] on input "*" at bounding box center [101, 225] width 11 height 10
type input "**"
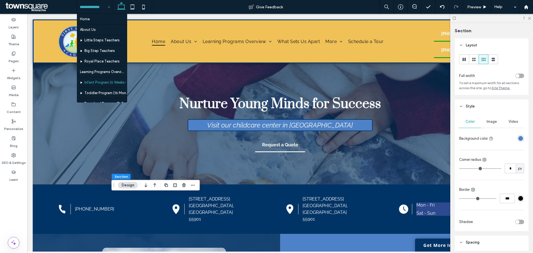
scroll to position [90, 0]
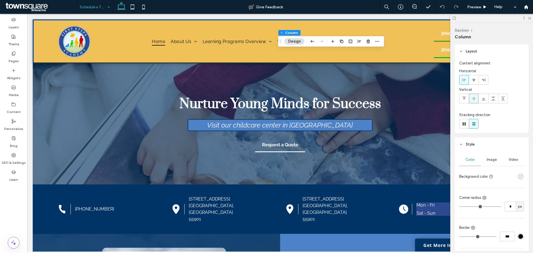
click at [518, 177] on icon "empty color" at bounding box center [520, 176] width 5 height 5
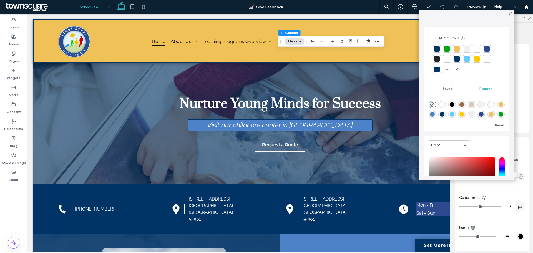
click at [435, 114] on div "rgba(78, 130, 200, 1)" at bounding box center [432, 114] width 5 height 5
type input "*******"
type input "***"
type input "****"
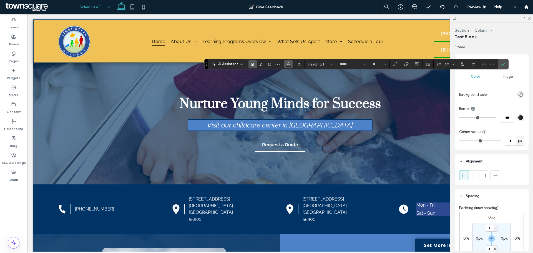
click at [285, 62] on button "Color" at bounding box center [288, 64] width 8 height 8
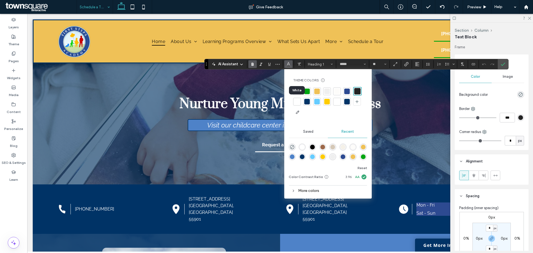
click at [297, 100] on div at bounding box center [297, 102] width 6 height 6
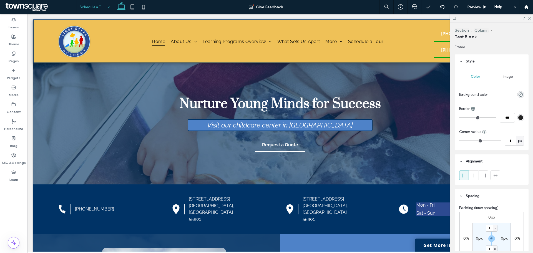
type input "*******"
type input "**"
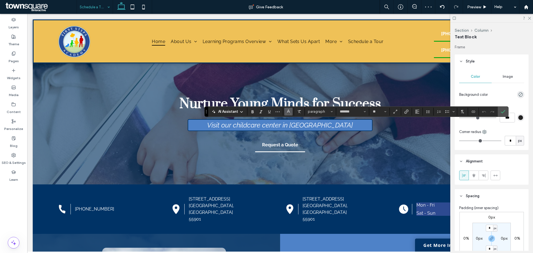
click at [286, 110] on icon "Color" at bounding box center [288, 111] width 4 height 4
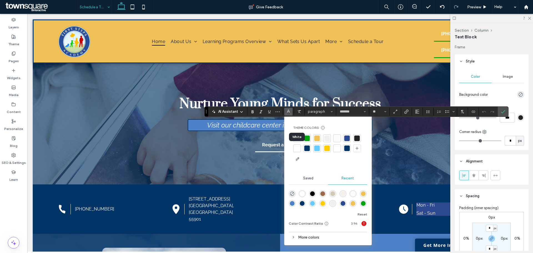
click at [295, 145] on div at bounding box center [297, 148] width 6 height 6
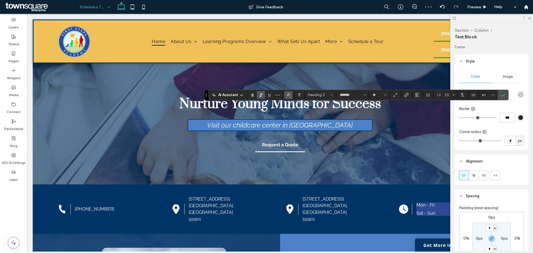
click at [291, 92] on button "Color" at bounding box center [288, 95] width 8 height 8
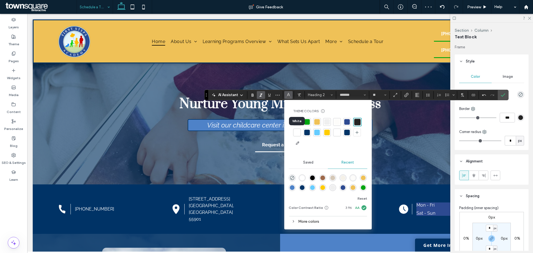
click at [296, 131] on div at bounding box center [297, 133] width 6 height 6
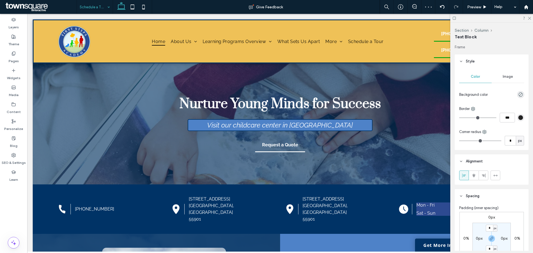
type input "*******"
type input "**"
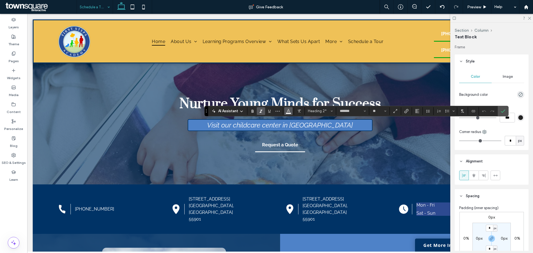
click at [290, 110] on icon "Color" at bounding box center [288, 110] width 4 height 4
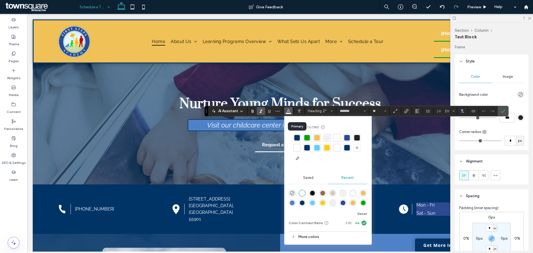
click at [296, 134] on div at bounding box center [297, 138] width 8 height 8
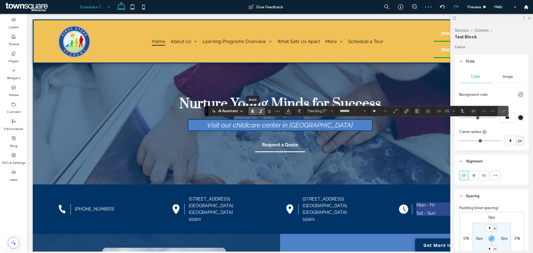
click at [251, 112] on icon "Bold" at bounding box center [252, 111] width 4 height 4
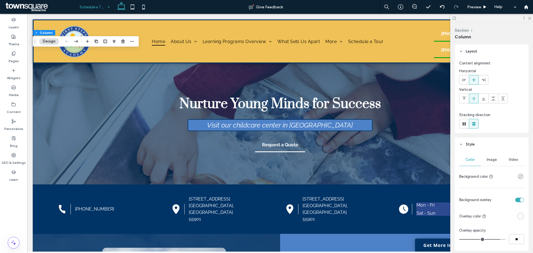
click at [520, 178] on div "empty color" at bounding box center [520, 176] width 7 height 7
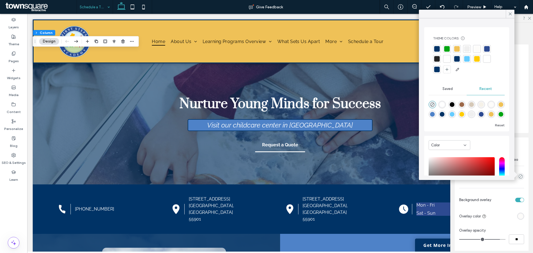
click at [456, 58] on div at bounding box center [457, 59] width 6 height 6
click at [508, 16] on icon at bounding box center [510, 13] width 5 height 5
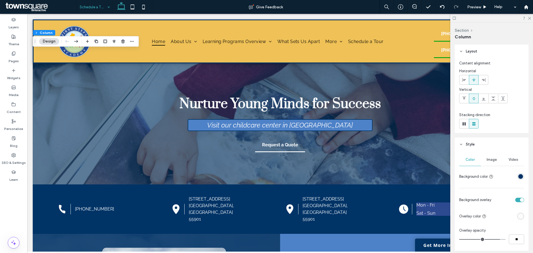
click at [519, 219] on div "rgba(253, 252, 250, 1)" at bounding box center [520, 216] width 7 height 7
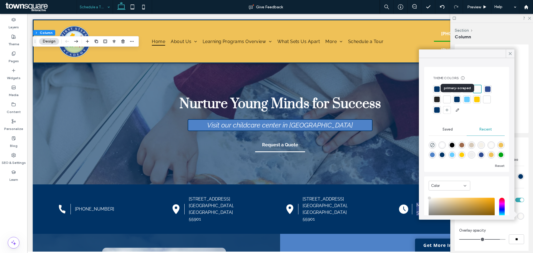
click at [458, 98] on div at bounding box center [457, 100] width 6 height 6
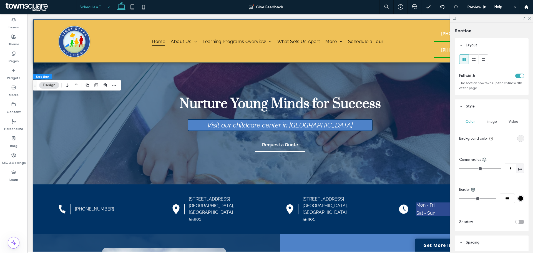
click at [517, 136] on div "rgba(239, 239, 239, 1)" at bounding box center [520, 138] width 7 height 7
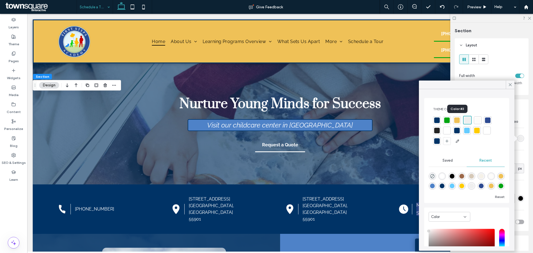
click at [455, 121] on div at bounding box center [457, 120] width 6 height 6
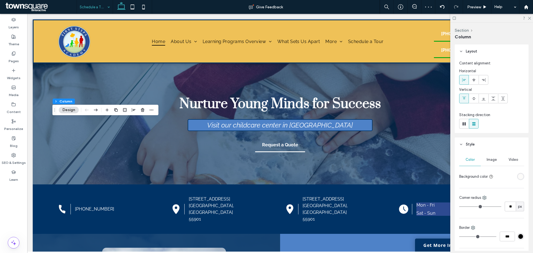
scroll to position [28, 0]
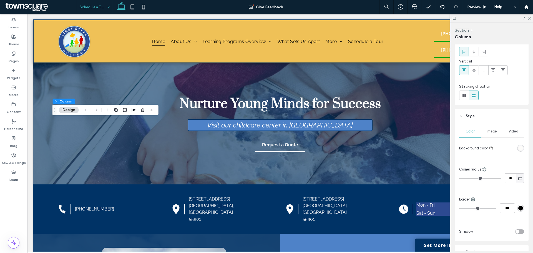
click at [520, 206] on div "#000000" at bounding box center [520, 208] width 7 height 7
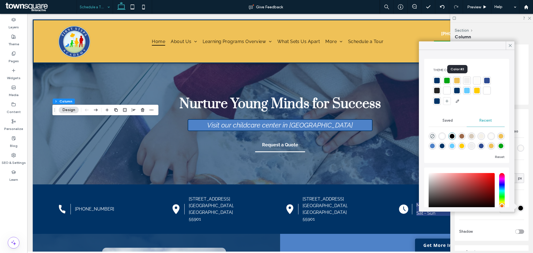
click at [457, 80] on div at bounding box center [457, 81] width 6 height 6
click at [510, 47] on icon at bounding box center [510, 45] width 5 height 5
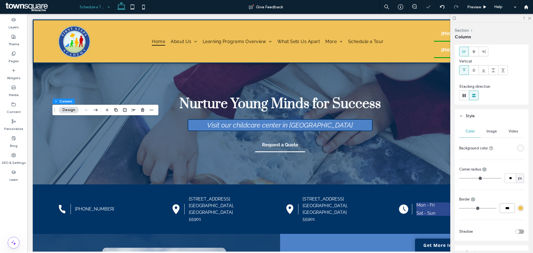
click at [503, 209] on input "***" at bounding box center [507, 208] width 15 height 10
type input "*"
type input "***"
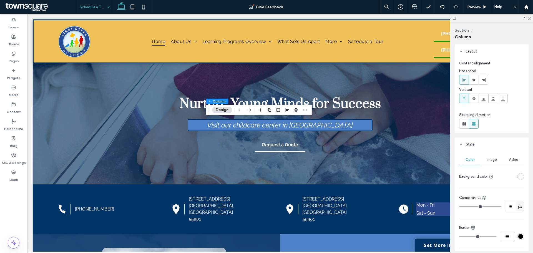
scroll to position [41, 0]
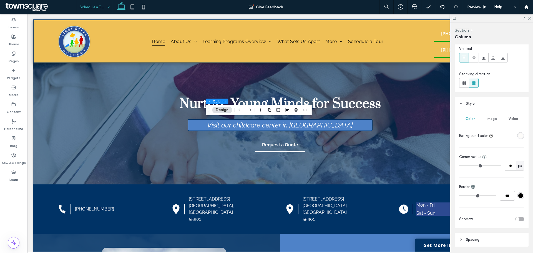
click at [504, 195] on input "***" at bounding box center [507, 196] width 15 height 10
type input "*"
type input "***"
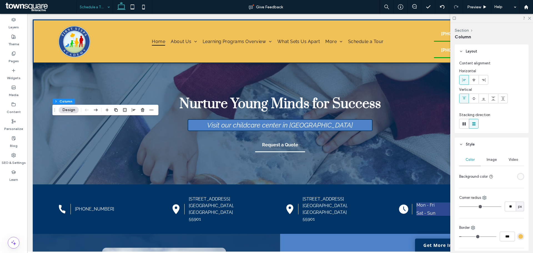
click at [518, 238] on div "rgba(239, 193, 87, 1)" at bounding box center [520, 236] width 5 height 5
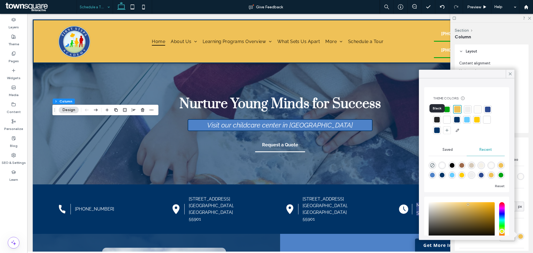
click at [439, 118] on div at bounding box center [437, 120] width 6 height 6
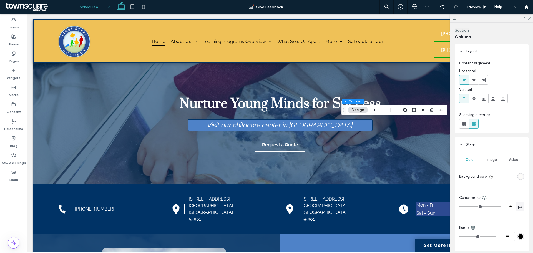
click at [504, 235] on input "***" at bounding box center [507, 237] width 15 height 10
type input "*"
type input "***"
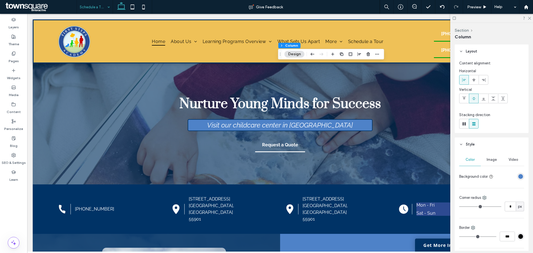
click at [530, 15] on div at bounding box center [491, 18] width 83 height 9
click at [476, 3] on div "Preview" at bounding box center [477, 7] width 28 height 14
click at [477, 7] on span "Preview" at bounding box center [474, 7] width 14 height 5
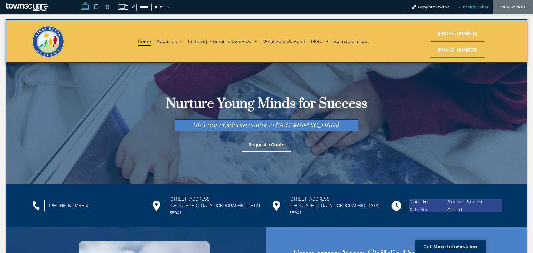
click at [470, 6] on span "Back to editor" at bounding box center [476, 7] width 26 height 5
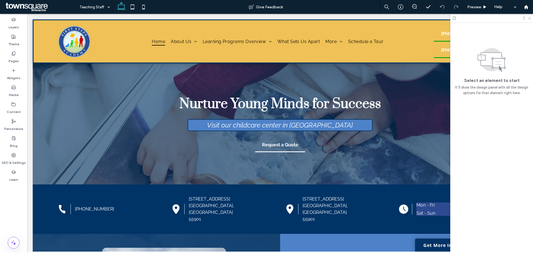
click at [527, 18] on icon at bounding box center [529, 18] width 4 height 4
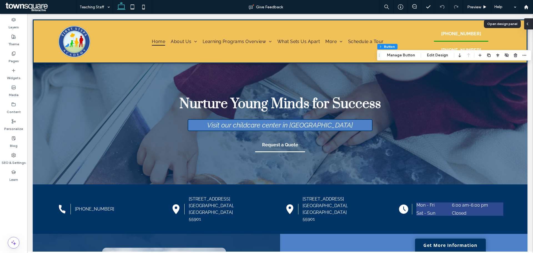
click at [531, 26] on div at bounding box center [528, 23] width 9 height 11
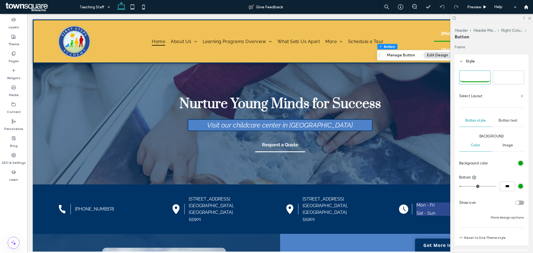
click at [507, 77] on span "Secondary" at bounding box center [509, 77] width 20 height 4
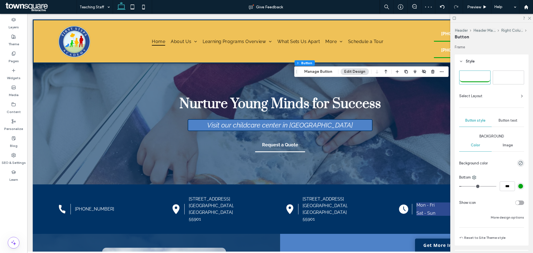
click at [499, 78] on span "Secondary" at bounding box center [509, 77] width 20 height 4
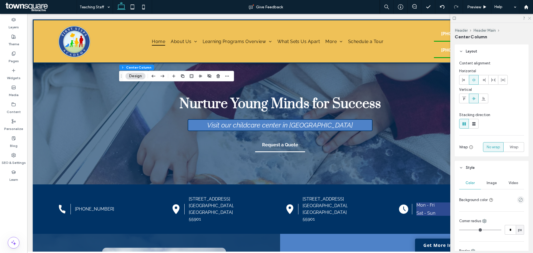
click at [529, 17] on icon at bounding box center [529, 18] width 4 height 4
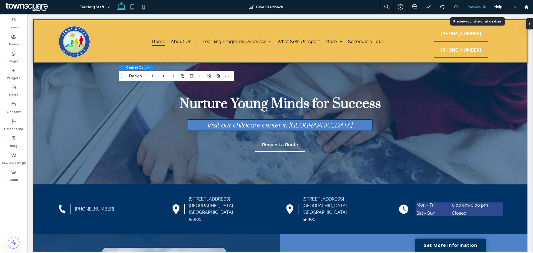
click at [475, 11] on div "Preview" at bounding box center [477, 7] width 28 height 14
click at [474, 9] on div "Preview" at bounding box center [477, 7] width 28 height 14
click at [472, 8] on span "Preview" at bounding box center [474, 7] width 14 height 5
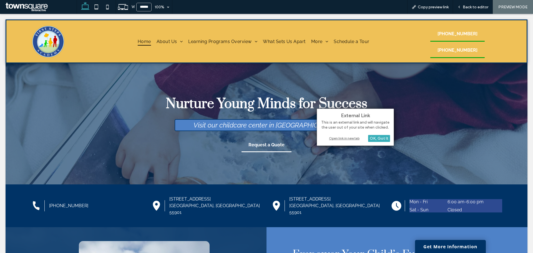
click at [344, 136] on div "Open link in new tab" at bounding box center [355, 138] width 69 height 6
